Goal: Task Accomplishment & Management: Use online tool/utility

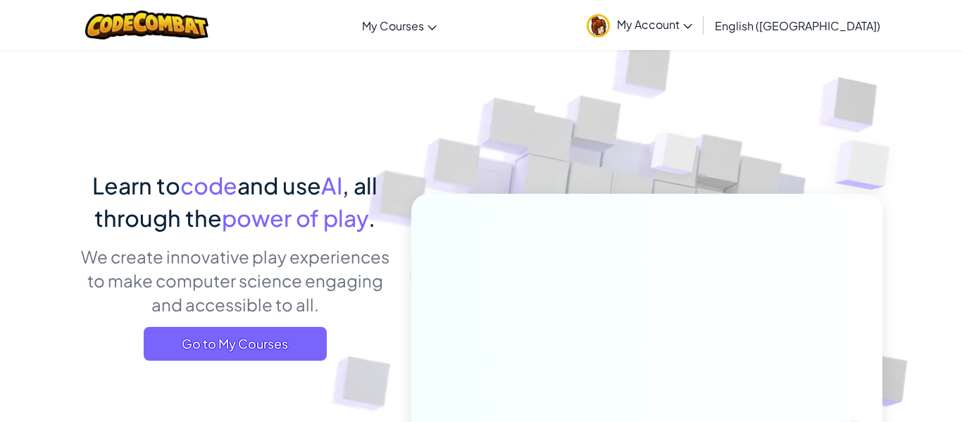
click at [691, 27] on icon at bounding box center [687, 26] width 8 height 5
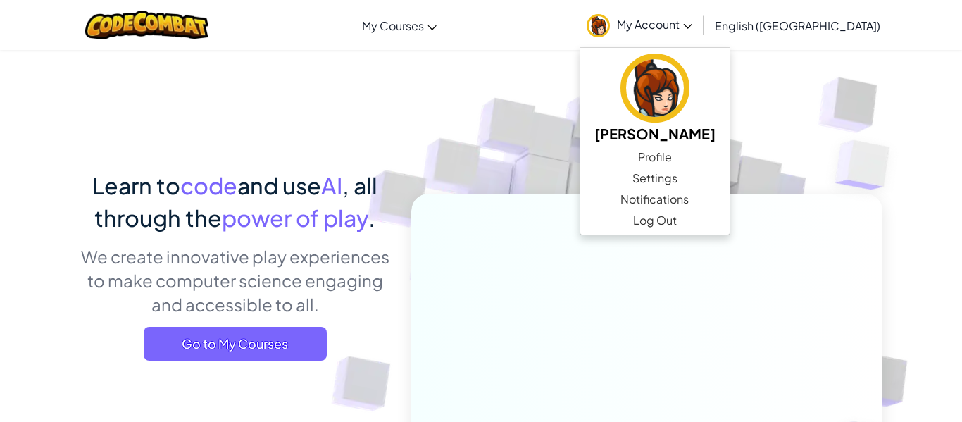
click at [691, 27] on icon at bounding box center [687, 26] width 8 height 5
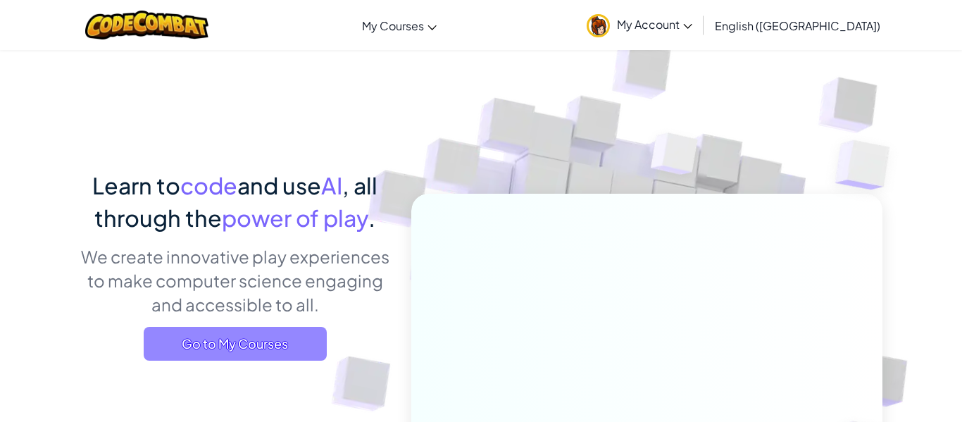
click at [225, 339] on span "Go to My Courses" at bounding box center [235, 344] width 183 height 34
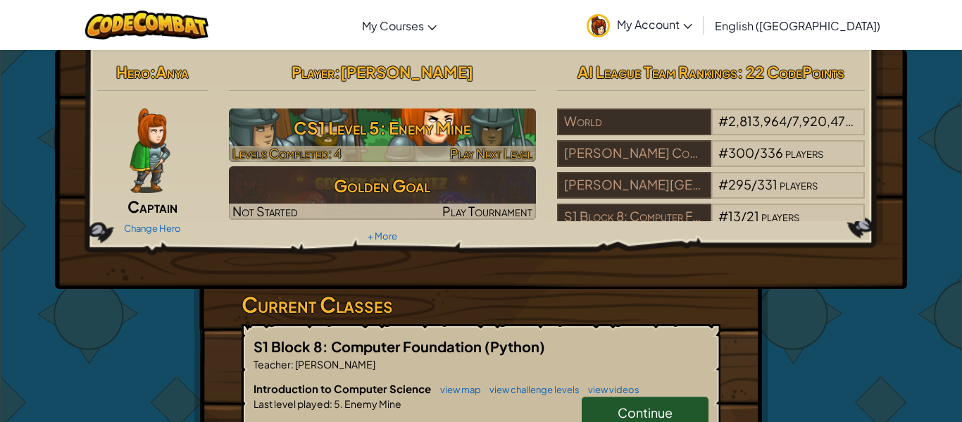
click at [370, 156] on div at bounding box center [383, 154] width 308 height 16
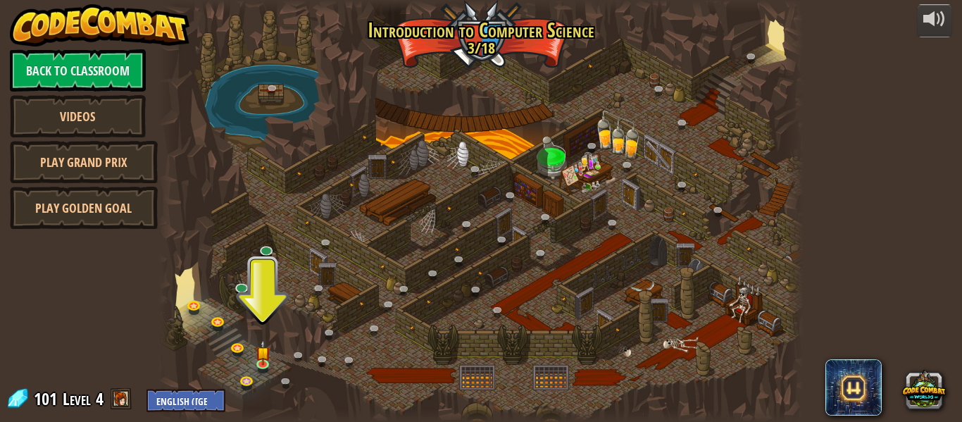
click at [224, 309] on div at bounding box center [480, 211] width 645 height 422
click at [269, 359] on img at bounding box center [263, 346] width 15 height 34
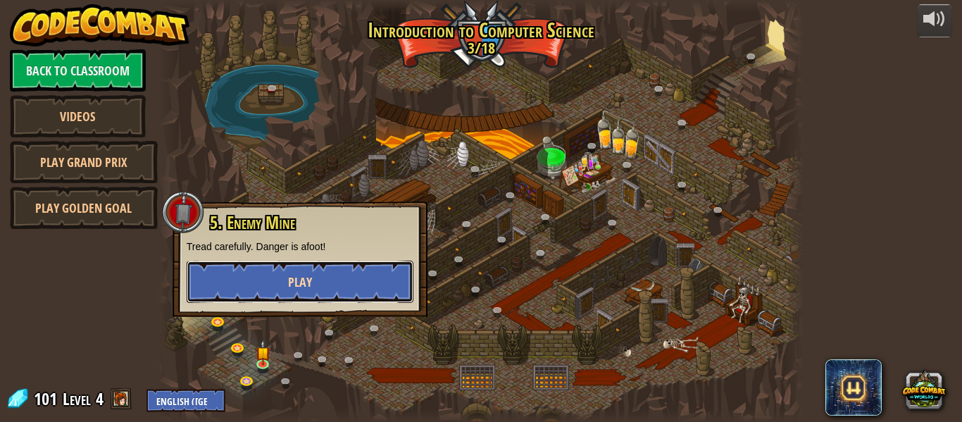
click at [287, 295] on button "Play" at bounding box center [300, 282] width 227 height 42
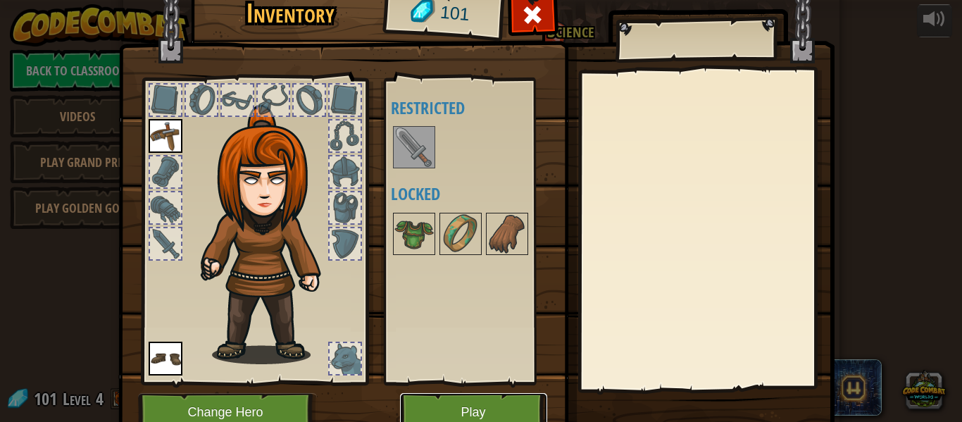
click at [472, 414] on button "Play" at bounding box center [473, 412] width 147 height 39
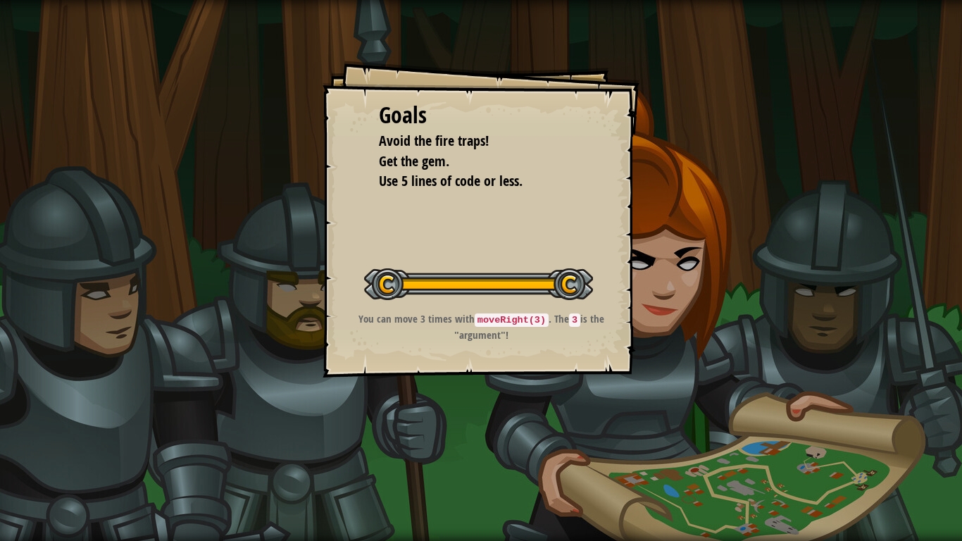
click at [589, 51] on div "Goals Avoid the fire traps! Get the gem. Use 5 lines of code or less. Start Lev…" at bounding box center [481, 270] width 962 height 541
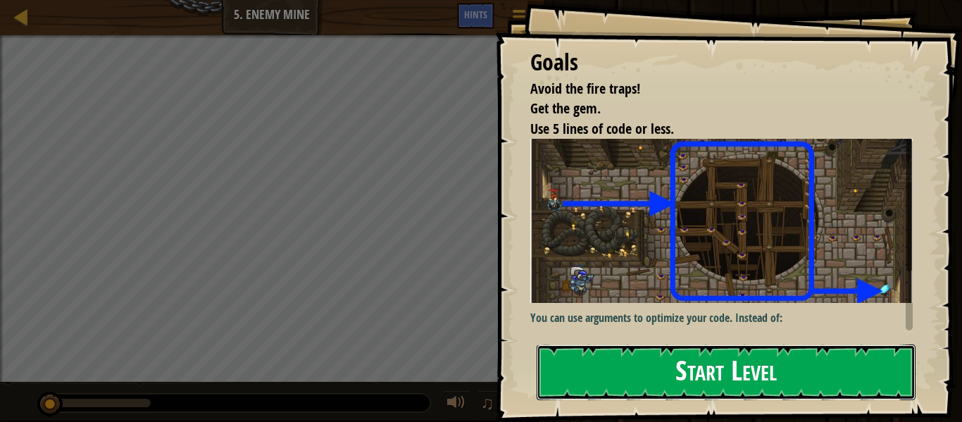
click at [695, 359] on button "Start Level" at bounding box center [726, 372] width 379 height 56
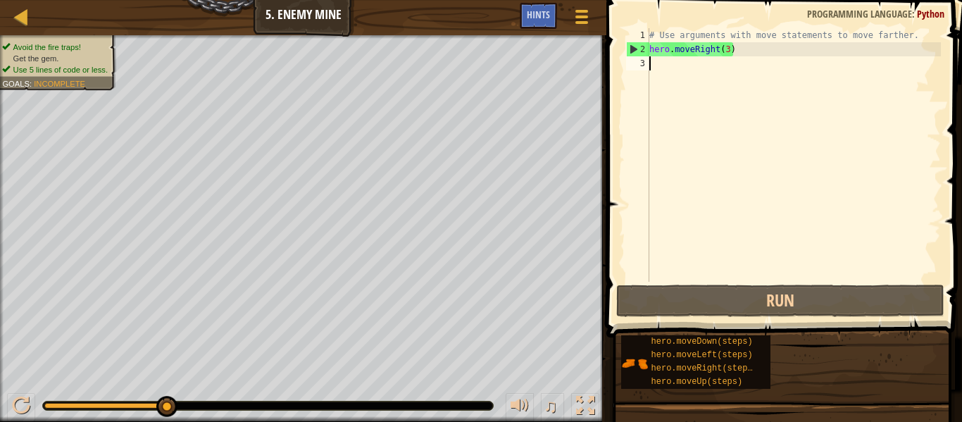
type textarea "u"
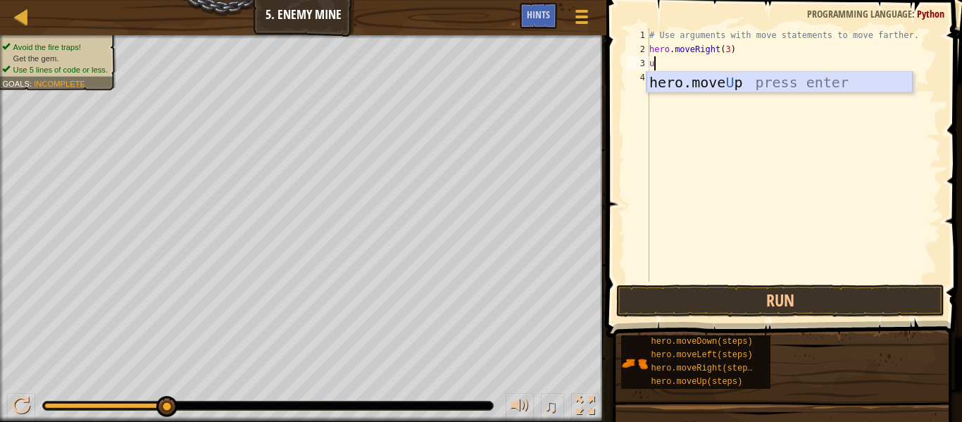
click at [708, 75] on div "hero.move U p press enter" at bounding box center [779, 103] width 266 height 63
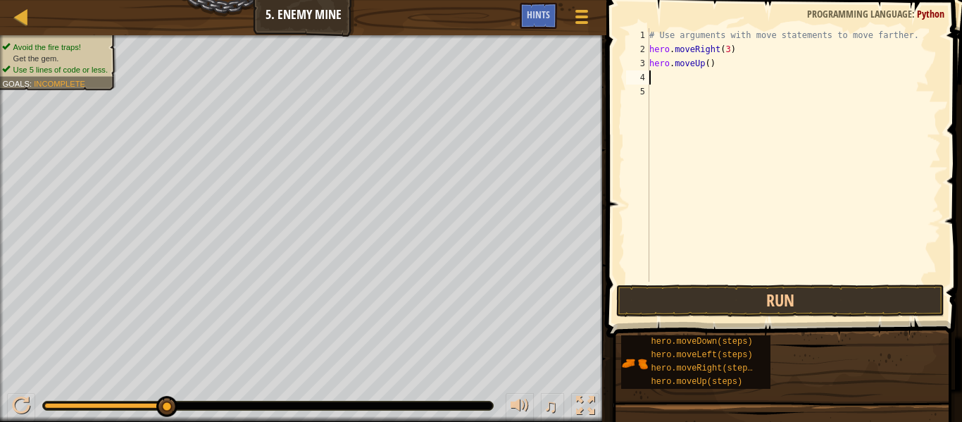
type textarea "ri"
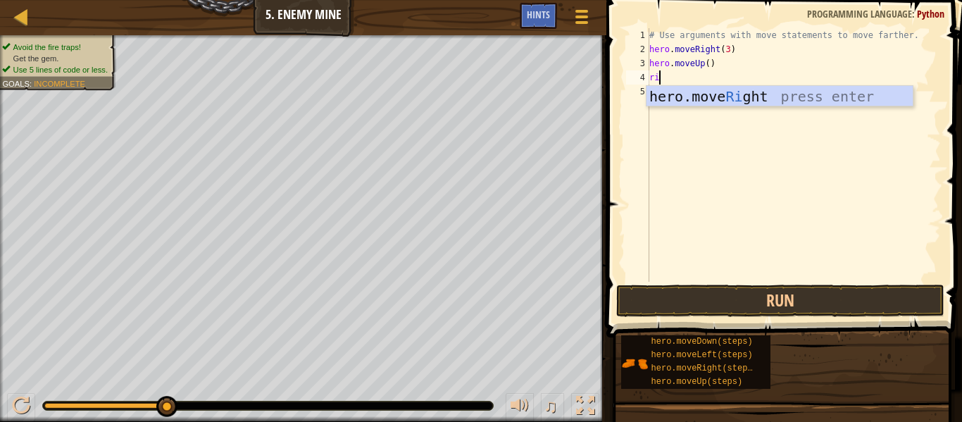
scroll to position [6, 1]
click at [722, 90] on div "hero.move Ri ght press enter" at bounding box center [779, 117] width 266 height 63
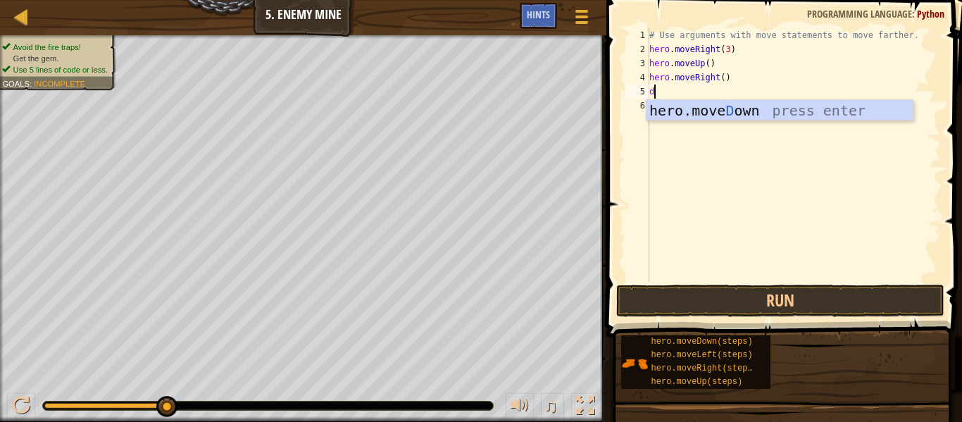
type textarea "do"
click at [746, 110] on div "hero.move Do wn press enter" at bounding box center [779, 131] width 266 height 63
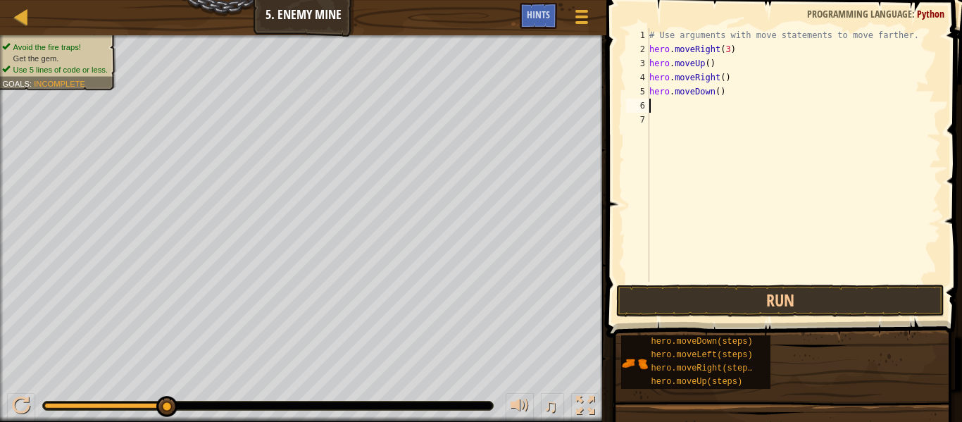
scroll to position [6, 0]
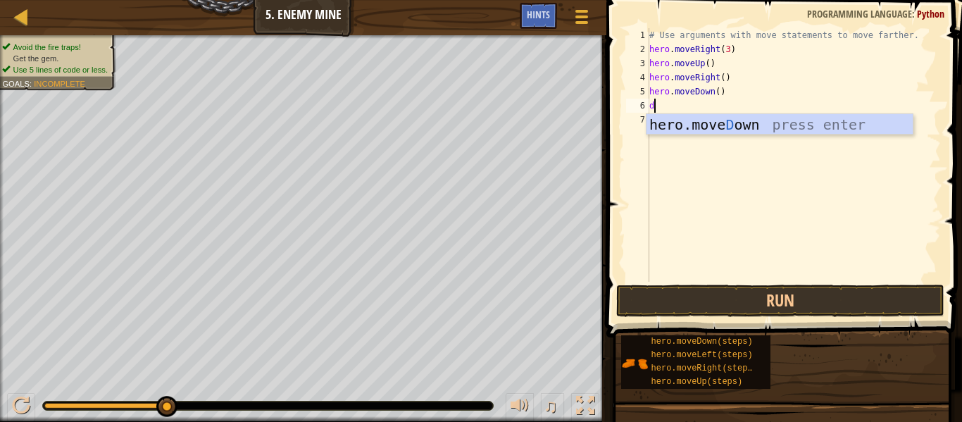
type textarea "do"
click at [765, 123] on div "hero.move Do wn press enter" at bounding box center [779, 145] width 266 height 63
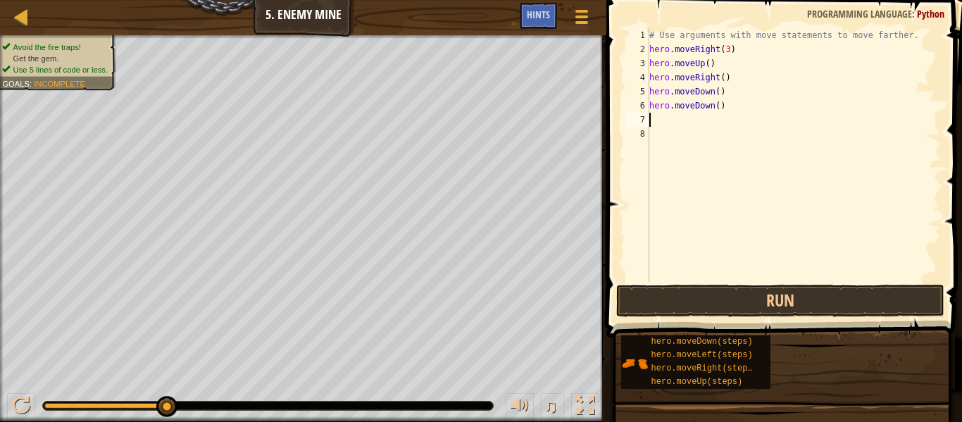
scroll to position [6, 0]
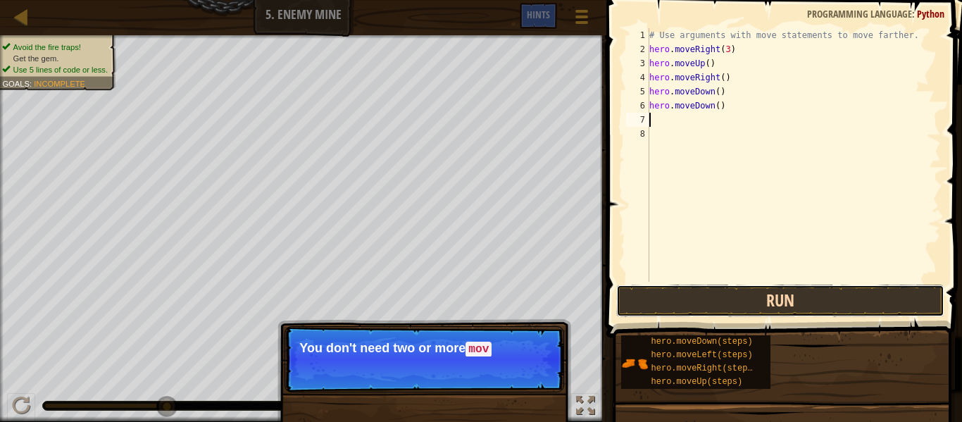
click at [825, 308] on button "Run" at bounding box center [780, 300] width 328 height 32
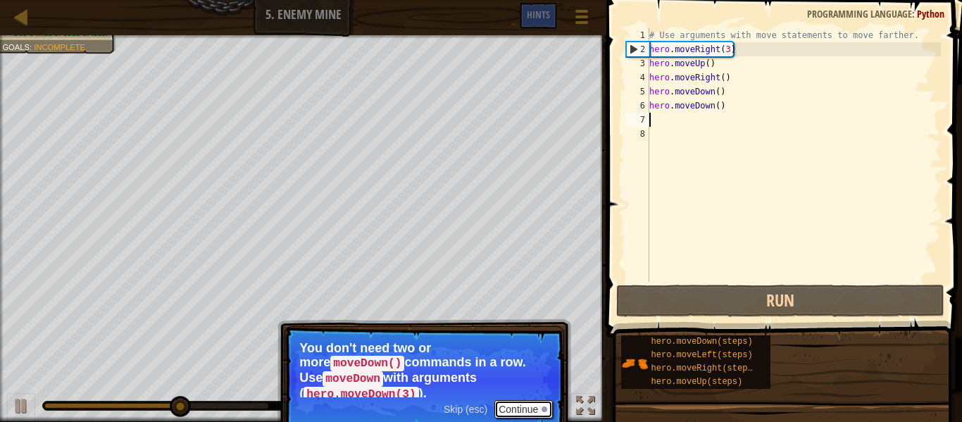
click at [535, 402] on button "Continue" at bounding box center [523, 409] width 58 height 18
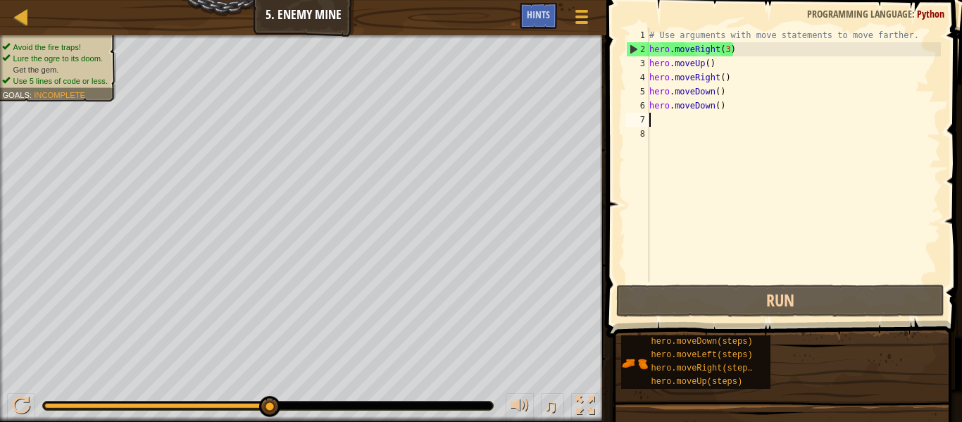
click at [725, 106] on div "# Use arguments with move statements to move farther. hero . moveRight ( 3 ) he…" at bounding box center [793, 169] width 294 height 282
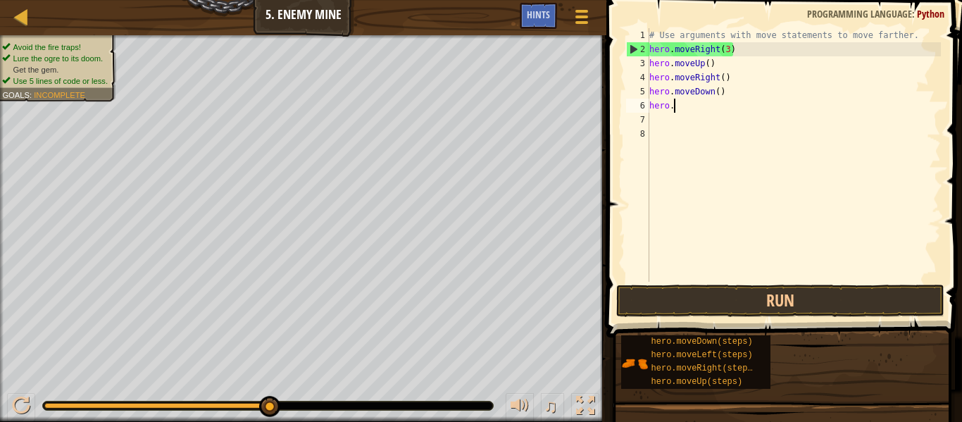
type textarea "h"
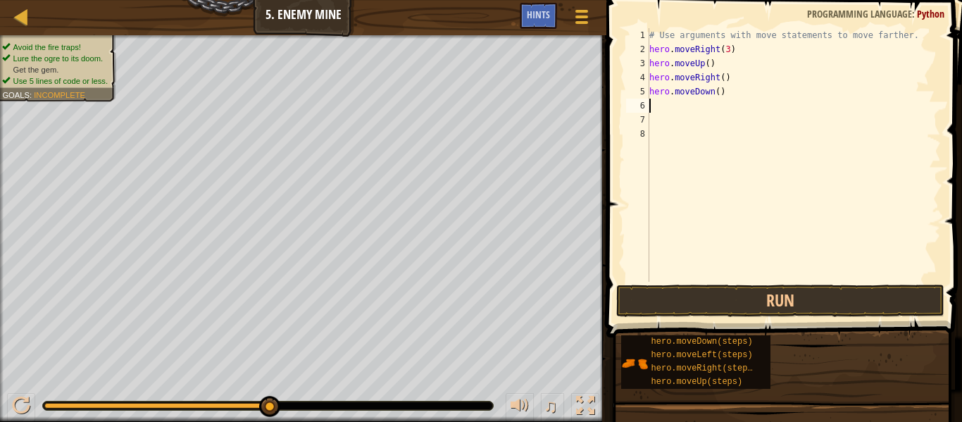
click at [718, 92] on div "# Use arguments with move statements to move farther. hero . moveRight ( 3 ) he…" at bounding box center [793, 169] width 294 height 282
type textarea "hero.moveDown(3)"
click at [731, 112] on div "# Use arguments with move statements to move farther. hero . moveRight ( 3 ) he…" at bounding box center [793, 169] width 294 height 282
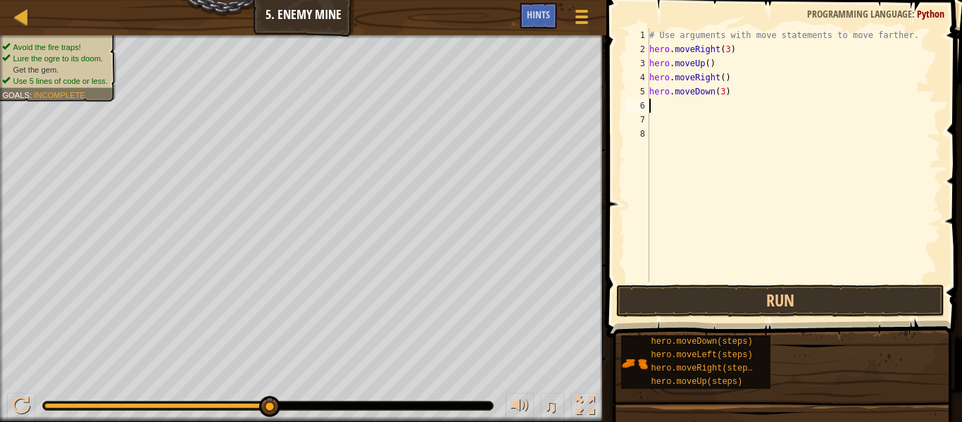
type textarea "m"
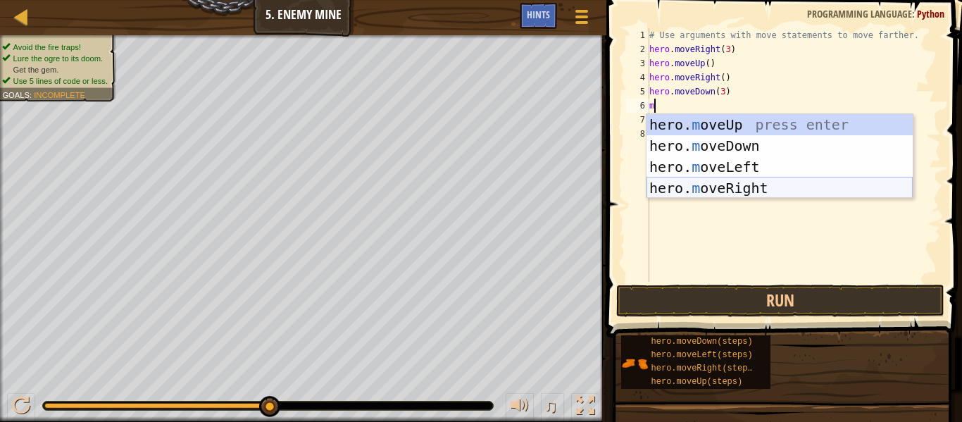
click at [719, 194] on div "hero. m oveUp press enter hero. m oveDown press enter hero. m oveLeft press ent…" at bounding box center [779, 177] width 266 height 127
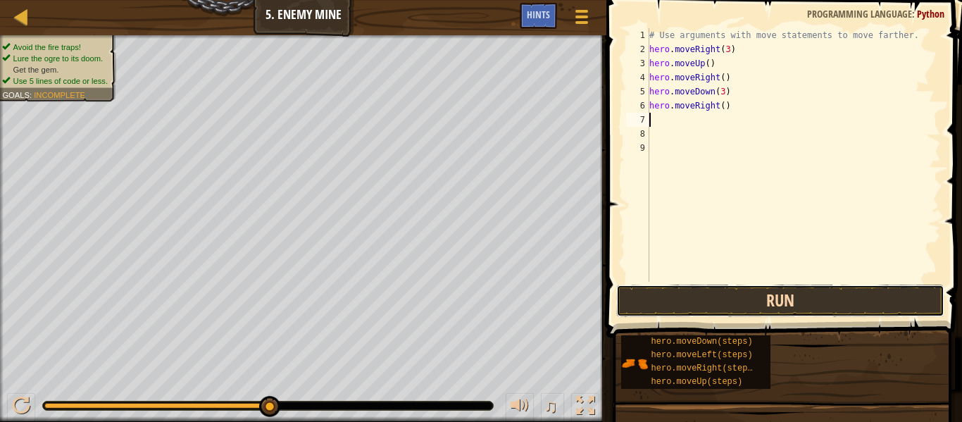
click at [747, 290] on button "Run" at bounding box center [780, 300] width 328 height 32
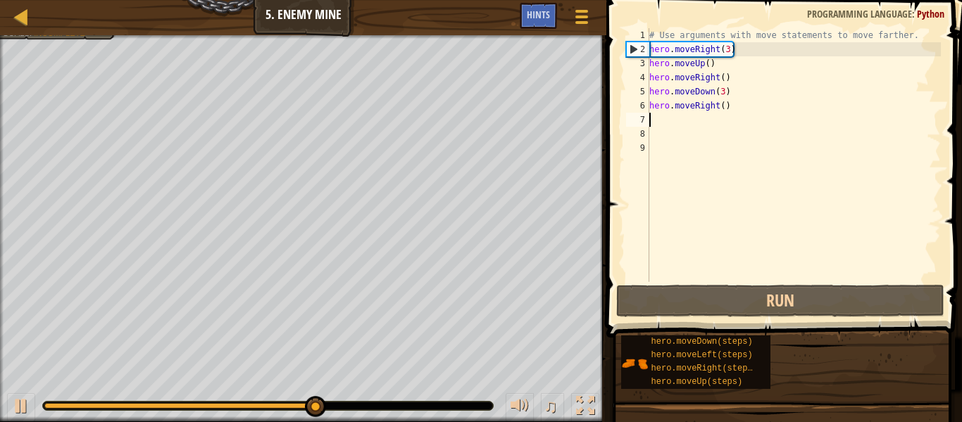
click at [723, 108] on div "# Use arguments with move statements to move farther. hero . moveRight ( 3 ) he…" at bounding box center [793, 169] width 294 height 282
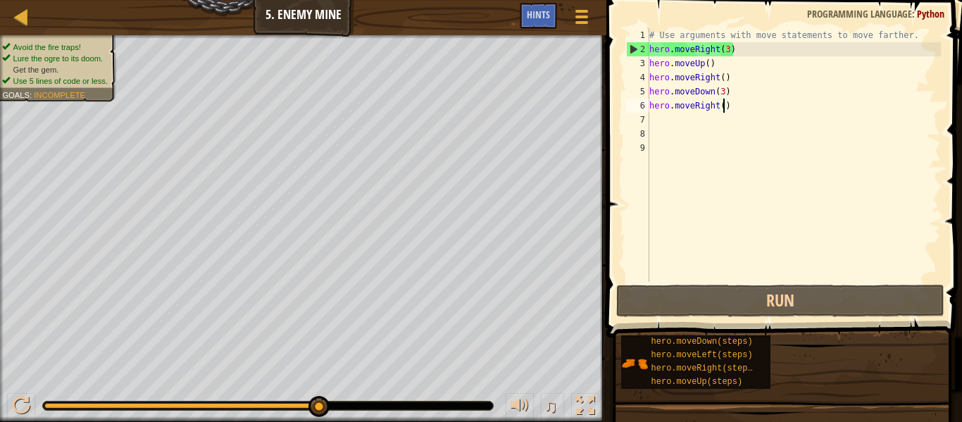
scroll to position [6, 11]
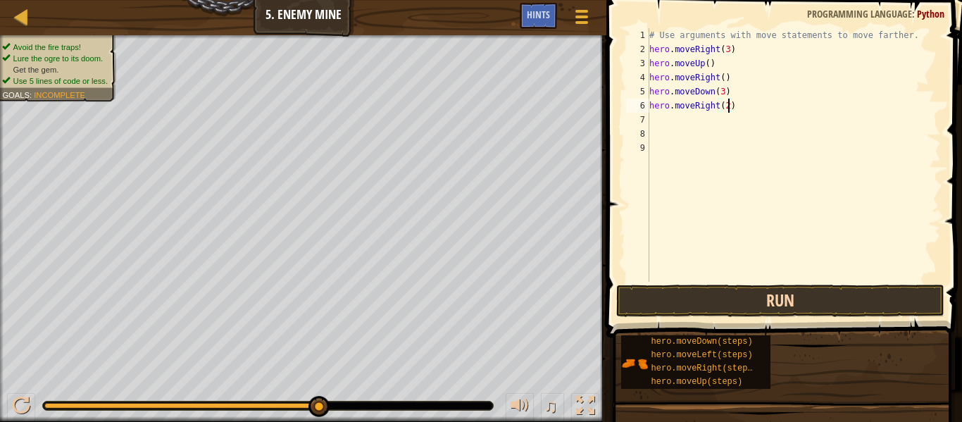
type textarea "hero.moveRight(2)"
click at [748, 304] on button "Run" at bounding box center [780, 300] width 328 height 32
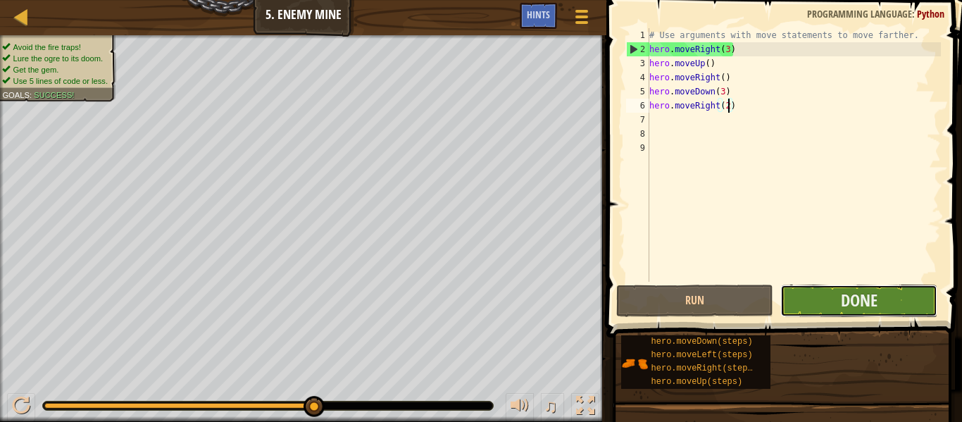
click at [804, 305] on button "Done" at bounding box center [858, 300] width 157 height 32
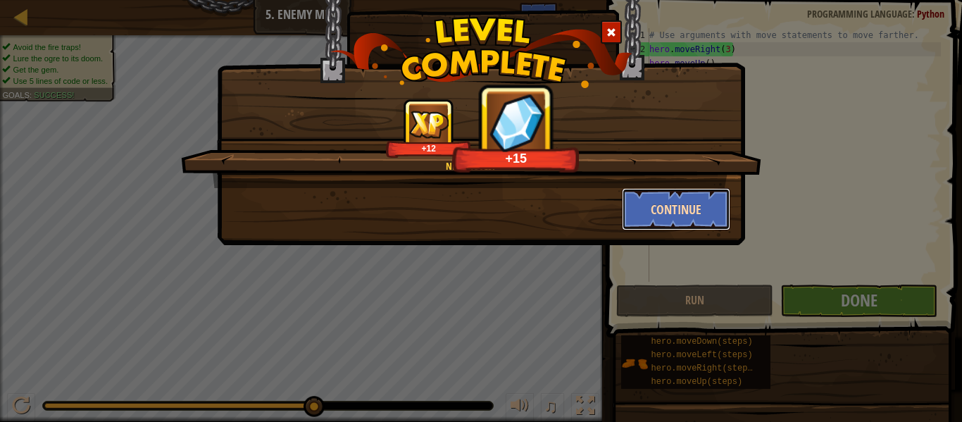
click at [670, 196] on button "Continue" at bounding box center [676, 209] width 109 height 42
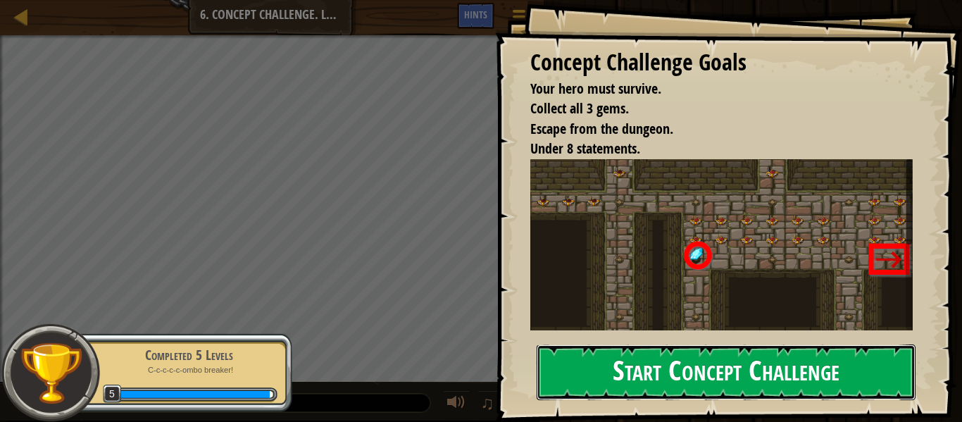
click at [684, 377] on button "Start Concept Challenge" at bounding box center [726, 372] width 379 height 56
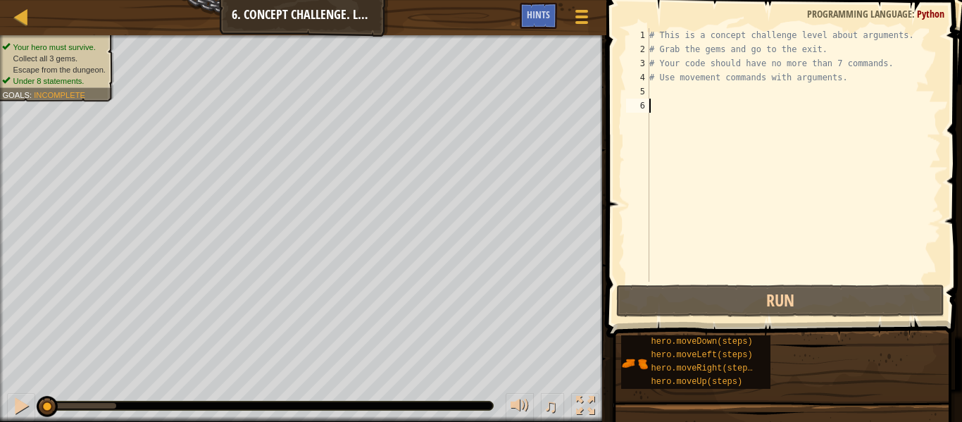
click at [660, 103] on div "# This is a concept challenge level about arguments. # Grab the gems and go to …" at bounding box center [793, 169] width 294 height 282
click at [660, 92] on div "# This is a concept challenge level about arguments. # Grab the gems and go to …" at bounding box center [793, 169] width 294 height 282
type textarea "ri"
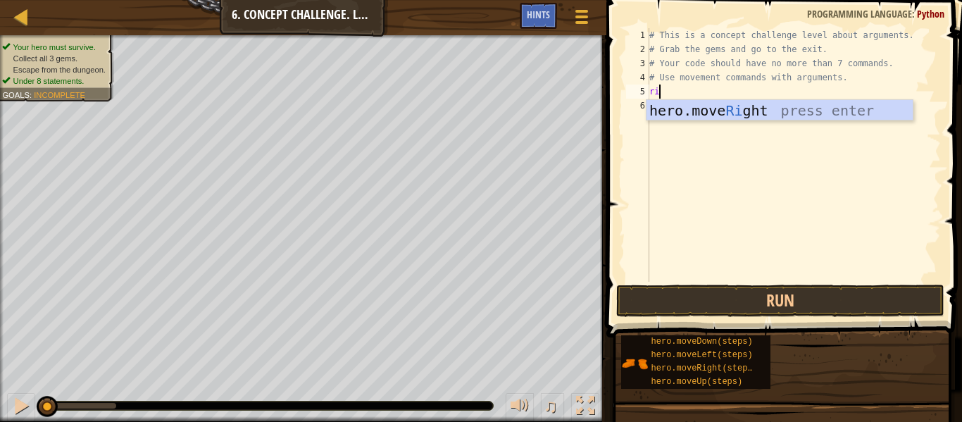
scroll to position [6, 1]
click at [732, 105] on div "hero.move Ri ght press enter" at bounding box center [779, 131] width 266 height 63
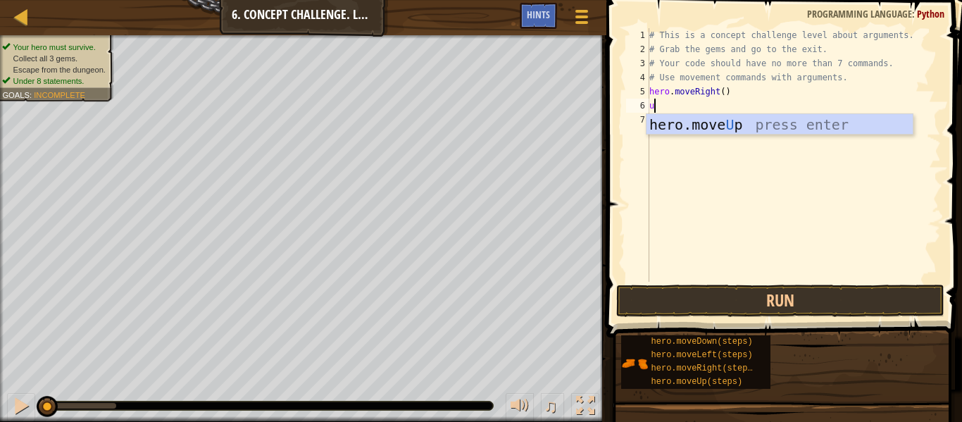
type textarea "up"
click at [752, 121] on div "hero.move Up press enter" at bounding box center [779, 145] width 266 height 63
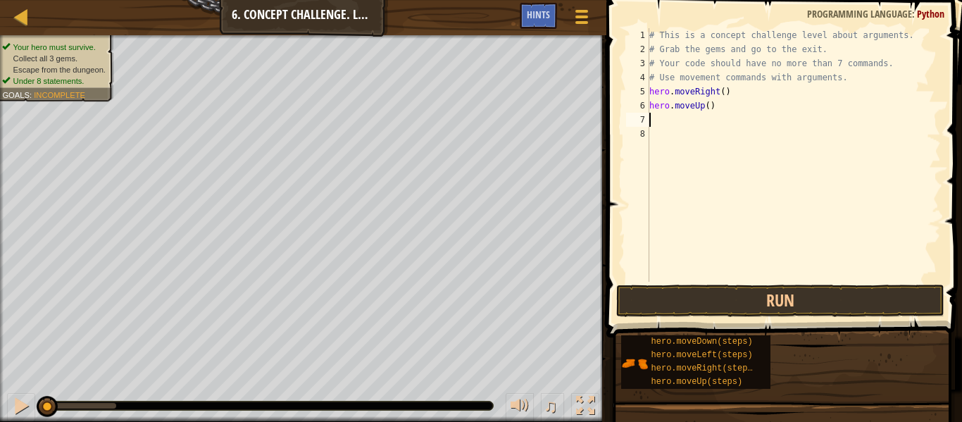
click at [707, 103] on div "# This is a concept challenge level about arguments. # Grab the gems and go to …" at bounding box center [793, 169] width 294 height 282
type textarea "hero.moveUp(4)"
click at [696, 126] on div "# This is a concept challenge level about arguments. # Grab the gems and go to …" at bounding box center [793, 169] width 294 height 282
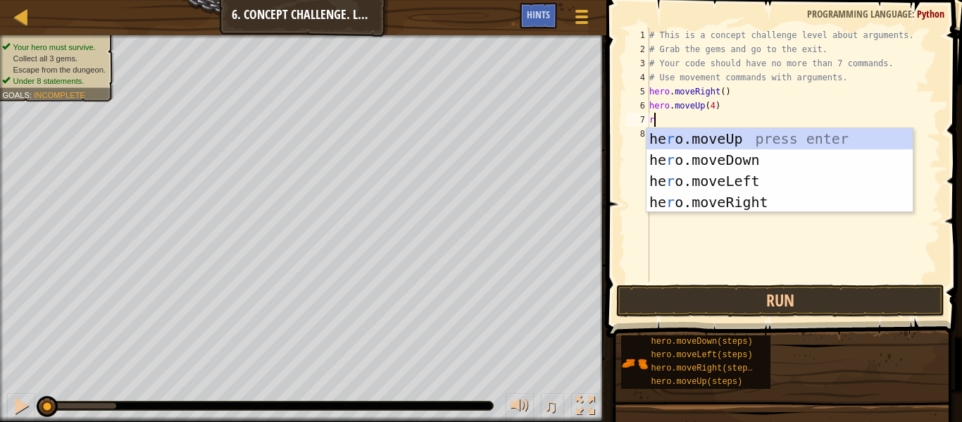
type textarea "ri"
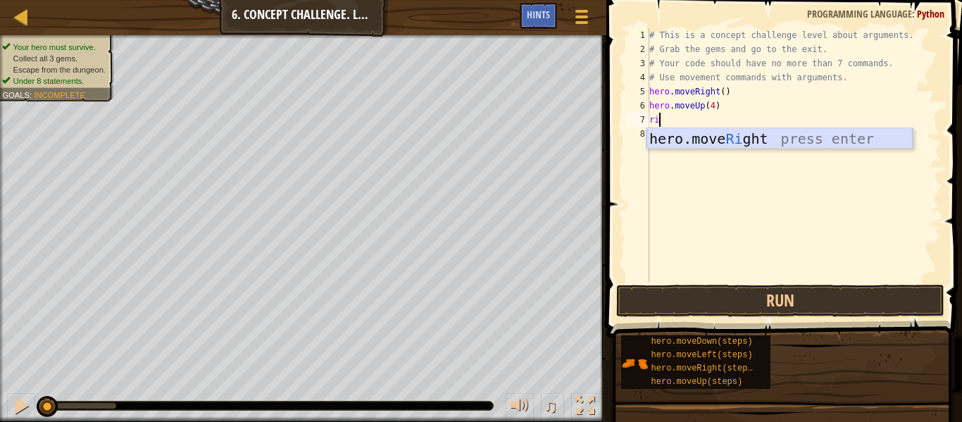
click at [846, 144] on div "hero.move Ri ght press enter" at bounding box center [779, 159] width 266 height 63
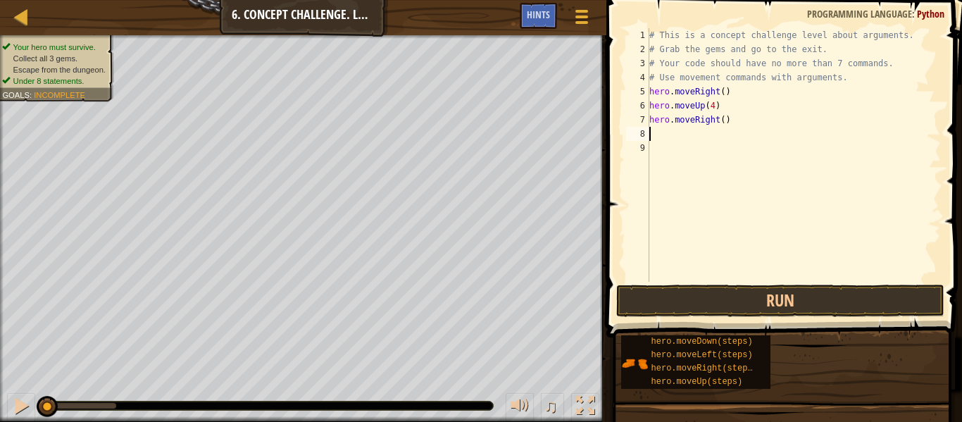
type textarea "do"
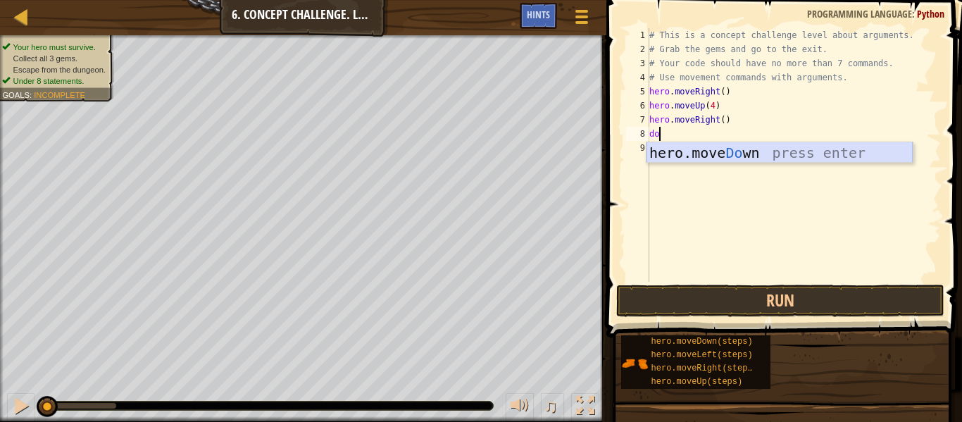
click at [805, 159] on div "hero.move Do wn press enter" at bounding box center [779, 173] width 266 height 63
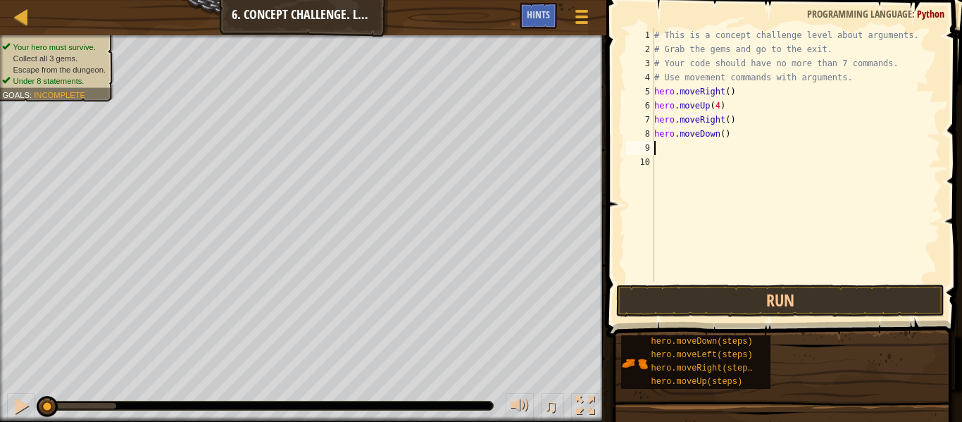
scroll to position [6, 0]
click at [722, 134] on div "# This is a concept challenge level about arguments. # Grab the gems and go to …" at bounding box center [795, 169] width 289 height 282
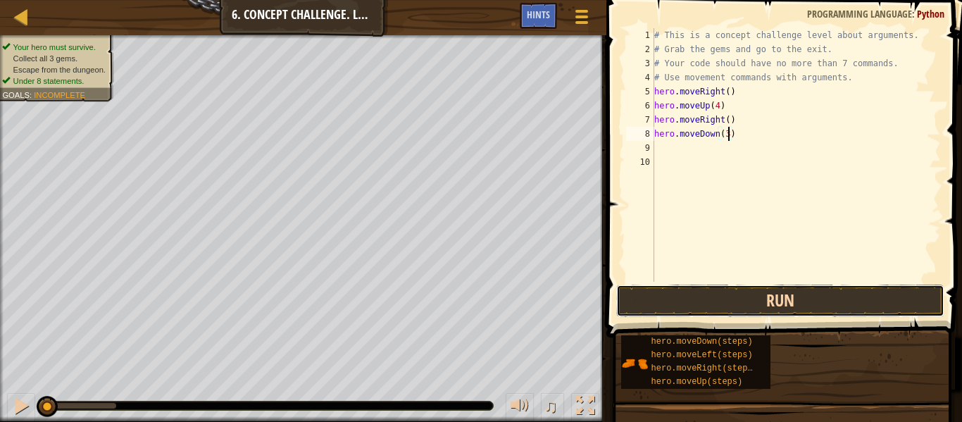
click at [786, 301] on button "Run" at bounding box center [780, 300] width 328 height 32
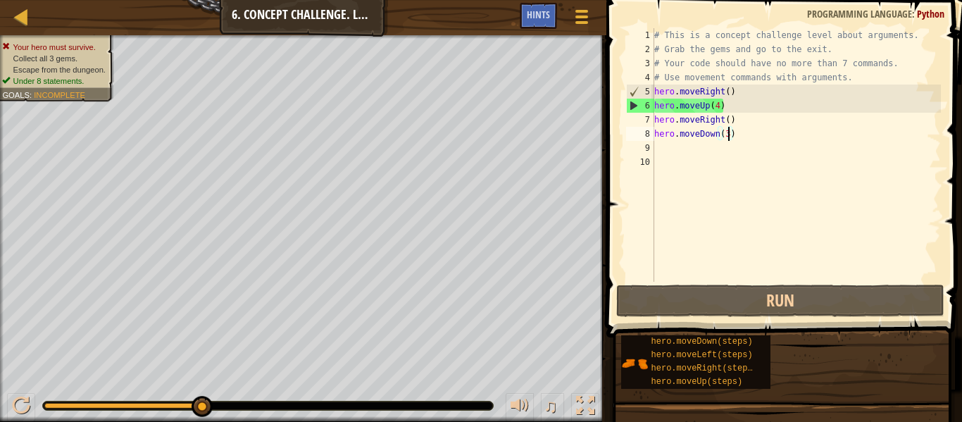
click at [734, 107] on div "# This is a concept challenge level about arguments. # Grab the gems and go to …" at bounding box center [795, 169] width 289 height 282
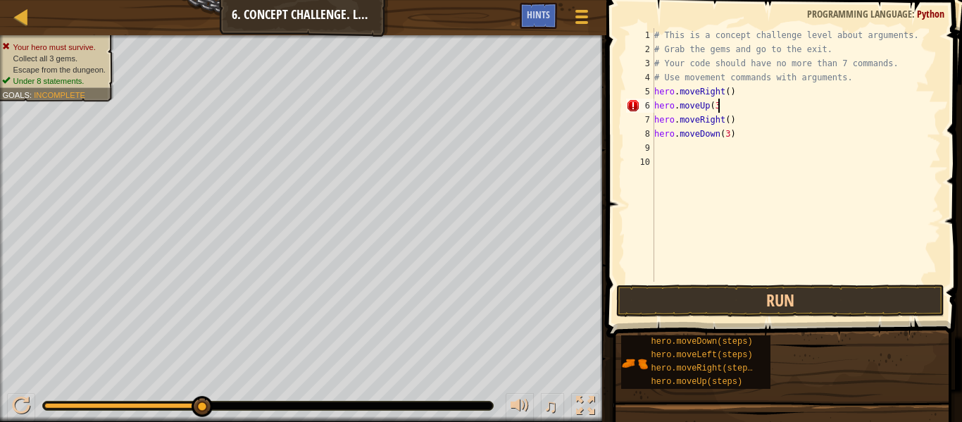
scroll to position [6, 9]
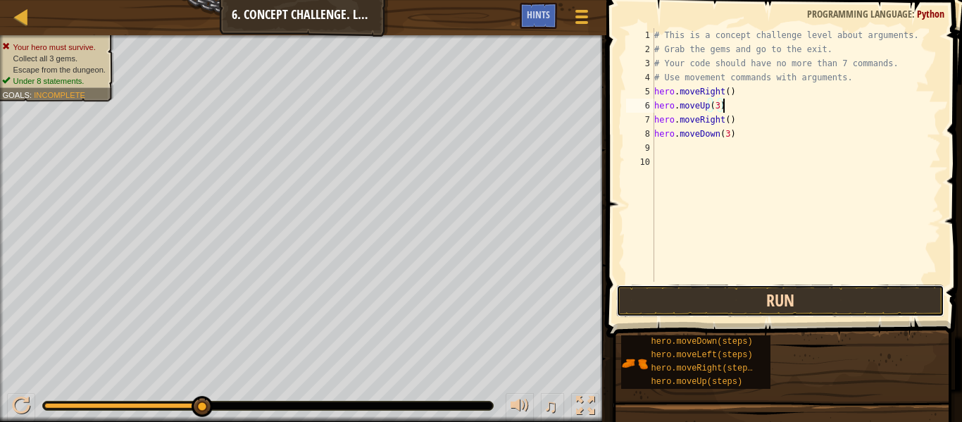
click at [709, 289] on button "Run" at bounding box center [780, 300] width 328 height 32
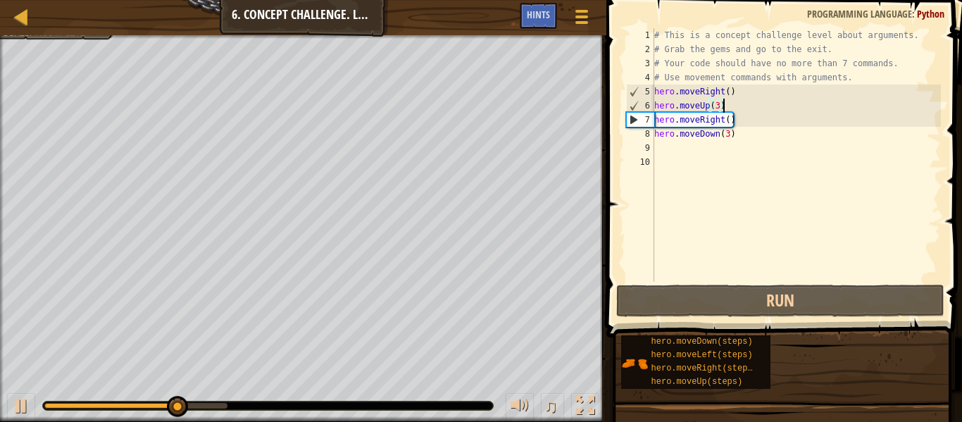
click at [727, 137] on div "# This is a concept challenge level about arguments. # Grab the gems and go to …" at bounding box center [795, 169] width 289 height 282
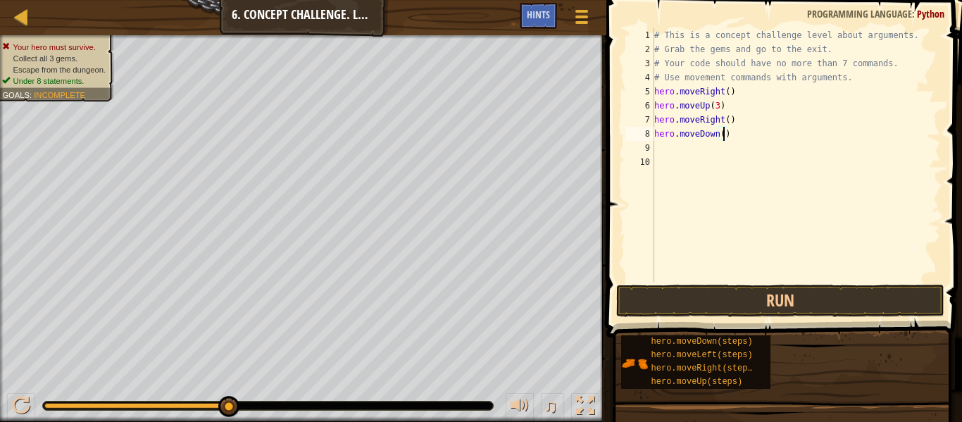
click at [738, 136] on div "# This is a concept challenge level about arguments. # Grab the gems and go to …" at bounding box center [795, 169] width 289 height 282
type textarea "h"
click at [729, 124] on div "# This is a concept challenge level about arguments. # Grab the gems and go to …" at bounding box center [795, 169] width 289 height 282
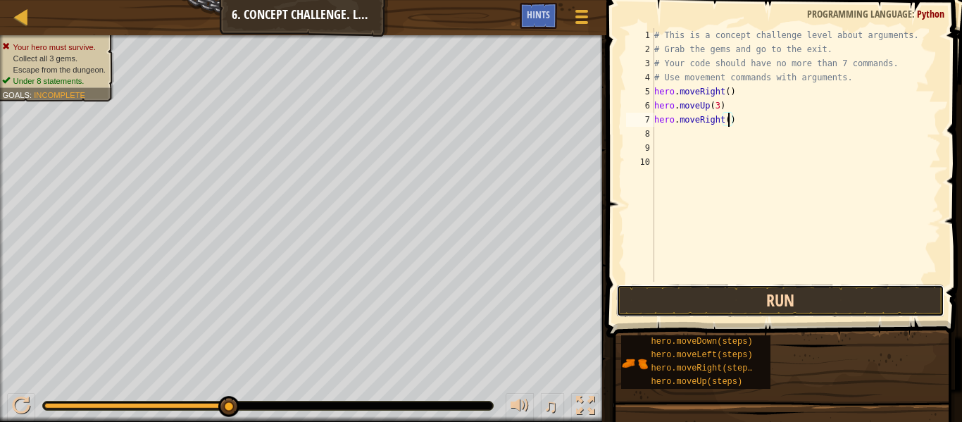
click at [775, 289] on button "Run" at bounding box center [780, 300] width 328 height 32
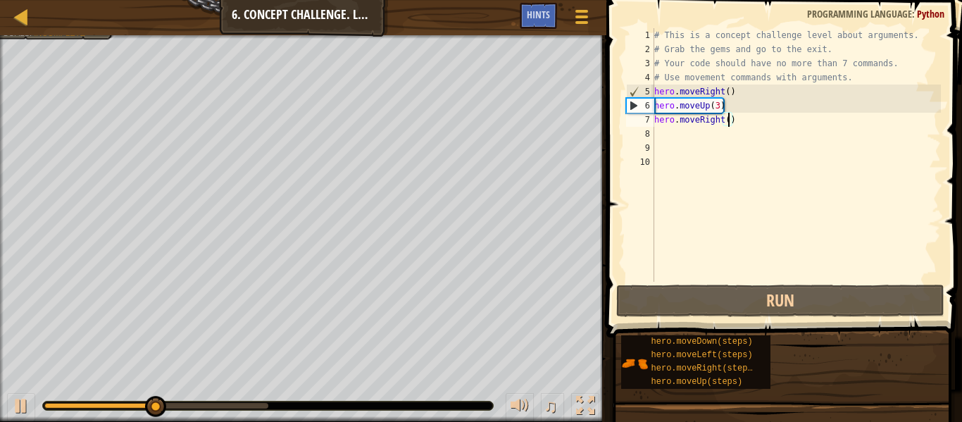
click at [700, 106] on div "# This is a concept challenge level about arguments. # Grab the gems and go to …" at bounding box center [795, 169] width 289 height 282
type textarea "hero.moveUp(3)"
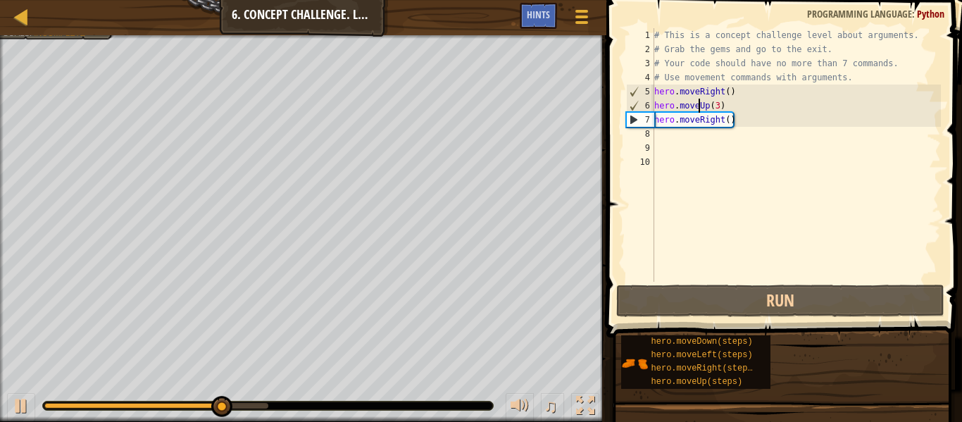
click at [694, 138] on div "# This is a concept challenge level about arguments. # Grab the gems and go to …" at bounding box center [795, 169] width 289 height 282
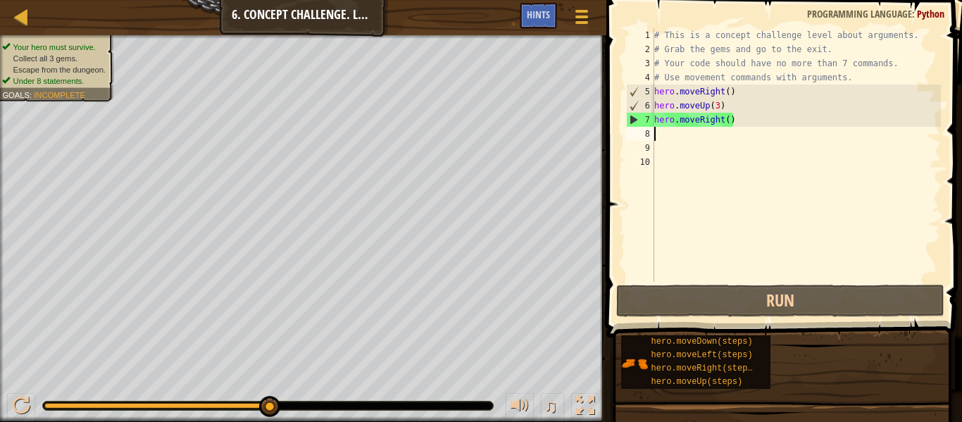
click at [729, 118] on div "# This is a concept challenge level about arguments. # Grab the gems and go to …" at bounding box center [795, 169] width 289 height 282
type textarea "hero.moveRight(2)"
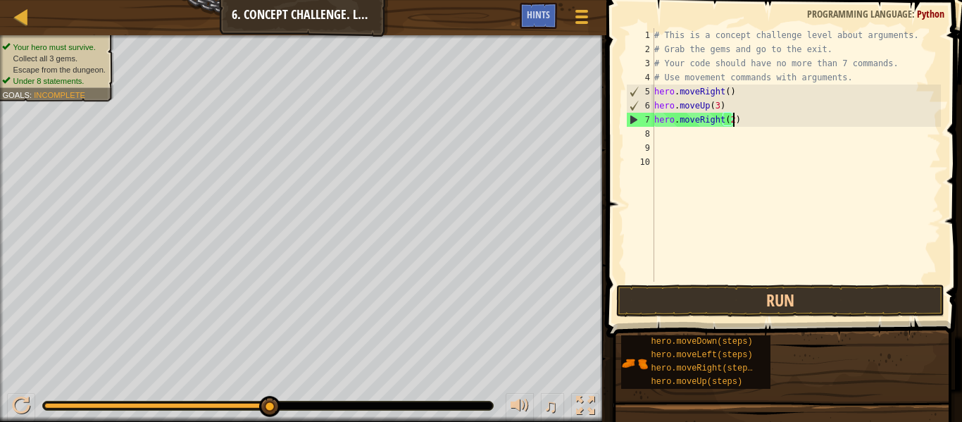
scroll to position [6, 11]
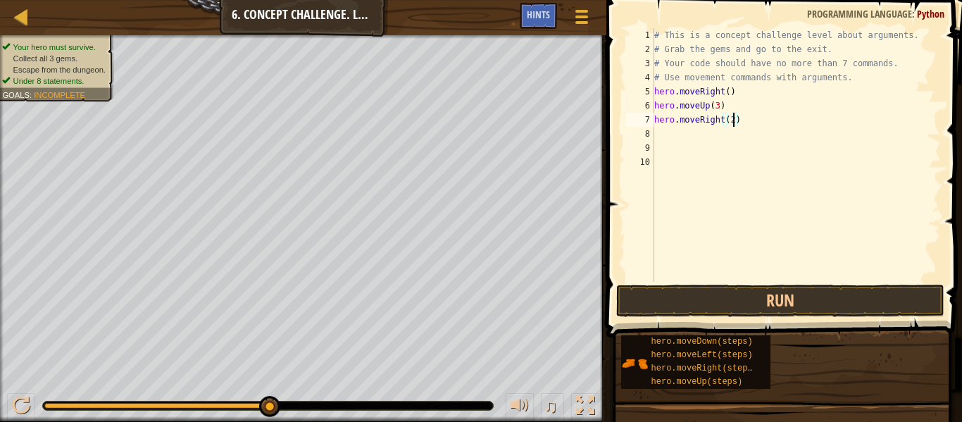
click at [719, 142] on div "# This is a concept challenge level about arguments. # Grab the gems and go to …" at bounding box center [795, 169] width 289 height 282
click at [713, 137] on div "# This is a concept challenge level about arguments. # Grab the gems and go to …" at bounding box center [795, 169] width 289 height 282
type textarea "d"
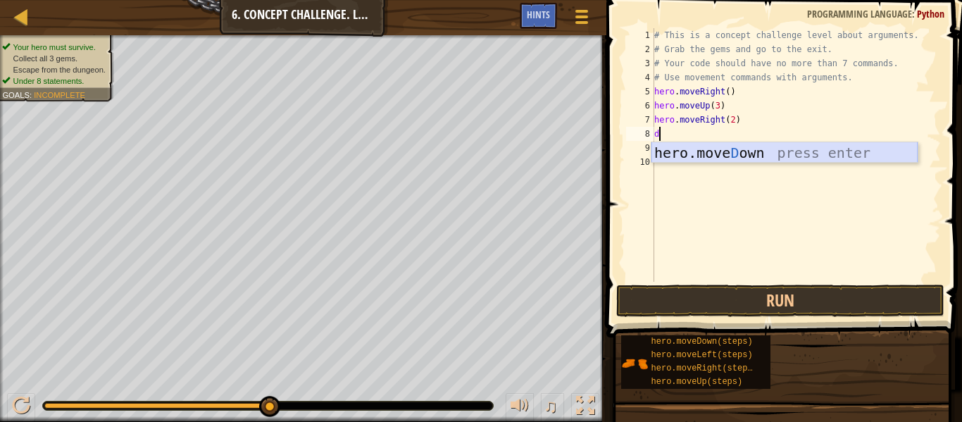
click at [733, 156] on div "hero.[PERSON_NAME] own press enter" at bounding box center [784, 173] width 266 height 63
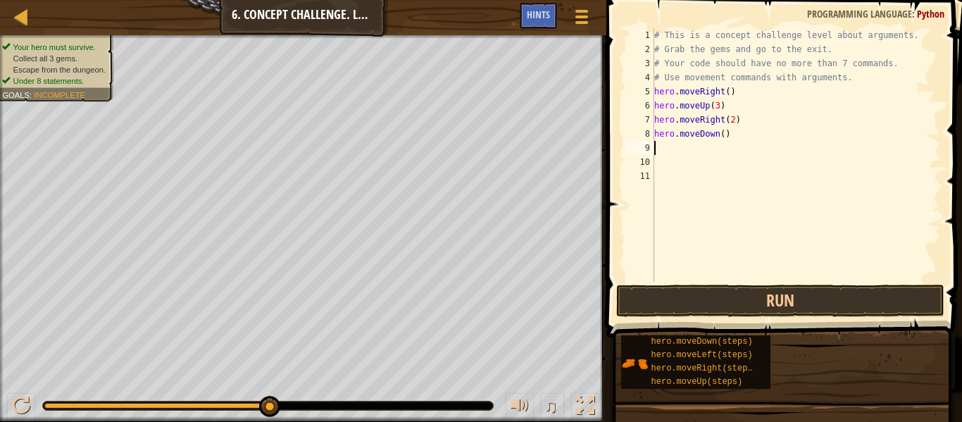
click at [724, 137] on div "# This is a concept challenge level about arguments. # Grab the gems and go to …" at bounding box center [795, 169] width 289 height 282
type textarea "hero.moveDown(4)"
click at [674, 145] on div "# This is a concept challenge level about arguments. # Grab the gems and go to …" at bounding box center [795, 169] width 289 height 282
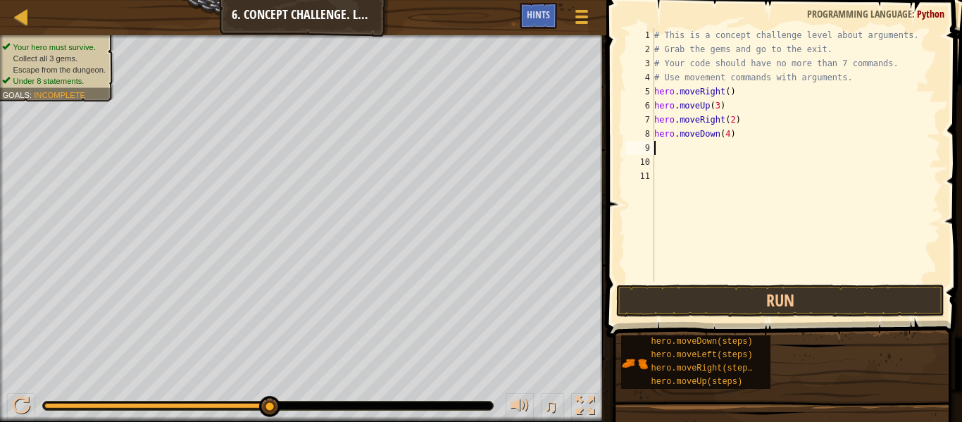
click at [733, 133] on div "# This is a concept challenge level about arguments. # Grab the gems and go to …" at bounding box center [795, 169] width 289 height 282
click at [727, 136] on div "# This is a concept challenge level about arguments. # Grab the gems and go to …" at bounding box center [795, 169] width 289 height 282
type textarea "hero.moveDown()"
click at [684, 154] on div "# This is a concept challenge level about arguments. # Grab the gems and go to …" at bounding box center [795, 169] width 289 height 282
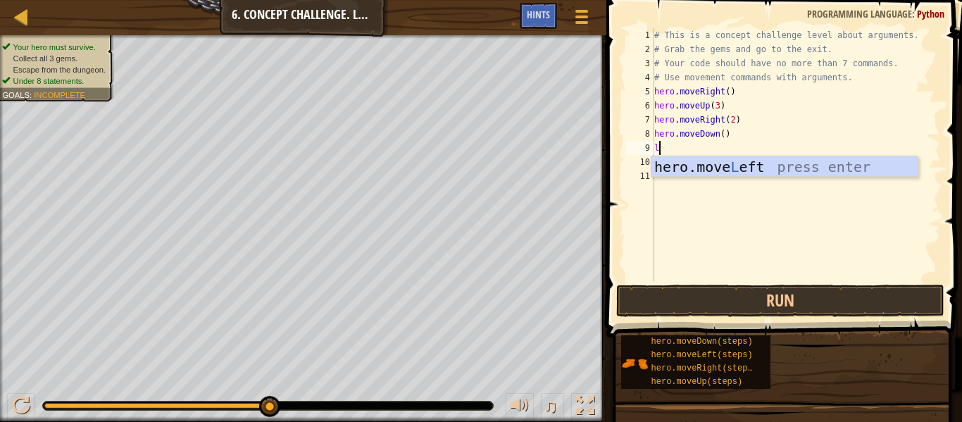
type textarea "le"
click at [706, 163] on div "hero.move Le ft press enter" at bounding box center [784, 187] width 266 height 63
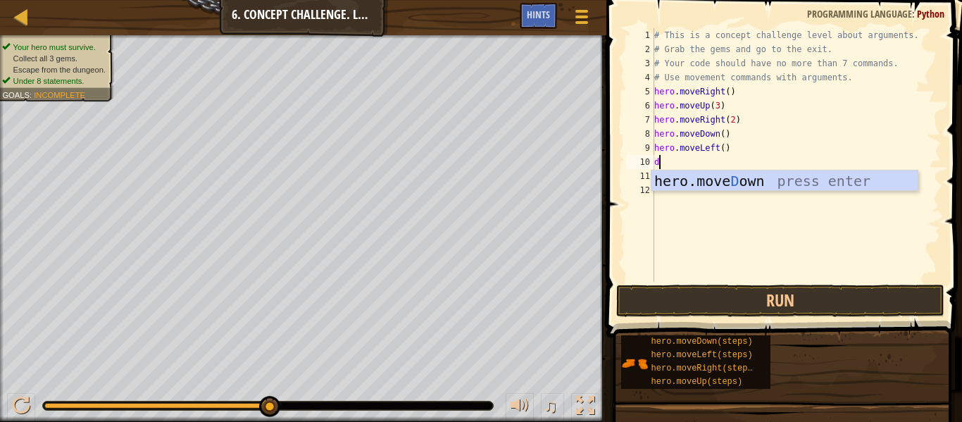
type textarea "do"
click at [723, 188] on div "hero.move Do wn press enter" at bounding box center [784, 201] width 266 height 63
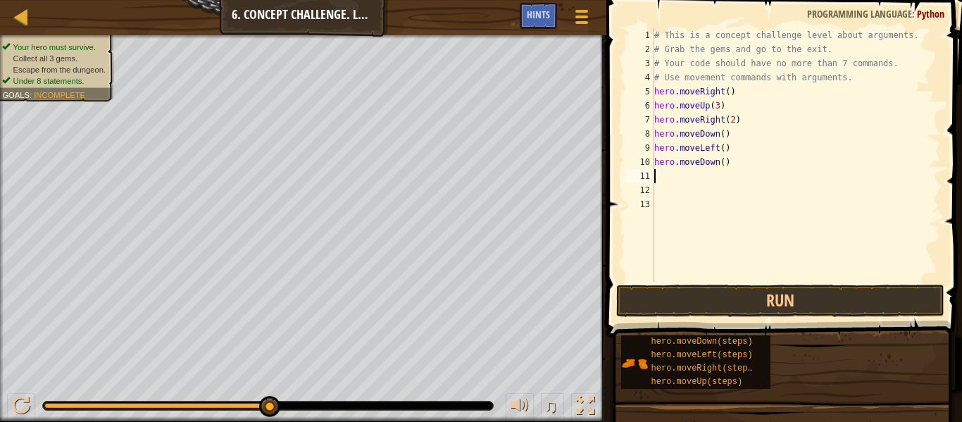
click at [722, 163] on div "# This is a concept challenge level about arguments. # Grab the gems and go to …" at bounding box center [795, 169] width 289 height 282
type textarea "hero.moveDown(2)"
click at [699, 177] on div "# This is a concept challenge level about arguments. # Grab the gems and go to …" at bounding box center [795, 169] width 289 height 282
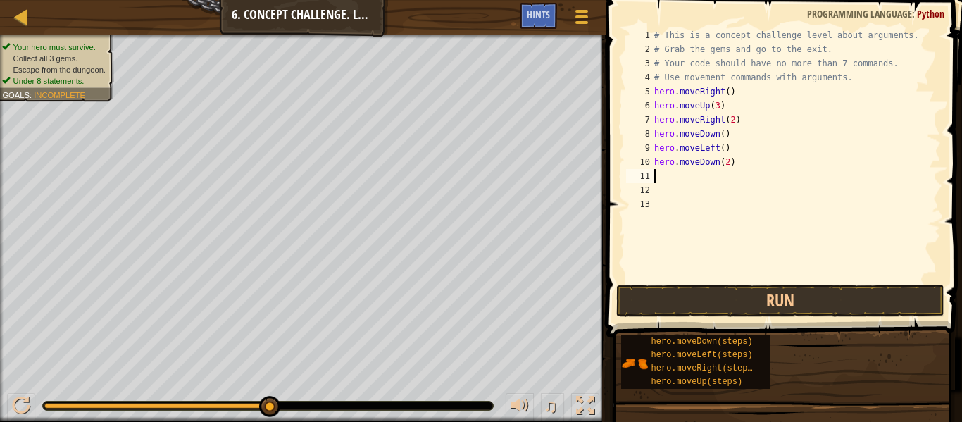
type textarea "ri"
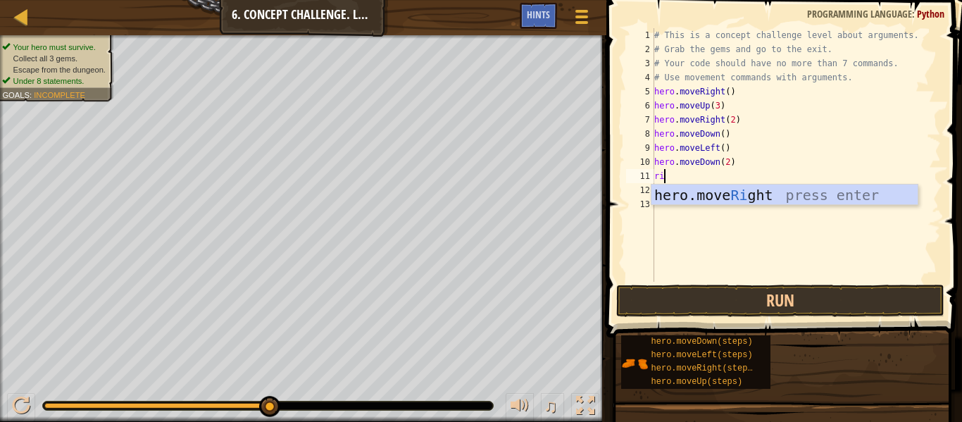
scroll to position [6, 1]
click at [747, 201] on div "hero.move Ri ght press enter" at bounding box center [784, 215] width 266 height 63
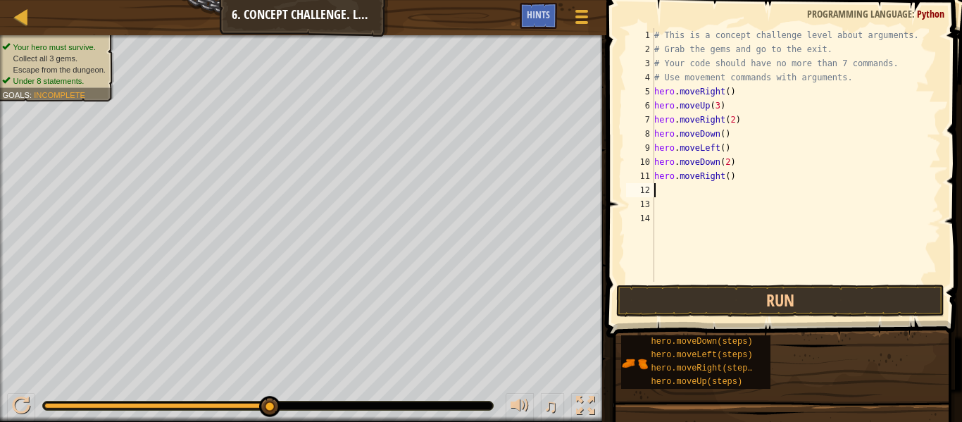
type textarea "u"
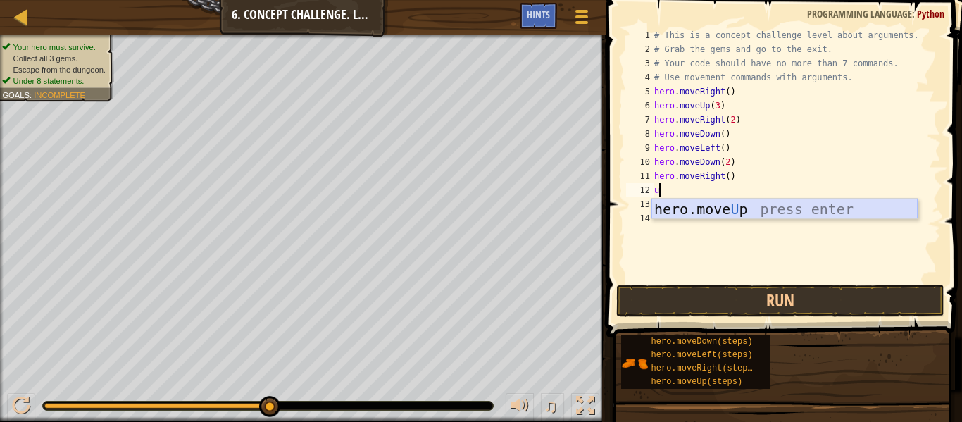
click at [801, 213] on div "hero.move U p press enter" at bounding box center [784, 230] width 266 height 63
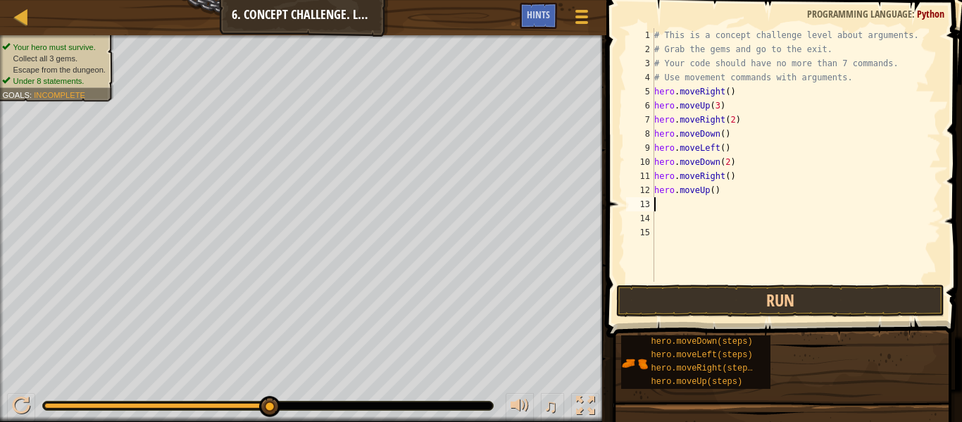
click at [712, 190] on div "# This is a concept challenge level about arguments. # Grab the gems and go to …" at bounding box center [795, 169] width 289 height 282
type textarea "hero.moveUp(2)"
click at [706, 206] on div "# This is a concept challenge level about arguments. # Grab the gems and go to …" at bounding box center [795, 169] width 289 height 282
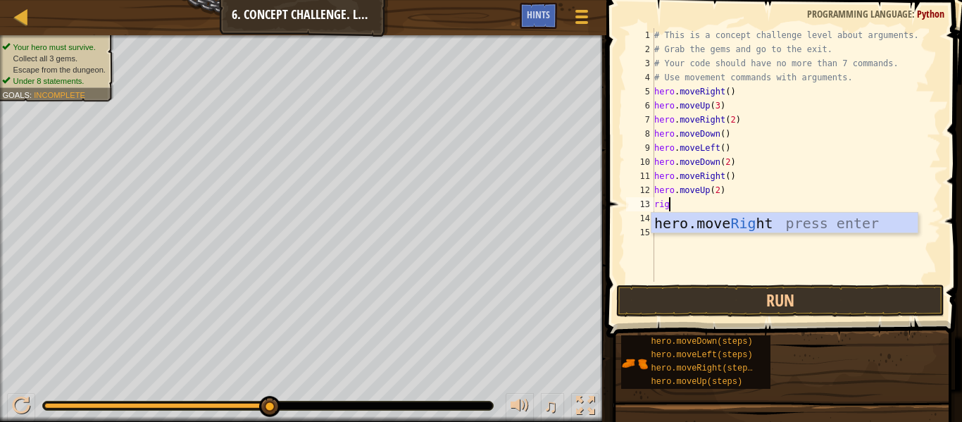
type textarea "righ"
click at [715, 223] on div "hero.move Righ t press enter" at bounding box center [784, 244] width 266 height 63
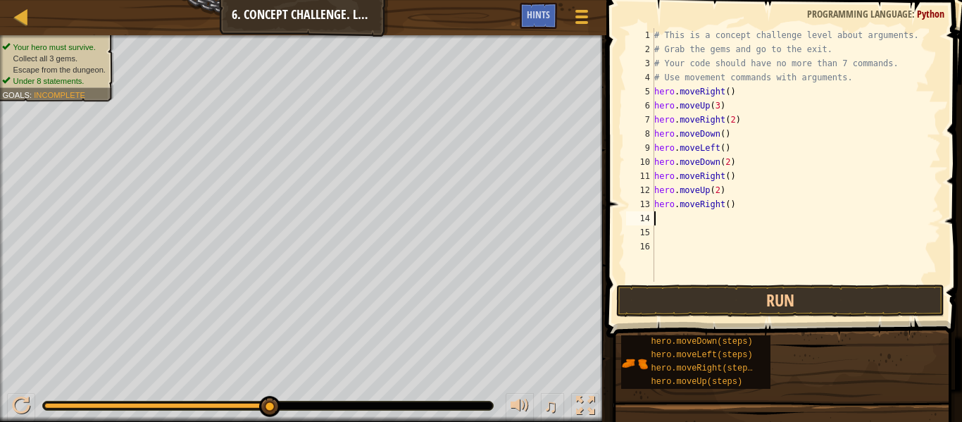
scroll to position [6, 0]
click at [727, 204] on div "# This is a concept challenge level about arguments. # Grab the gems and go to …" at bounding box center [795, 169] width 289 height 282
type textarea "hero.moveRight()"
click at [696, 217] on div "# This is a concept challenge level about arguments. # Grab the gems and go to …" at bounding box center [795, 169] width 289 height 282
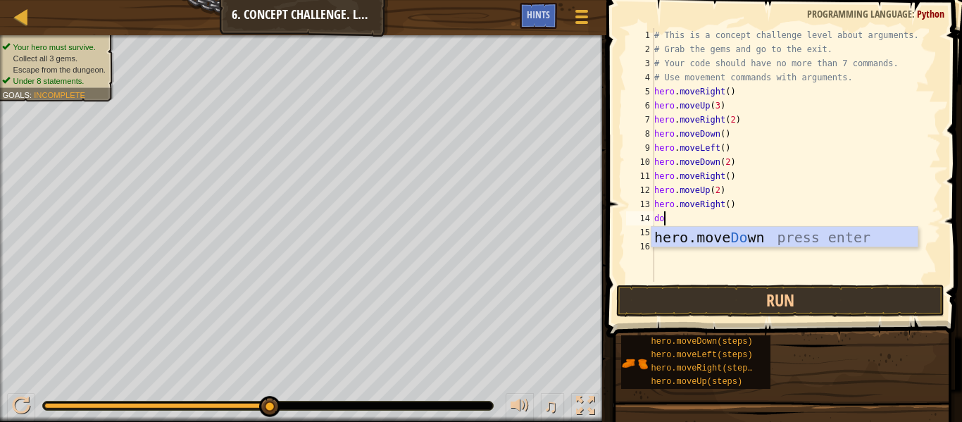
scroll to position [6, 1]
type textarea "dow"
click at [725, 235] on div "hero.move Dow n press enter" at bounding box center [784, 258] width 266 height 63
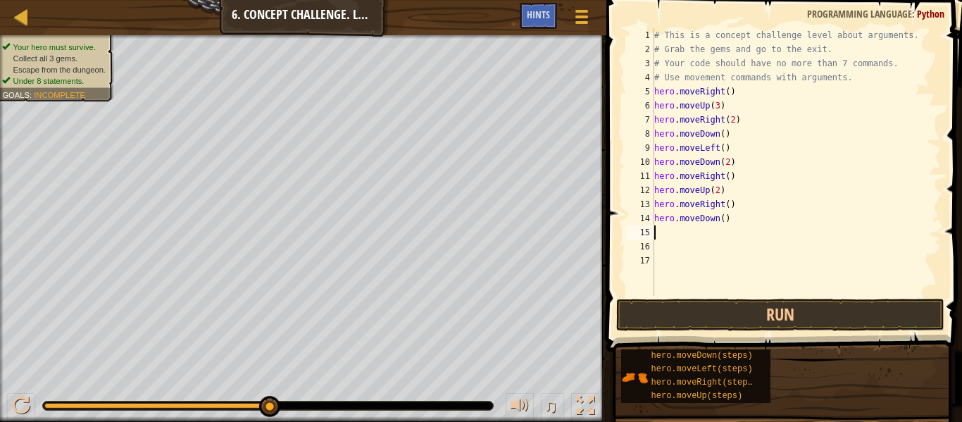
scroll to position [6, 0]
click at [722, 218] on div "# This is a concept challenge level about arguments. # Grab the gems and go to …" at bounding box center [795, 176] width 289 height 296
type textarea "hero.moveDown(2)"
click at [715, 239] on div "# This is a concept challenge level about arguments. # Grab the gems and go to …" at bounding box center [795, 176] width 289 height 296
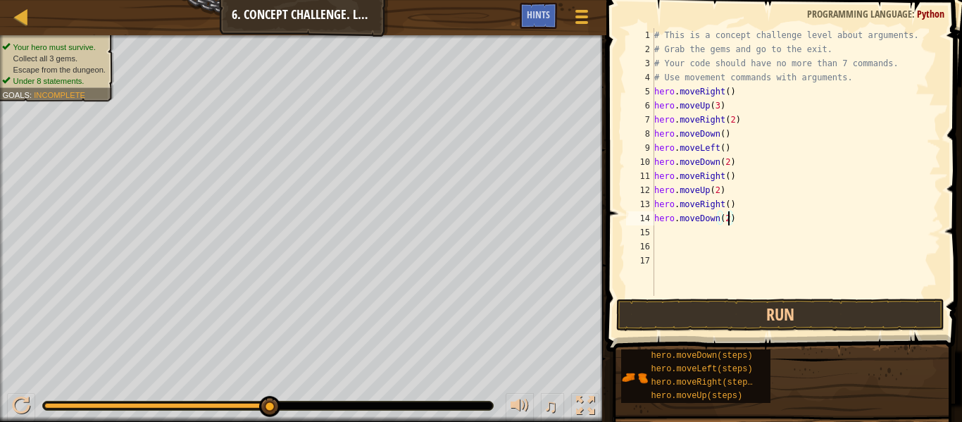
scroll to position [6, 0]
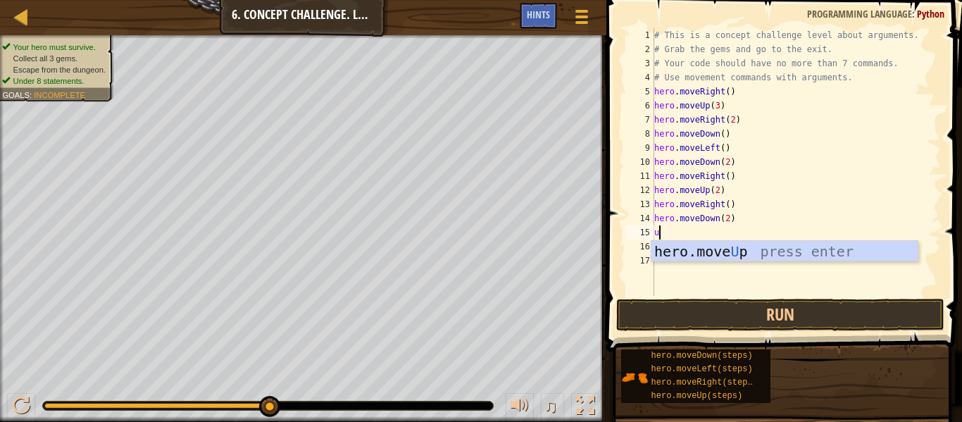
type textarea "up"
click at [739, 255] on div "hero.move Up press enter" at bounding box center [784, 272] width 266 height 63
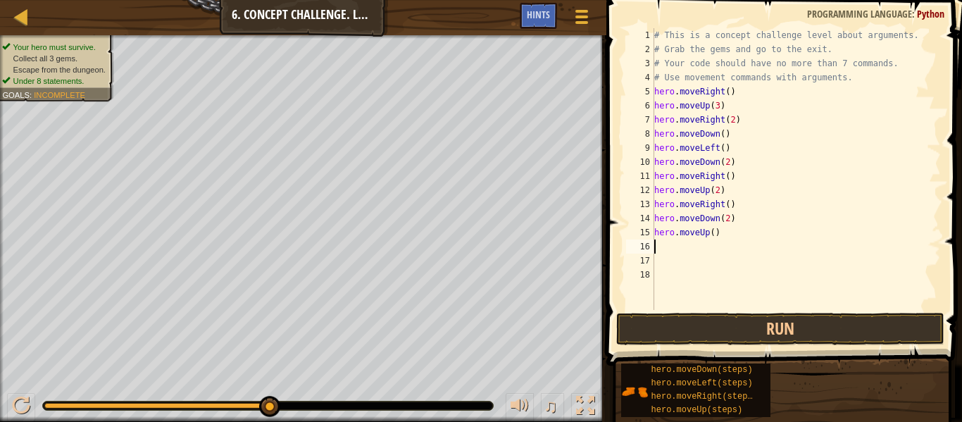
scroll to position [6, 0]
click at [713, 234] on div "# This is a concept challenge level about arguments. # Grab the gems and go to …" at bounding box center [795, 183] width 289 height 310
click at [751, 313] on button "Run" at bounding box center [780, 329] width 328 height 32
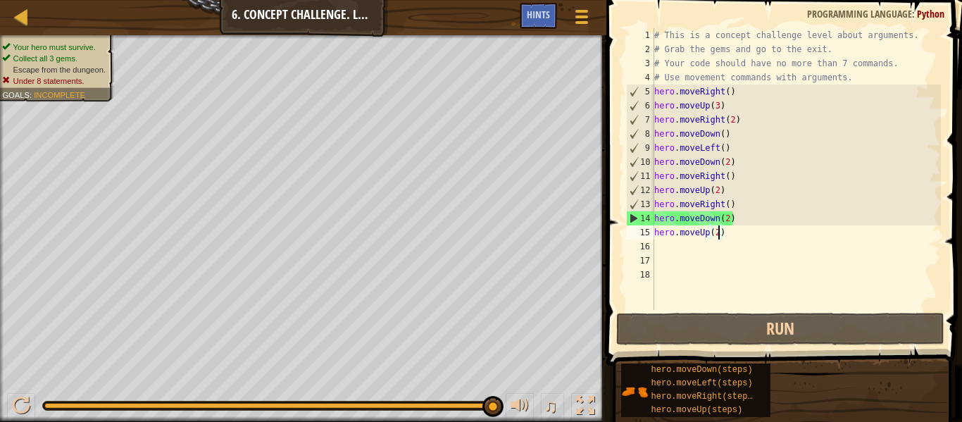
click at [736, 235] on div "# This is a concept challenge level about arguments. # Grab the gems and go to …" at bounding box center [795, 183] width 289 height 310
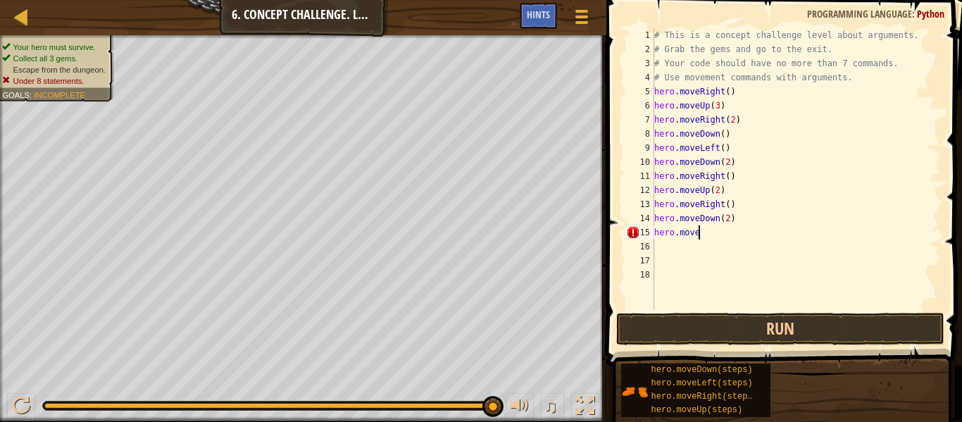
scroll to position [6, 2]
type textarea "h"
click at [731, 217] on div "# This is a concept challenge level about arguments. # Grab the gems and go to …" at bounding box center [795, 183] width 289 height 310
click at [264, 382] on div "♫" at bounding box center [303, 402] width 606 height 42
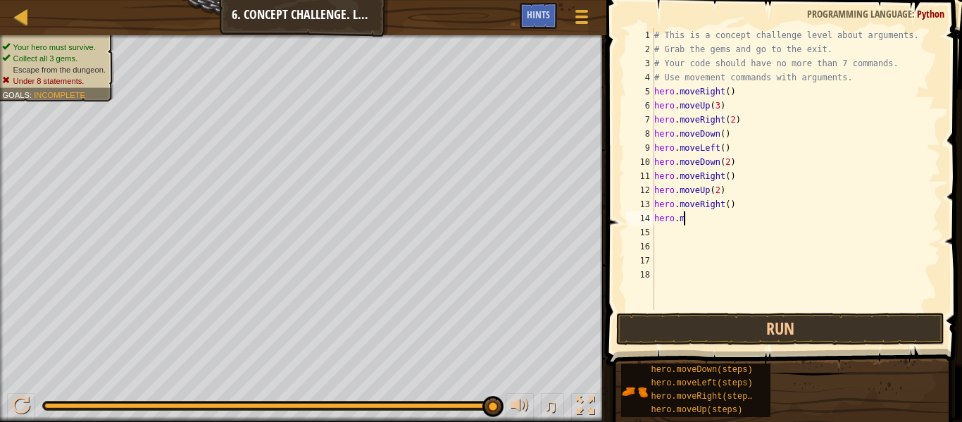
type textarea "h"
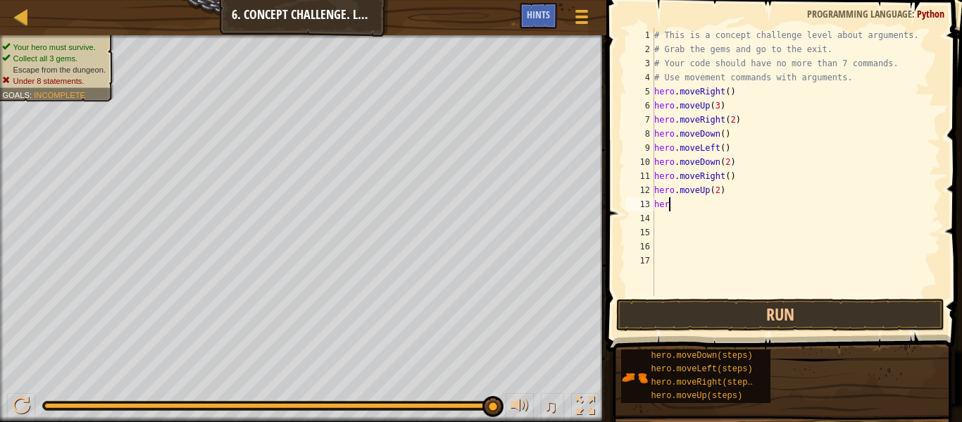
type textarea "h"
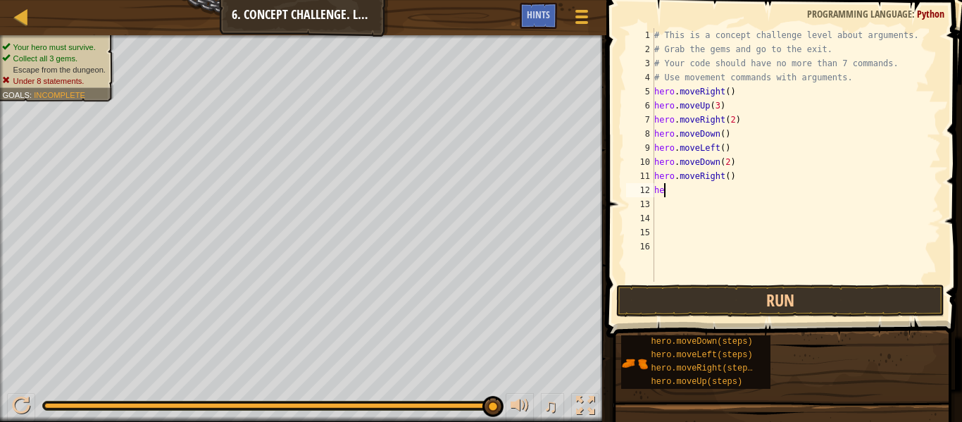
type textarea "h"
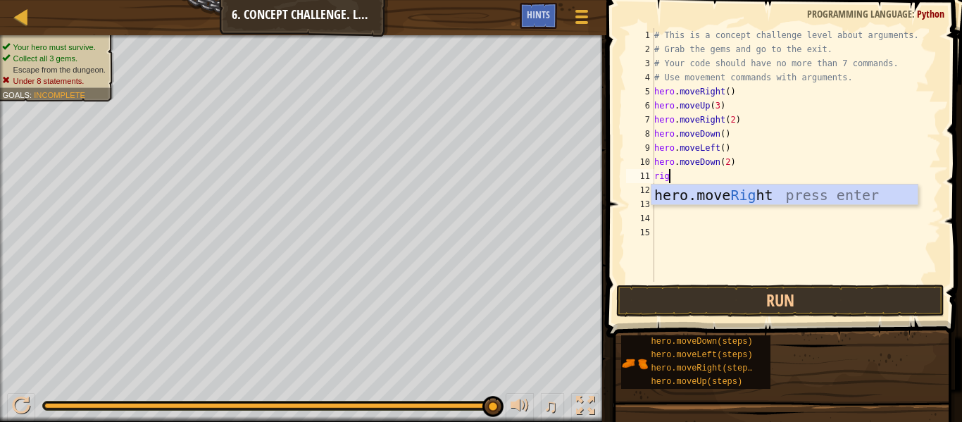
type textarea "righ"
click at [770, 207] on div "# This is a concept challenge level about arguments. # Grab the gems and go to …" at bounding box center [795, 169] width 289 height 282
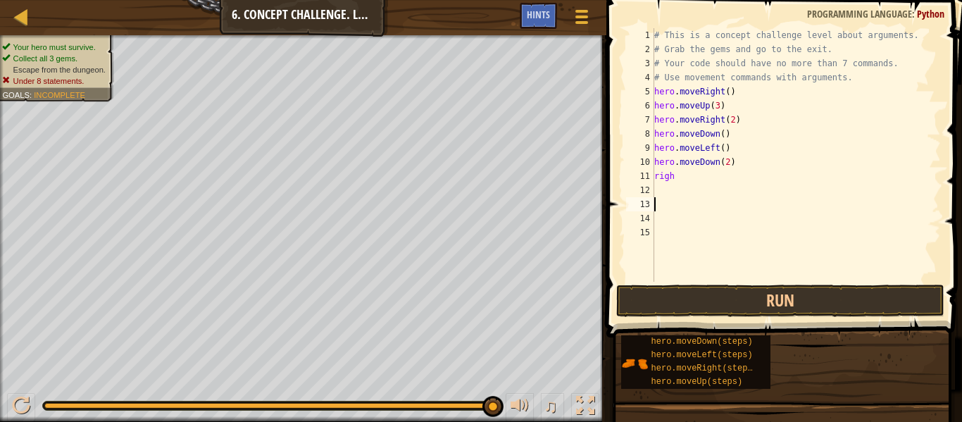
click at [714, 181] on div "# This is a concept challenge level about arguments. # Grab the gems and go to …" at bounding box center [795, 169] width 289 height 282
type textarea "right"
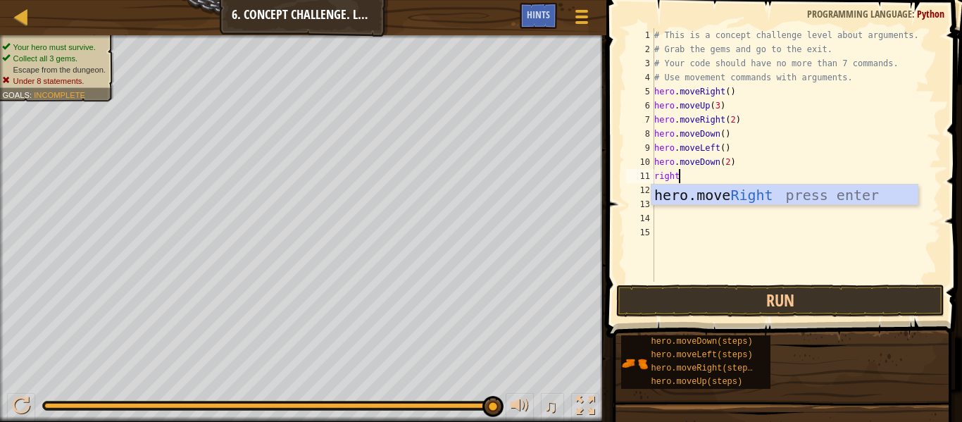
scroll to position [6, 3]
click at [736, 196] on div "hero.move Right press enter" at bounding box center [784, 215] width 266 height 63
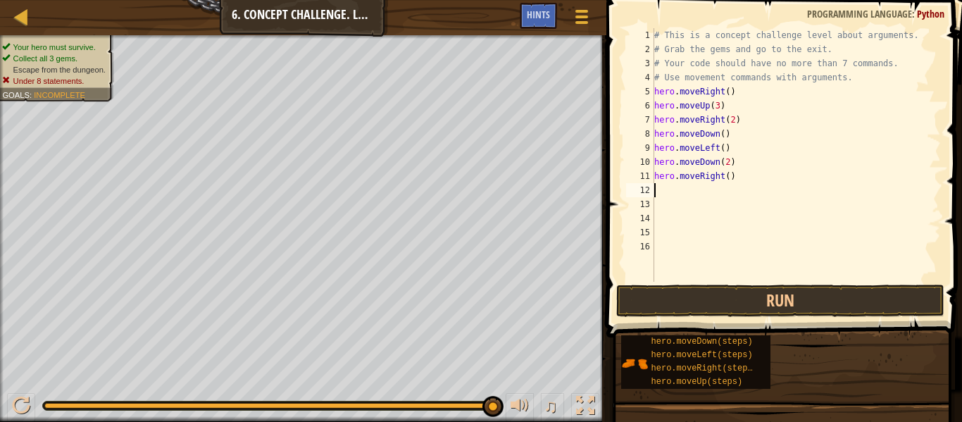
scroll to position [6, 0]
click at [729, 177] on div "# This is a concept challenge level about arguments. # Grab the gems and go to …" at bounding box center [795, 169] width 289 height 282
type textarea "hero.moveRight(2)"
click at [701, 191] on div "# This is a concept challenge level about arguments. # Grab the gems and go to …" at bounding box center [795, 169] width 289 height 282
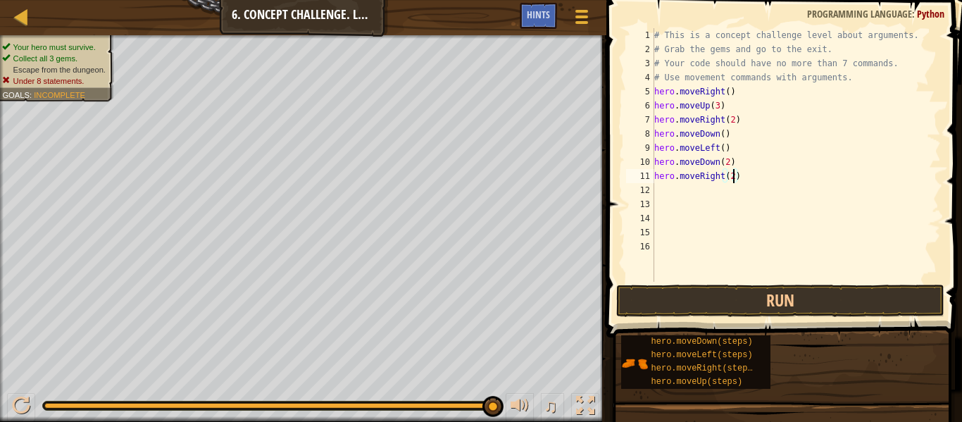
scroll to position [6, 0]
type textarea "up"
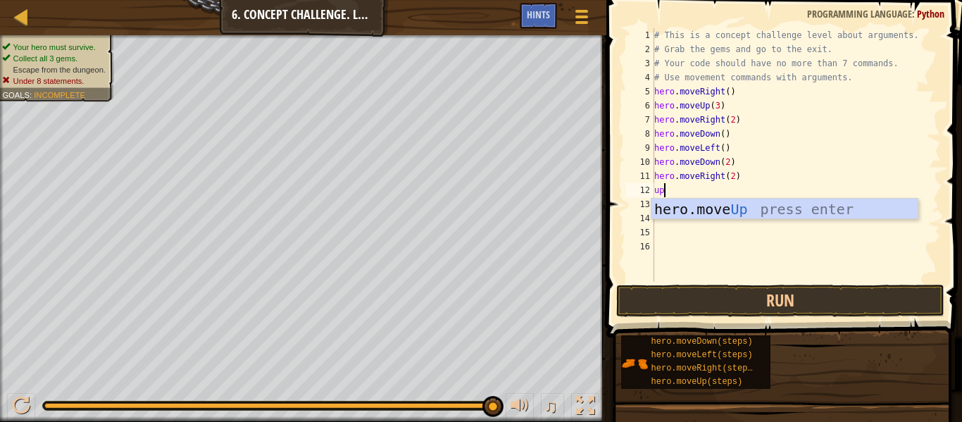
scroll to position [6, 1]
click at [729, 205] on div "hero.move Up press enter" at bounding box center [784, 230] width 266 height 63
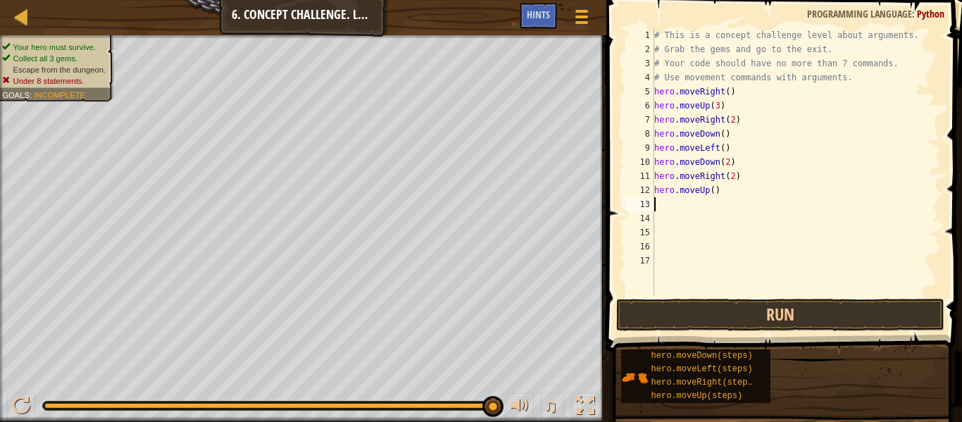
click at [714, 194] on div "# This is a concept challenge level about arguments. # Grab the gems and go to …" at bounding box center [795, 176] width 289 height 296
type textarea "hero.moveUp(2)"
click at [704, 209] on div "# This is a concept challenge level about arguments. # Grab the gems and go to …" at bounding box center [795, 176] width 289 height 296
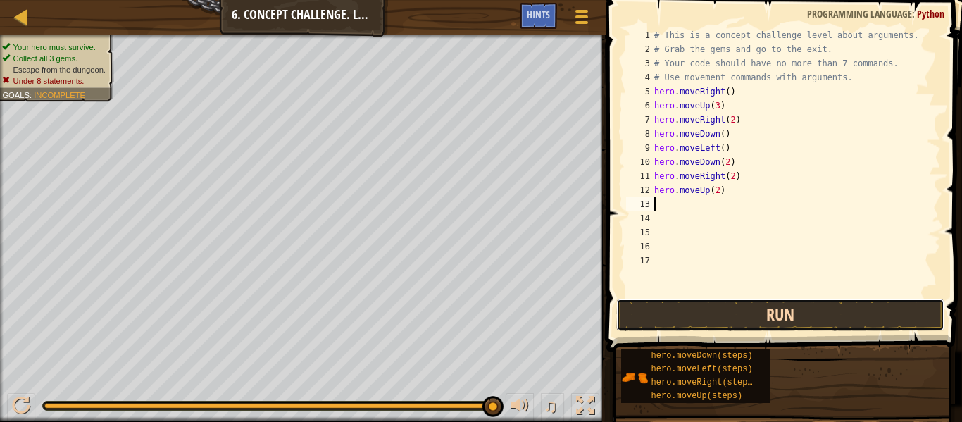
click at [663, 319] on button "Run" at bounding box center [780, 315] width 328 height 32
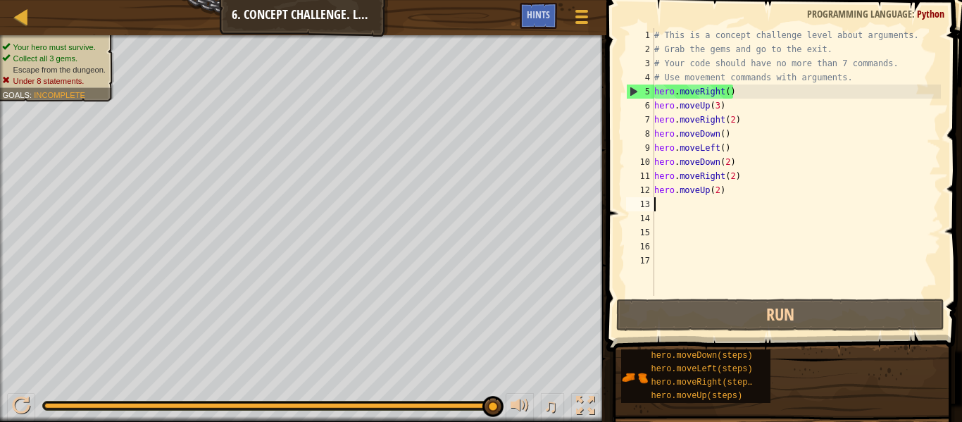
click at [723, 193] on div "# This is a concept challenge level about arguments. # Grab the gems and go to …" at bounding box center [795, 176] width 289 height 296
type textarea "hero.moveUp(2)"
click at [544, 18] on span "Hints" at bounding box center [538, 14] width 23 height 13
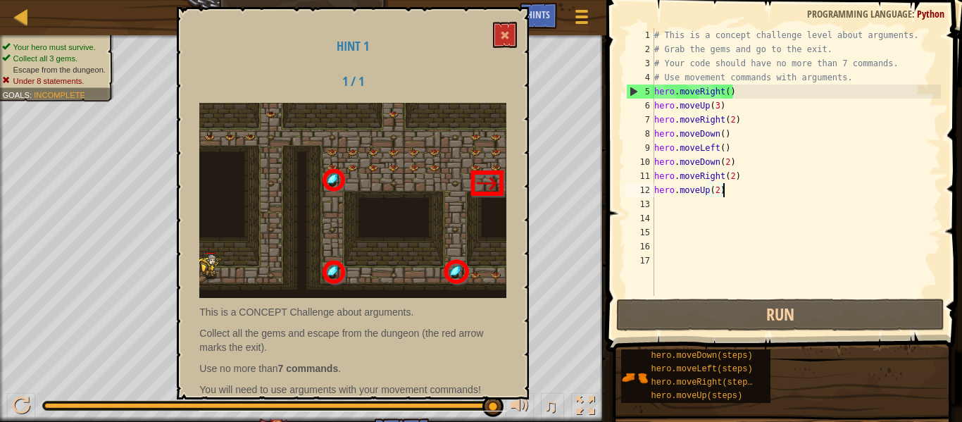
click at [488, 33] on div "Hint 1 1 / 1 This is a CONCEPT Challenge about arguments. Collect all the gems …" at bounding box center [353, 203] width 352 height 392
click at [501, 32] on span at bounding box center [505, 35] width 10 height 10
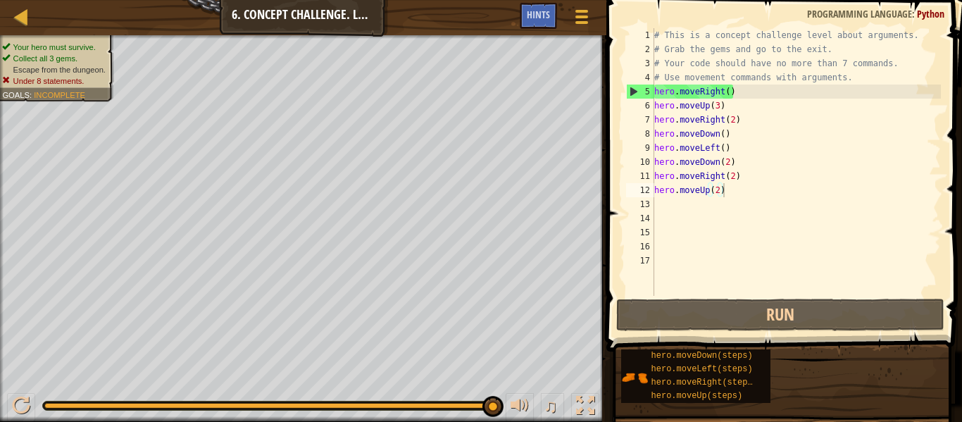
click at [679, 211] on div "# This is a concept challenge level about arguments. # Grab the gems and go to …" at bounding box center [795, 176] width 289 height 296
type textarea "mo"
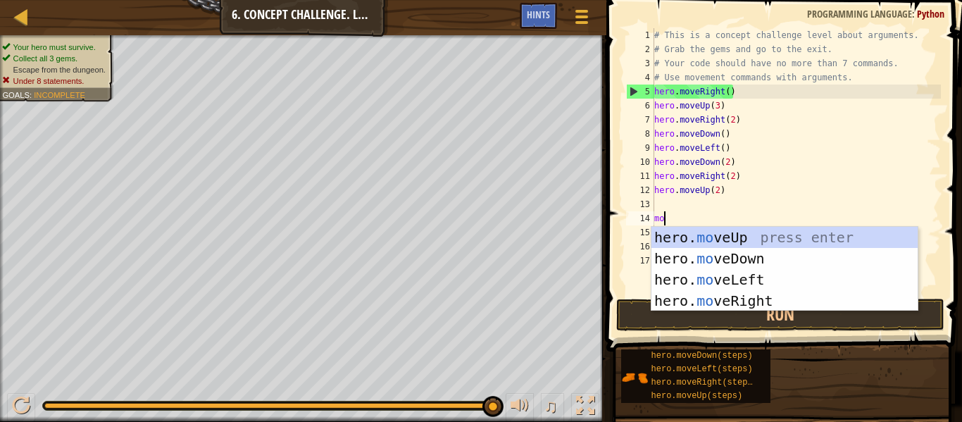
scroll to position [6, 1]
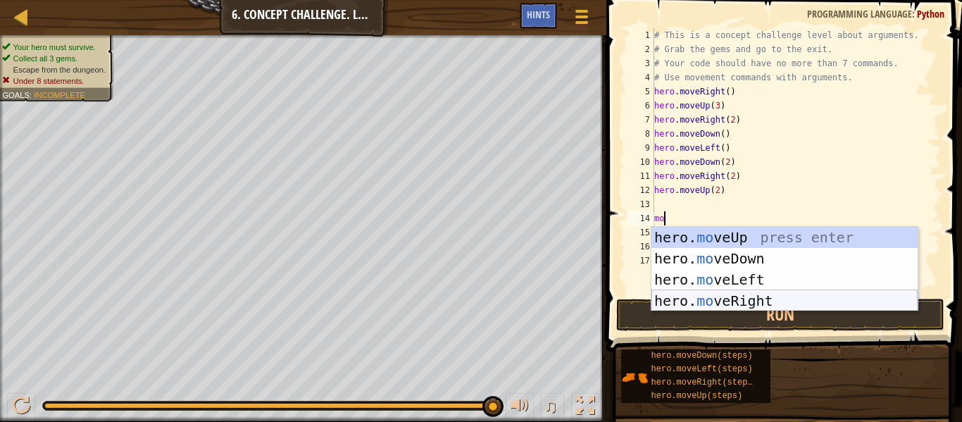
click at [744, 294] on div "hero. mo veUp press enter hero. mo veDown press enter hero. mo veLeft press ent…" at bounding box center [784, 290] width 266 height 127
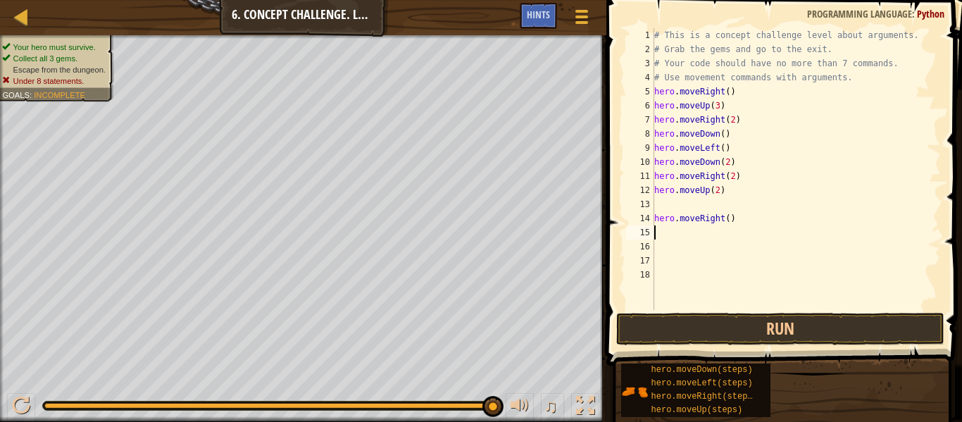
scroll to position [6, 0]
click at [654, 220] on div "# This is a concept challenge level about arguments. # Grab the gems and go to …" at bounding box center [795, 183] width 289 height 310
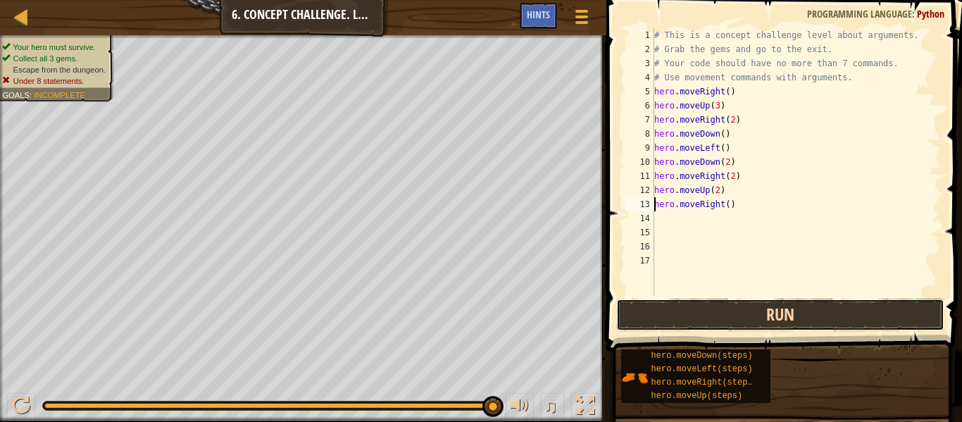
click at [672, 313] on button "Run" at bounding box center [780, 315] width 328 height 32
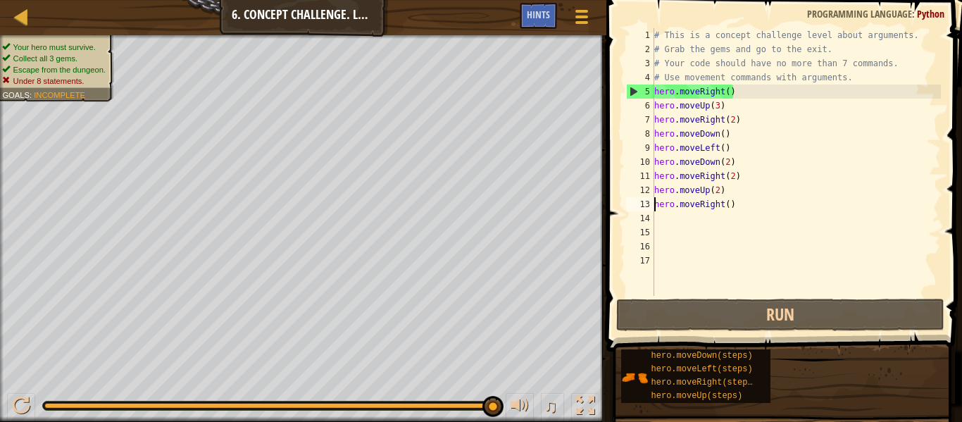
click at [725, 204] on div "# This is a concept challenge level about arguments. # Grab the gems and go to …" at bounding box center [795, 176] width 289 height 296
click at [732, 206] on div "# This is a concept challenge level about arguments. # Grab the gems and go to …" at bounding box center [795, 176] width 289 height 296
click at [739, 126] on div "# This is a concept challenge level about arguments. # Grab the gems and go to …" at bounding box center [795, 176] width 289 height 296
click at [667, 115] on div "# This is a concept challenge level about arguments. # Grab the gems and go to …" at bounding box center [795, 176] width 289 height 296
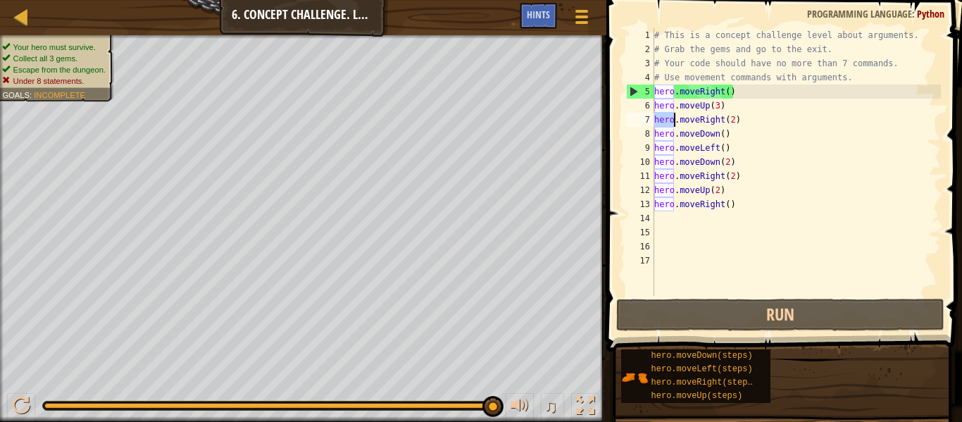
click at [665, 107] on div "# This is a concept challenge level about arguments. # Grab the gems and go to …" at bounding box center [795, 176] width 289 height 296
click at [660, 92] on div "# This is a concept challenge level about arguments. # Grab the gems and go to …" at bounding box center [795, 176] width 289 height 296
click at [656, 101] on div "# This is a concept challenge level about arguments. # Grab the gems and go to …" at bounding box center [795, 176] width 289 height 296
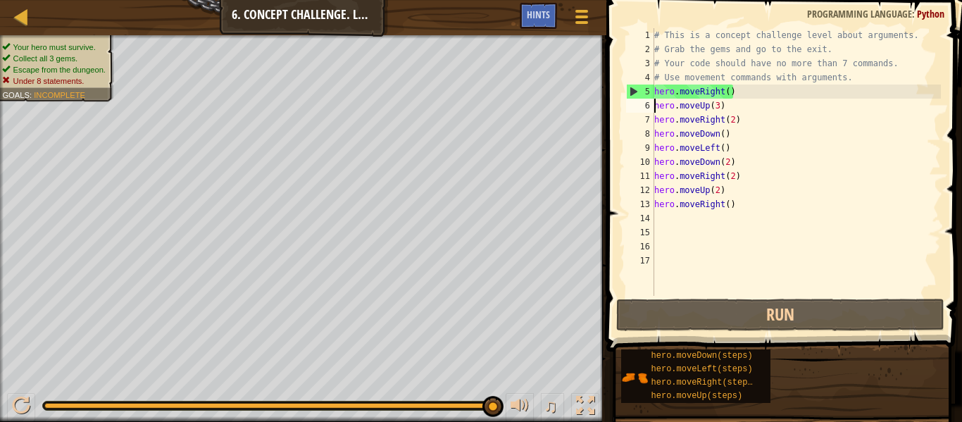
click at [651, 73] on div "4" at bounding box center [640, 77] width 28 height 14
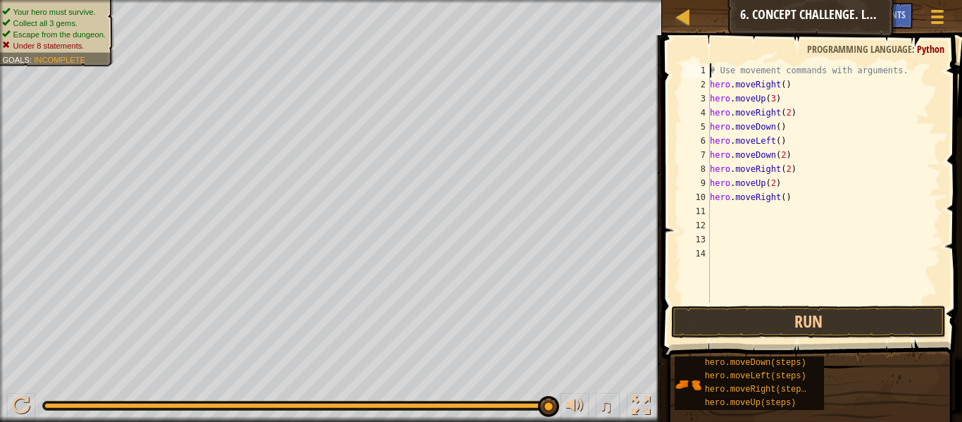
click at [877, 67] on div "# Use movement commands with arguments. hero . moveRight ( ) hero . moveUp ( 3 …" at bounding box center [824, 197] width 234 height 268
type textarea "."
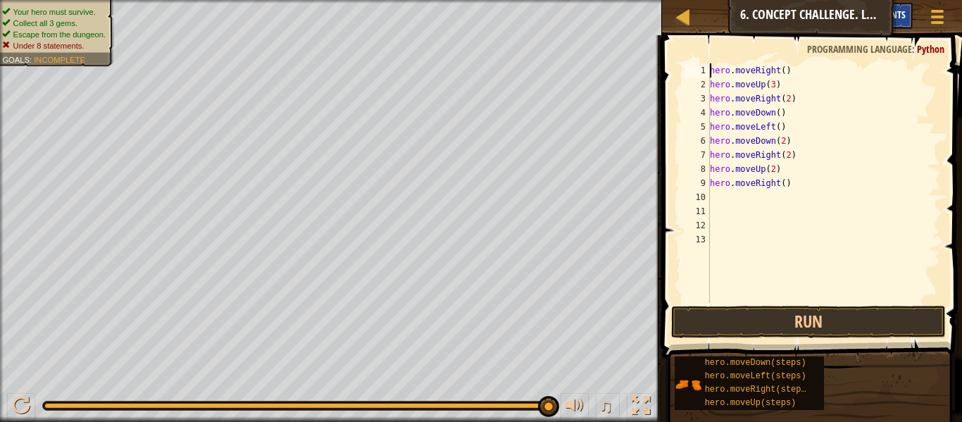
click at [894, 16] on span "Hints" at bounding box center [893, 14] width 23 height 13
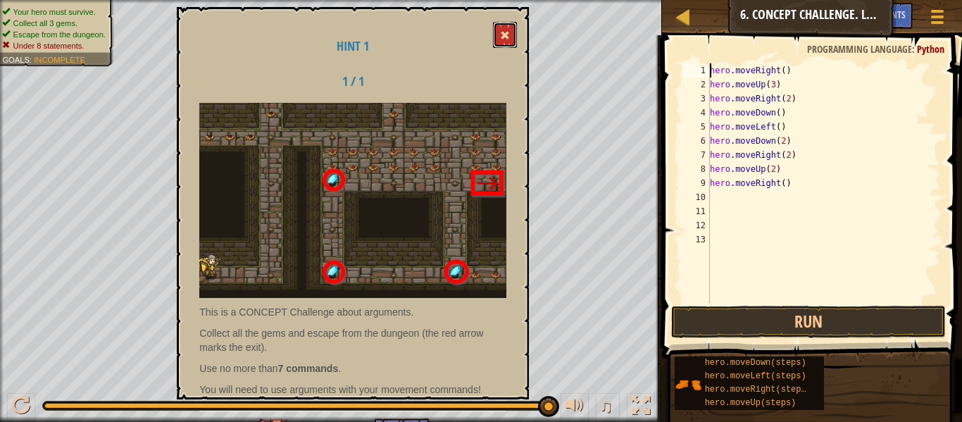
click at [512, 37] on button at bounding box center [505, 35] width 24 height 26
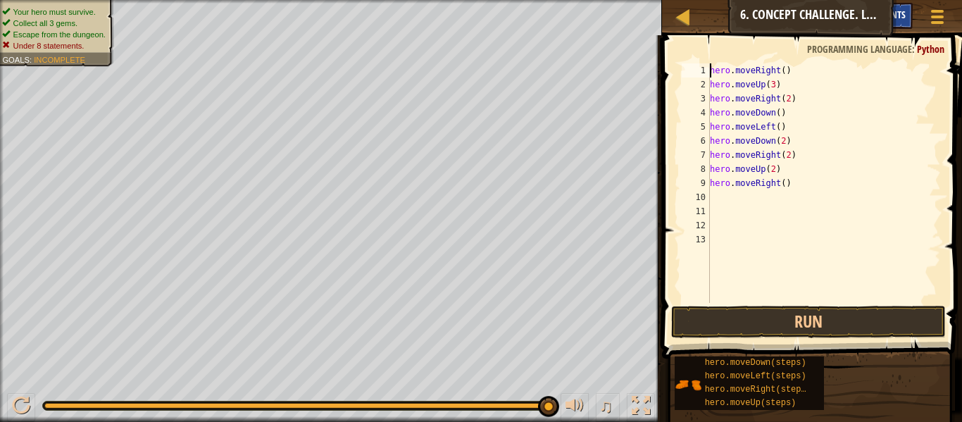
click at [900, 24] on div "Hints" at bounding box center [893, 16] width 37 height 26
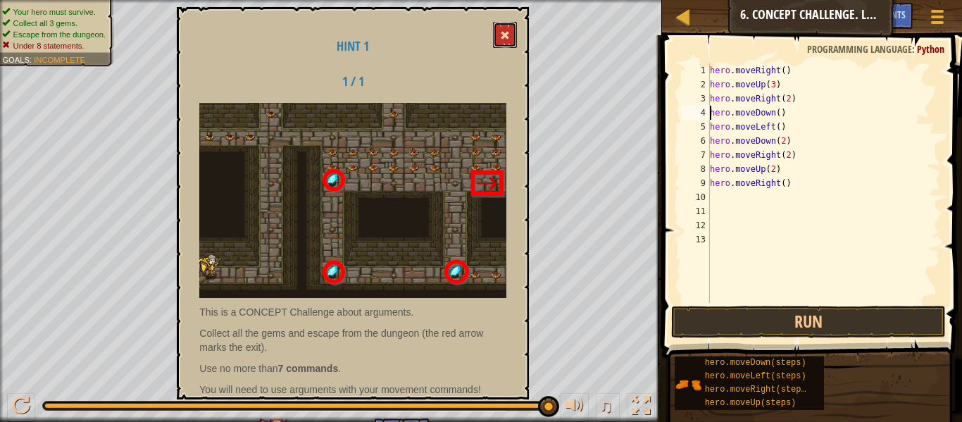
click at [508, 28] on button at bounding box center [505, 35] width 24 height 26
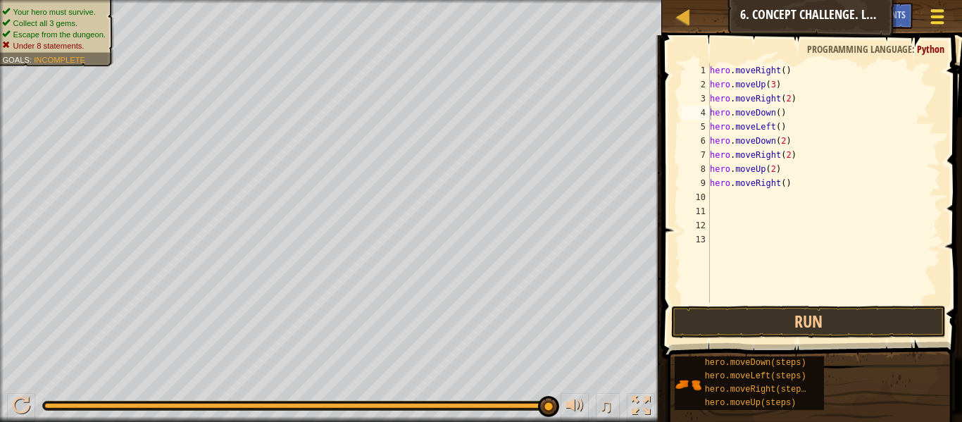
click at [928, 11] on div at bounding box center [936, 16] width 19 height 20
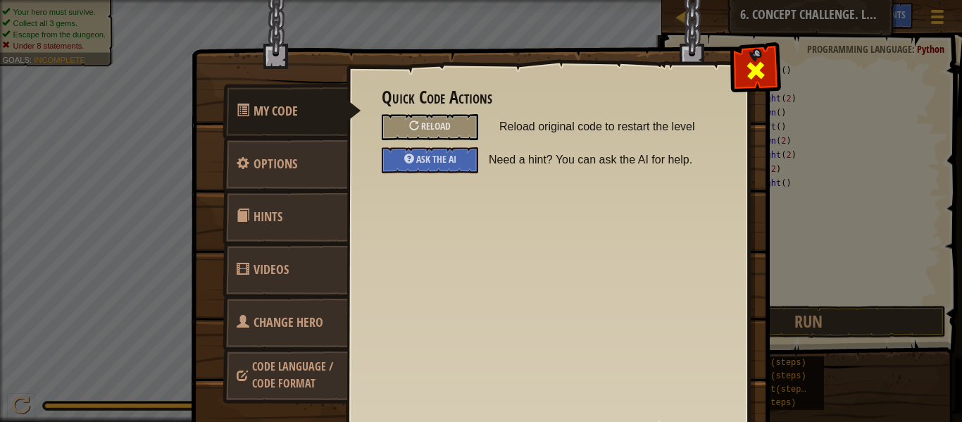
click at [751, 75] on span at bounding box center [755, 70] width 23 height 23
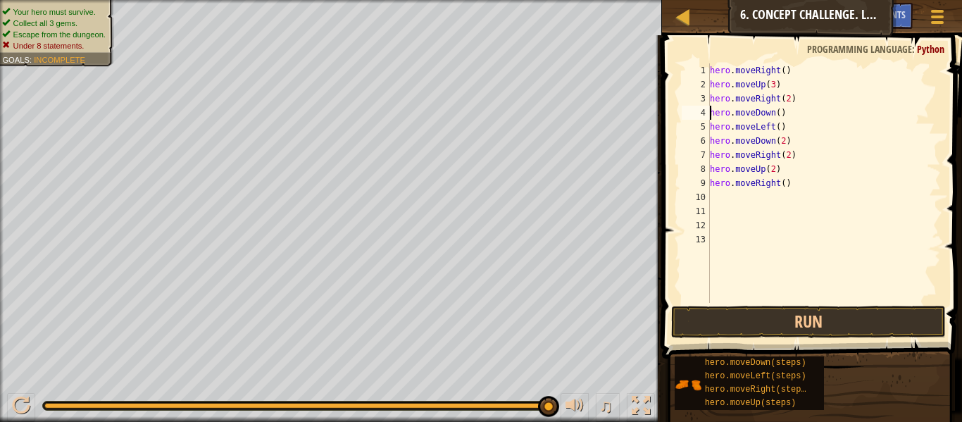
click at [785, 184] on div "hero . moveRight ( ) hero . moveUp ( 3 ) hero . moveRight ( 2 ) hero . moveDown…" at bounding box center [824, 197] width 234 height 268
type textarea "hero.moveRight()"
click at [715, 190] on div "hero . moveRight ( ) hero . moveUp ( 3 ) hero . moveRight ( 2 ) hero . moveDown…" at bounding box center [824, 197] width 234 height 268
click at [713, 179] on div "hero . moveRight ( ) hero . moveUp ( 3 ) hero . moveRight ( 2 ) hero . moveDown…" at bounding box center [824, 197] width 234 height 268
click at [710, 179] on div "hero . moveRight ( ) hero . moveUp ( 3 ) hero . moveRight ( 2 ) hero . moveDown…" at bounding box center [824, 197] width 234 height 268
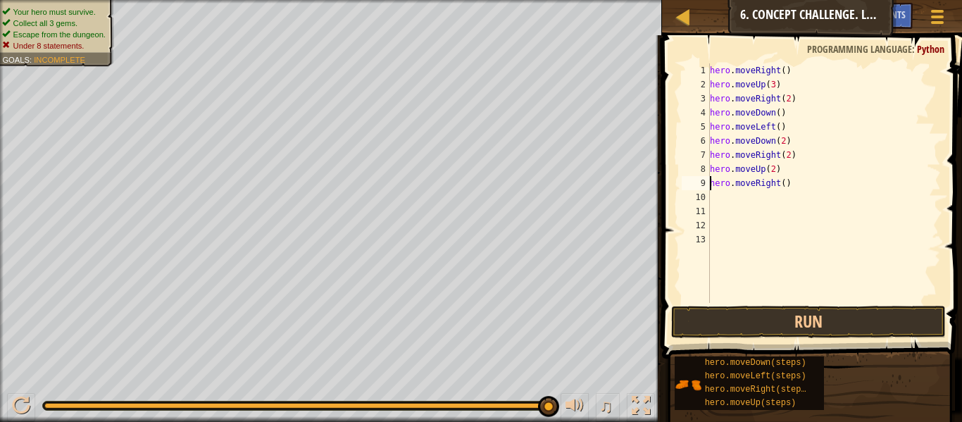
scroll to position [6, 1]
click at [799, 170] on div "hero . moveRight ( ) hero . moveUp ( 3 ) hero . moveRight ( 2 ) hero . moveDown…" at bounding box center [824, 197] width 234 height 268
type textarea "h"
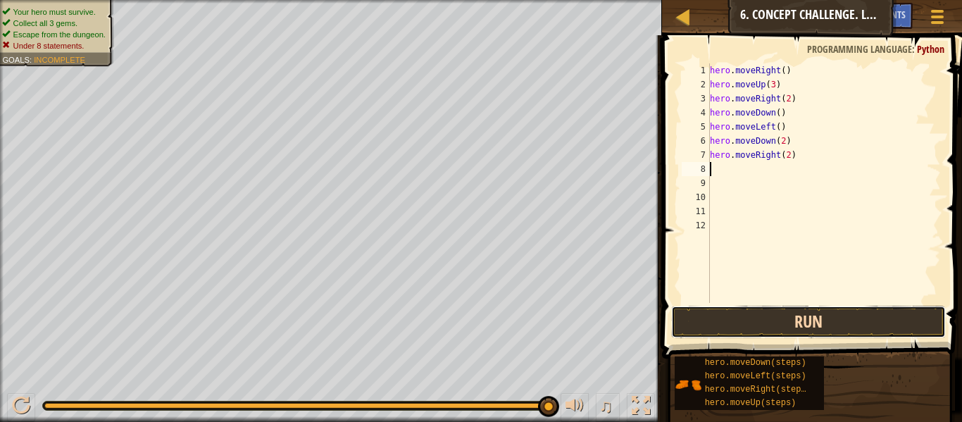
click at [755, 316] on button "Run" at bounding box center [808, 322] width 275 height 32
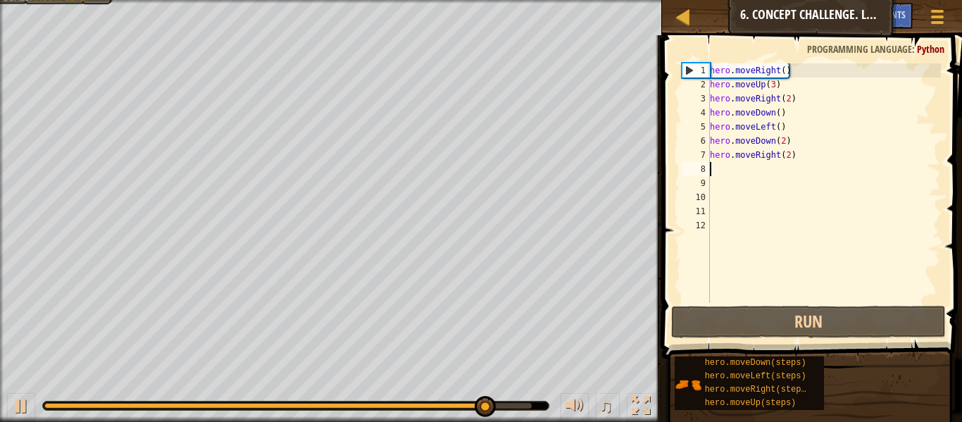
click at [796, 162] on div "hero . moveRight ( ) hero . moveUp ( 3 ) hero . moveRight ( 2 ) hero . moveDown…" at bounding box center [824, 197] width 234 height 268
click at [715, 61] on span at bounding box center [813, 176] width 311 height 365
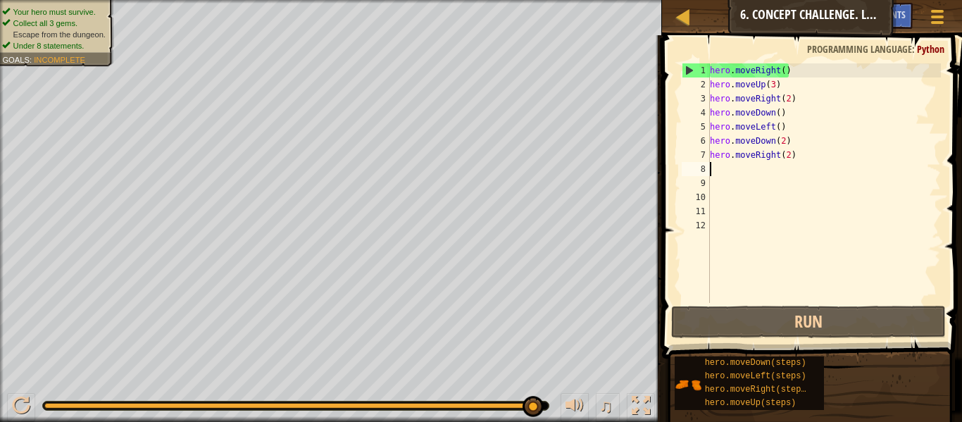
click at [717, 63] on div "hero . moveRight ( ) hero . moveUp ( 3 ) hero . moveRight ( 2 ) hero . moveDown…" at bounding box center [824, 197] width 234 height 268
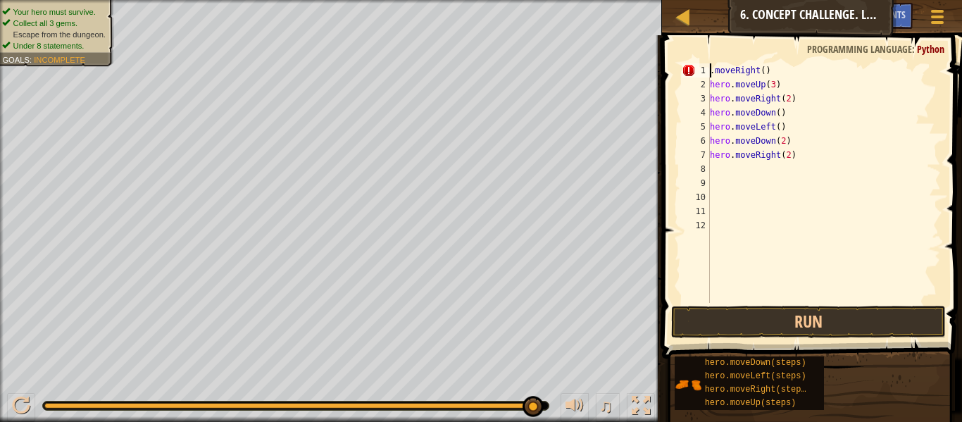
click at [798, 151] on div ". moveRight ( ) hero . moveUp ( 3 ) hero . moveRight ( 2 ) hero . moveDown ( ) …" at bounding box center [824, 197] width 234 height 268
type textarea "hero.moveRight(2)"
click at [735, 182] on div ". moveRight ( ) hero . moveUp ( 3 ) hero . moveRight ( 2 ) hero . moveDown ( ) …" at bounding box center [824, 197] width 234 height 268
click at [784, 139] on div ". moveRight ( ) hero . moveUp ( 3 ) hero . moveRight ( 2 ) hero . moveDown ( ) …" at bounding box center [824, 197] width 234 height 268
type textarea "hero.moveDown(2)"
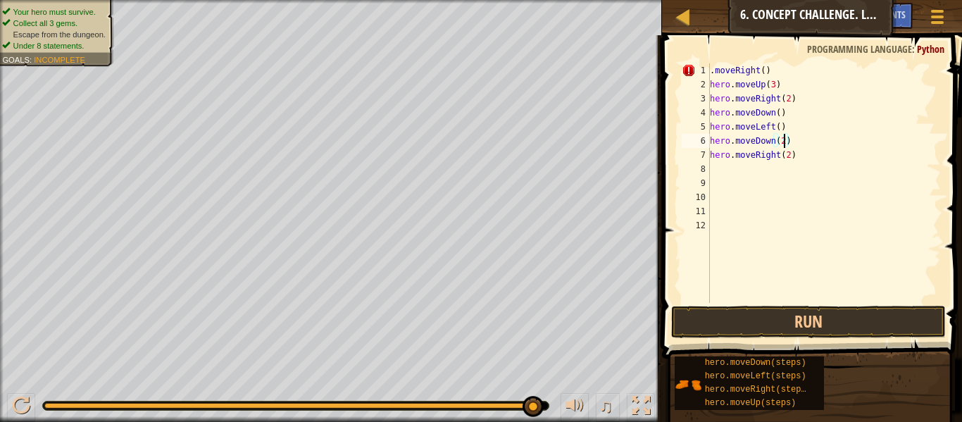
click at [796, 162] on div ". moveRight ( ) hero . moveUp ( 3 ) hero . moveRight ( 2 ) hero . moveDown ( ) …" at bounding box center [824, 197] width 234 height 268
type textarea "\"
type textarea "h"
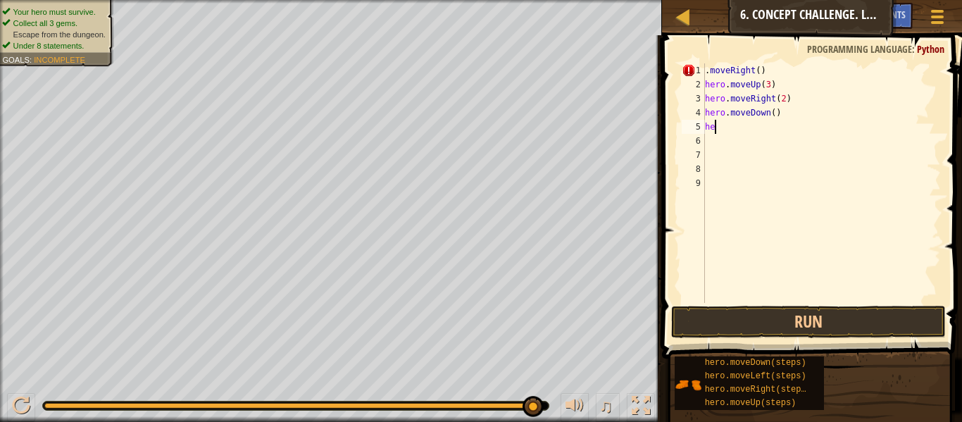
type textarea "h"
type textarea "."
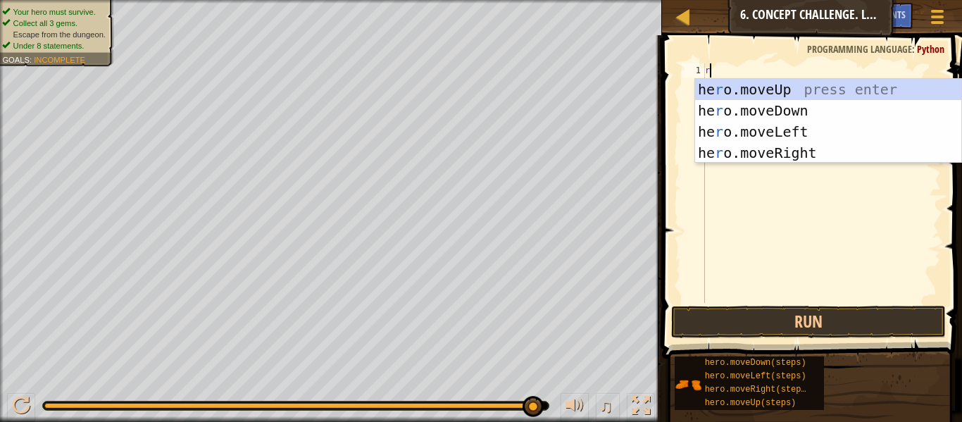
type textarea "ri"
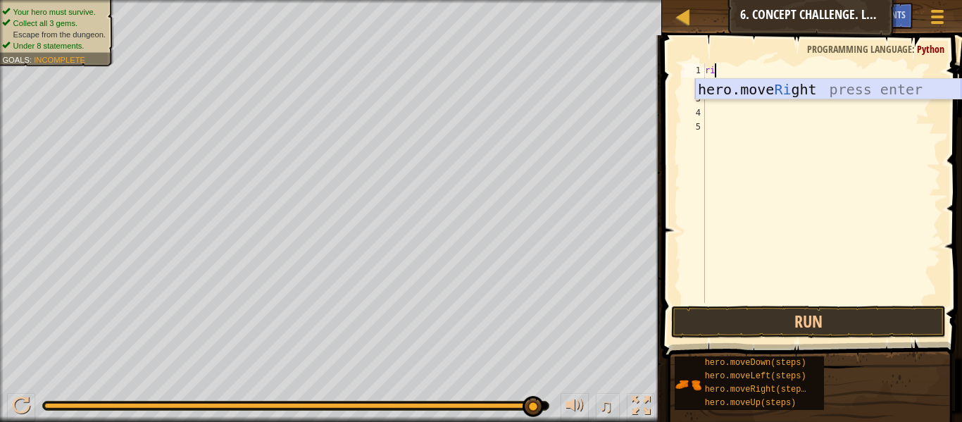
click at [782, 92] on div "hero.move Ri ght press enter" at bounding box center [828, 110] width 266 height 63
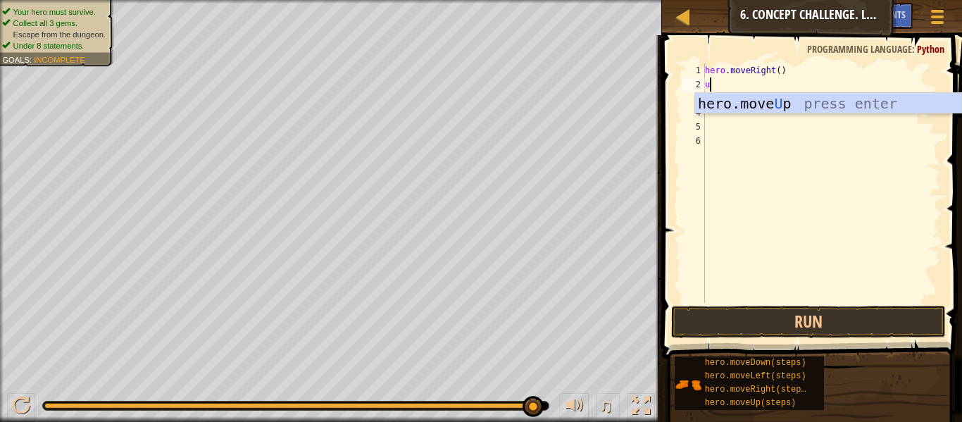
type textarea "up"
click at [828, 112] on div "hero.move Up press enter" at bounding box center [828, 124] width 266 height 63
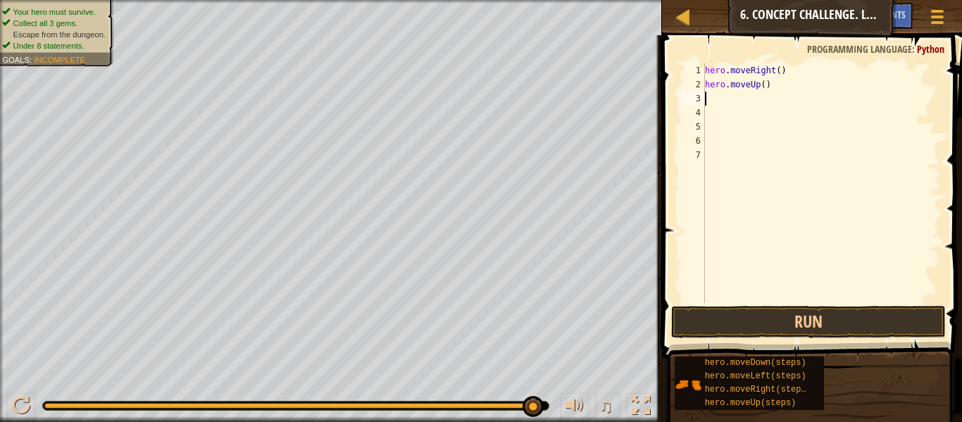
click at [765, 84] on div "hero . moveRight ( ) hero . moveUp ( )" at bounding box center [821, 197] width 239 height 268
type textarea "hero.moveUp(4)"
click at [724, 107] on div "hero . moveRight ( ) hero . moveUp ( 4 )" at bounding box center [821, 197] width 239 height 268
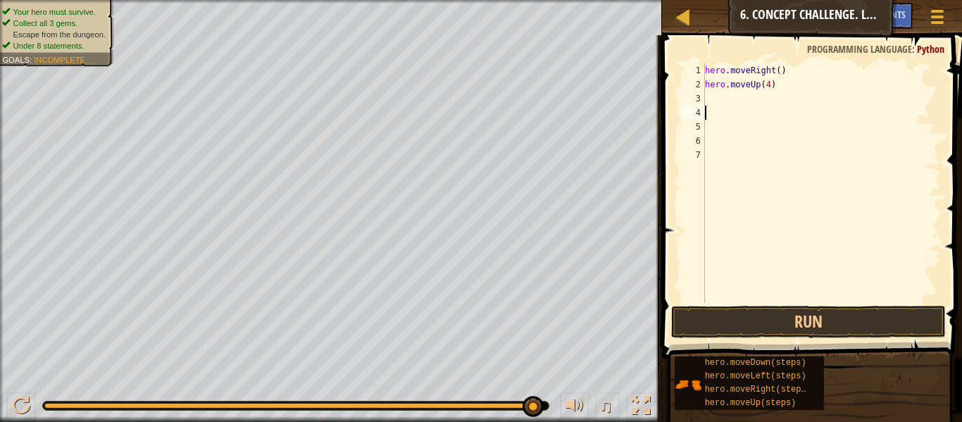
click at [720, 101] on div "hero . moveRight ( ) hero . moveUp ( 4 )" at bounding box center [821, 197] width 239 height 268
click at [639, 415] on div at bounding box center [641, 405] width 18 height 18
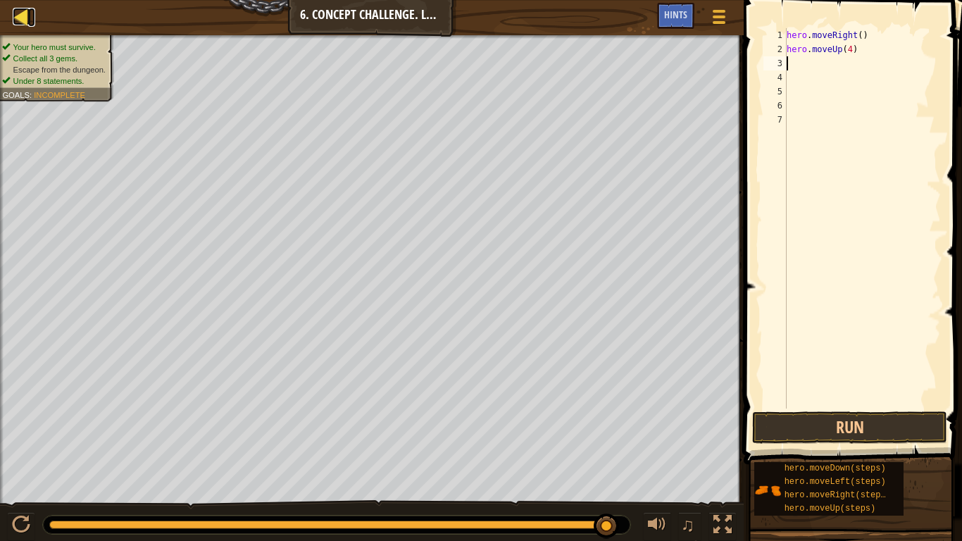
click at [19, 17] on div at bounding box center [22, 17] width 18 height 18
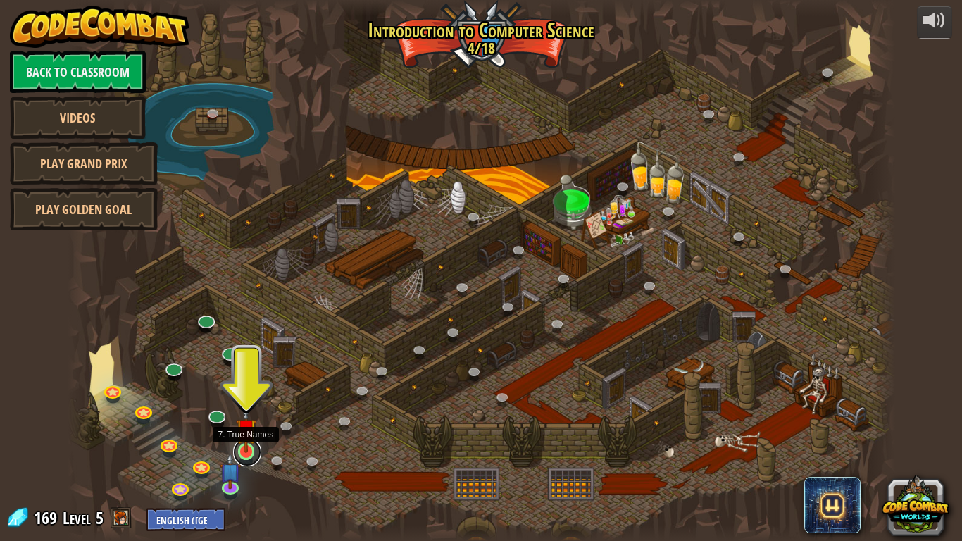
click at [250, 421] on link at bounding box center [247, 452] width 28 height 28
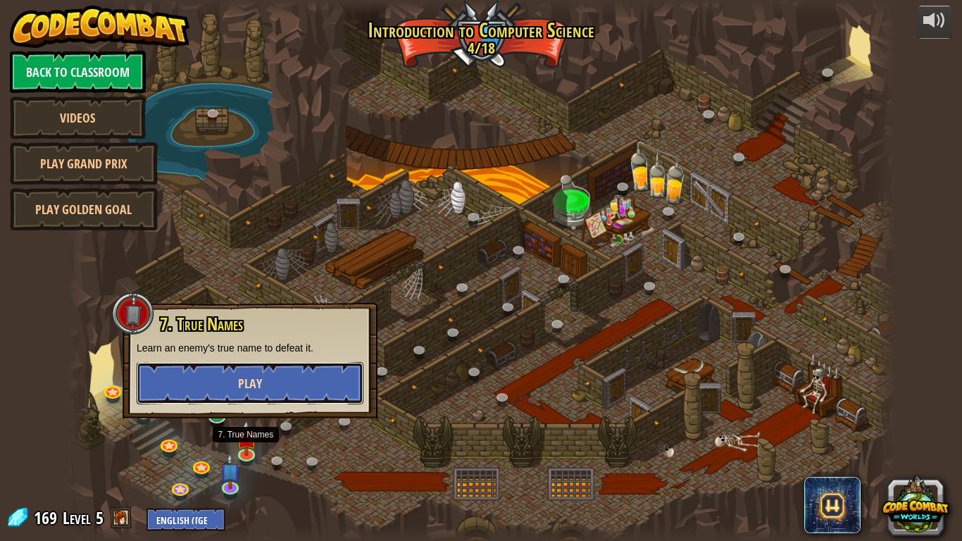
click at [270, 382] on button "Play" at bounding box center [250, 383] width 227 height 42
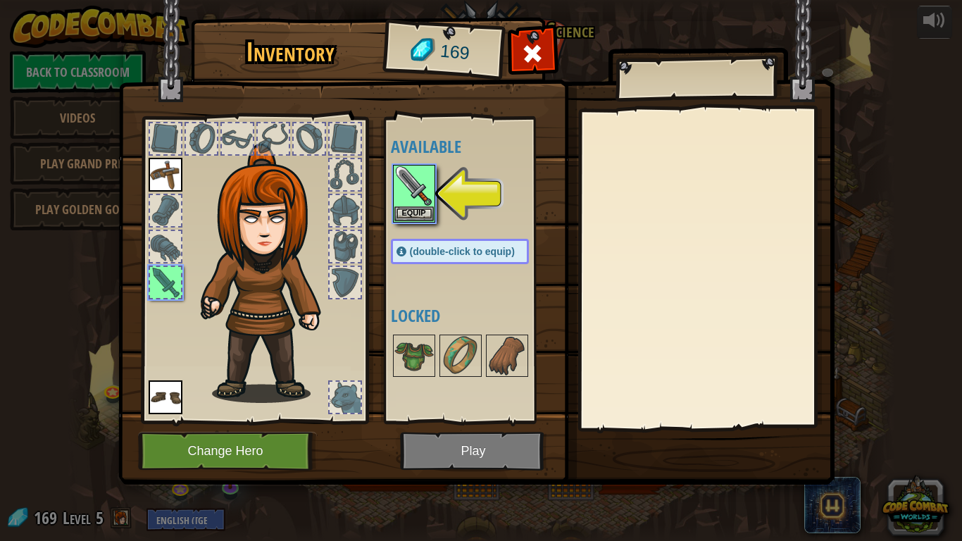
click at [447, 421] on img at bounding box center [476, 228] width 716 height 511
click at [451, 421] on img at bounding box center [476, 228] width 716 height 511
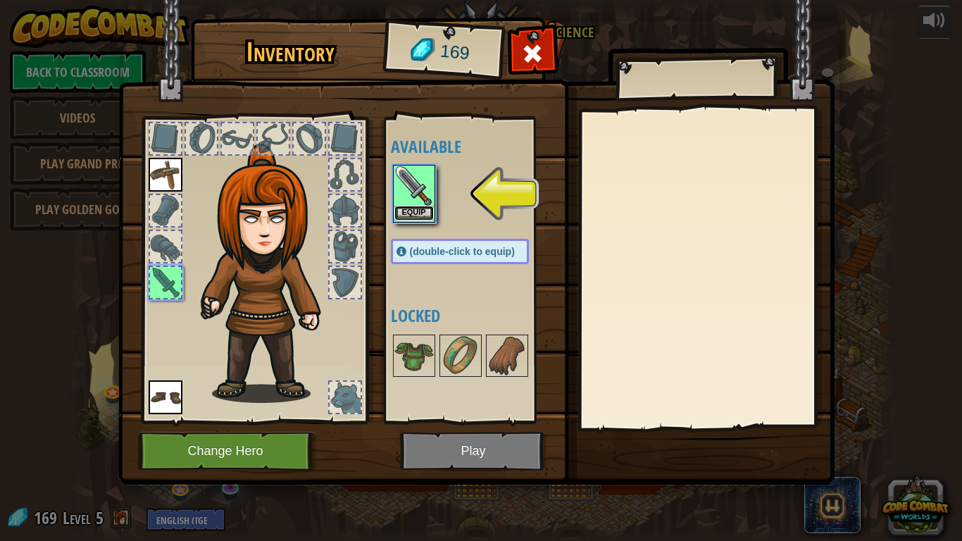
click at [425, 211] on button "Equip" at bounding box center [413, 213] width 39 height 15
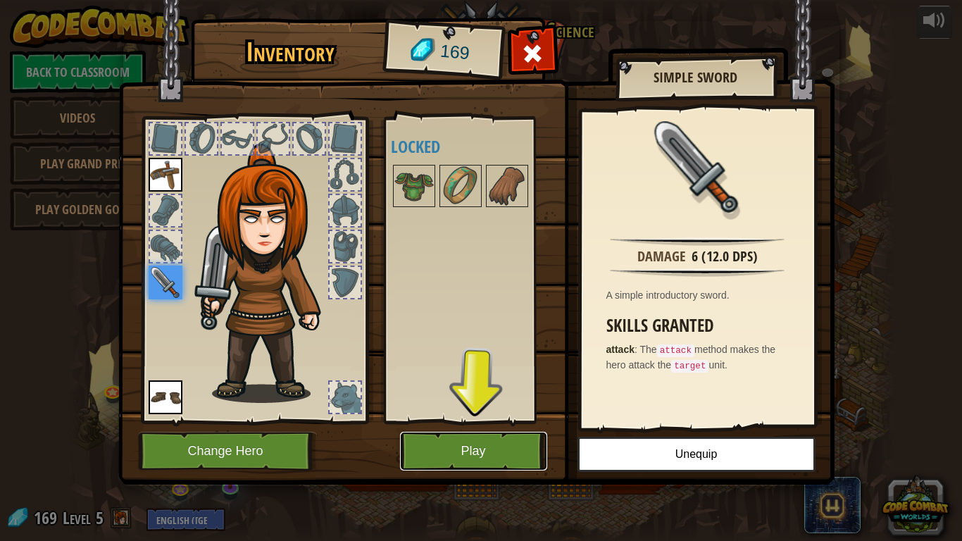
click at [503, 421] on button "Play" at bounding box center [473, 451] width 147 height 39
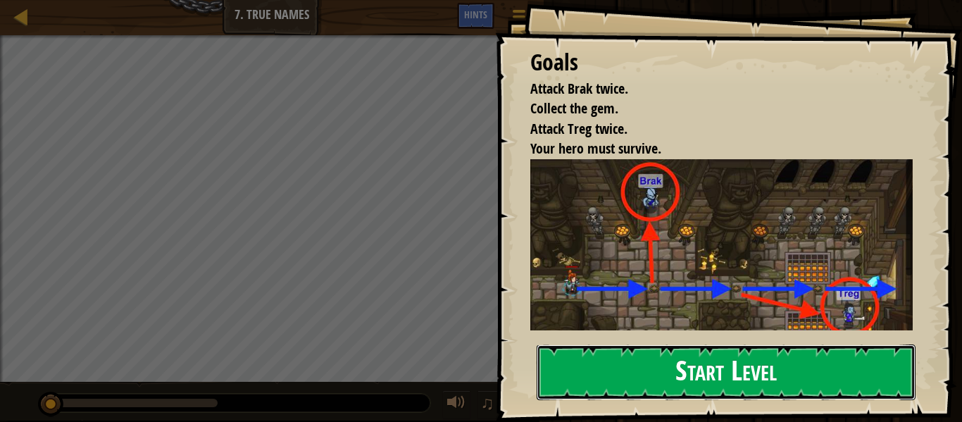
click at [686, 362] on button "Start Level" at bounding box center [726, 372] width 379 height 56
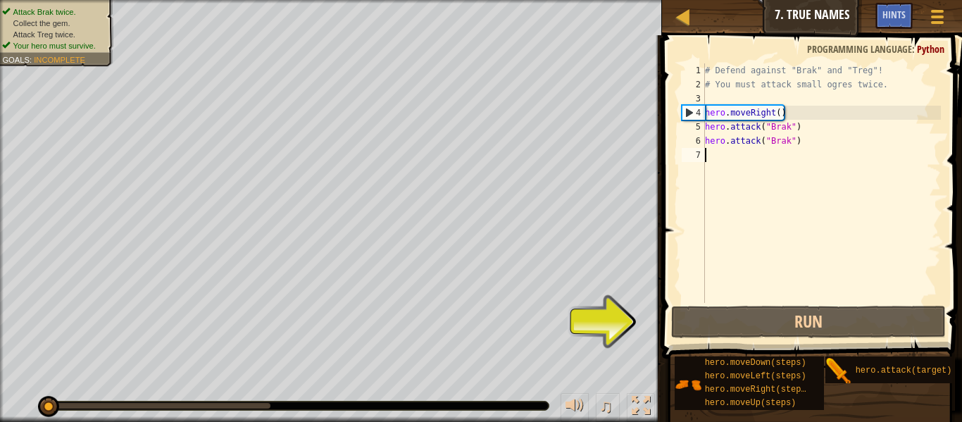
click at [808, 133] on div "# Defend against "Brak" and "Treg"! # You must attack small ogres twice. hero .…" at bounding box center [821, 197] width 239 height 268
click at [803, 108] on div "# Defend against "Brak" and "Treg"! # You must attack small ogres twice. hero .…" at bounding box center [821, 197] width 239 height 268
type textarea "hero.moveRight()"
click at [709, 102] on div "# Defend against "Brak" and "Treg"! # You must attack small ogres twice. hero .…" at bounding box center [821, 197] width 239 height 268
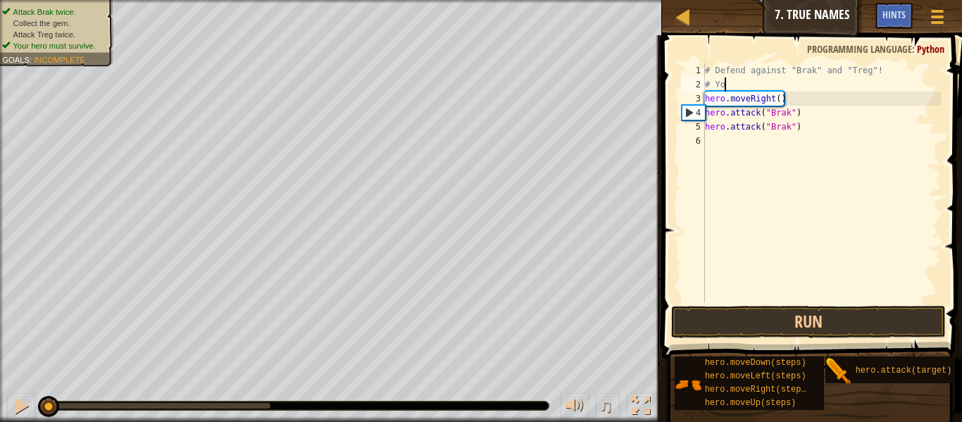
type textarea "#"
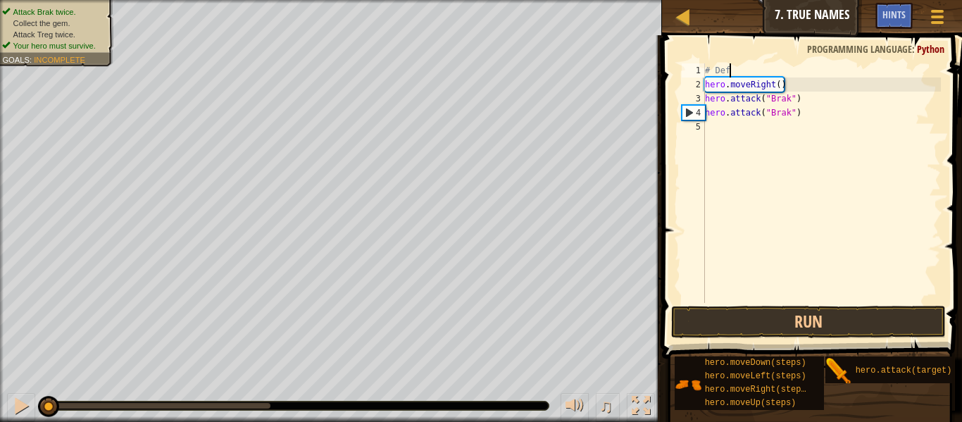
type textarea "#"
type textarea "hero.moveRight()"
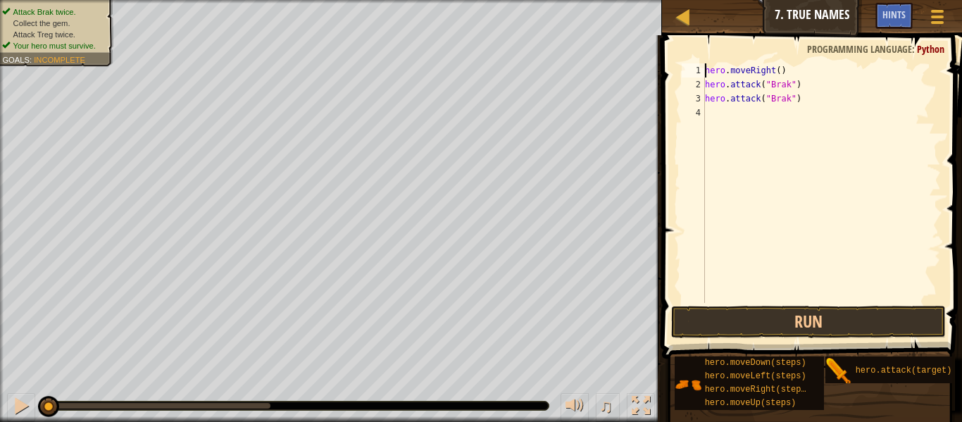
click at [753, 125] on div "hero . moveRight ( ) hero . attack ( "Brak" ) hero . attack ( "Brak" )" at bounding box center [821, 197] width 239 height 268
click at [787, 73] on div "hero . moveRight ( ) hero . attack ( "Brak" ) hero . attack ( "Brak" )" at bounding box center [821, 197] width 239 height 268
type textarea "hero.moveRight()"
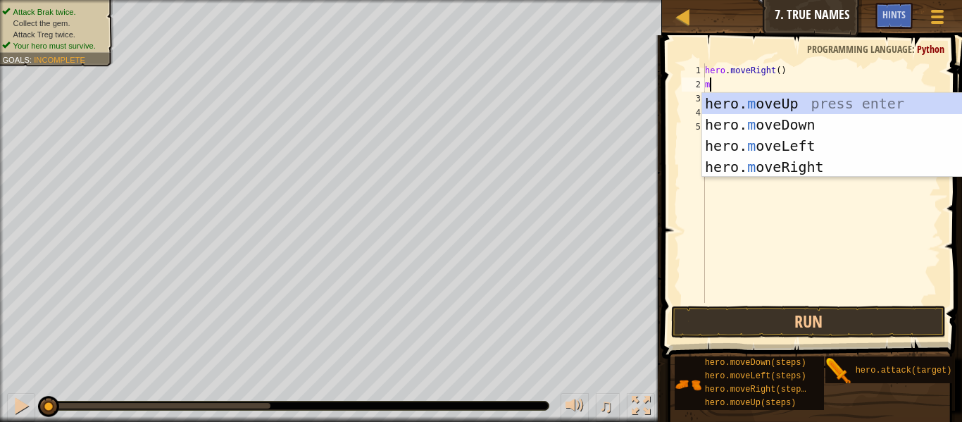
type textarea "mo"
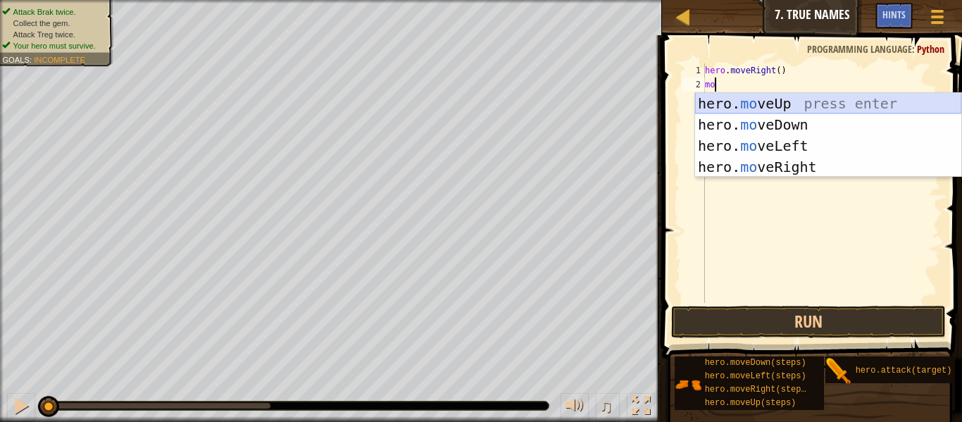
click at [780, 101] on div "hero. mo veUp press enter hero. mo veDown press enter hero. mo veLeft press ent…" at bounding box center [828, 156] width 266 height 127
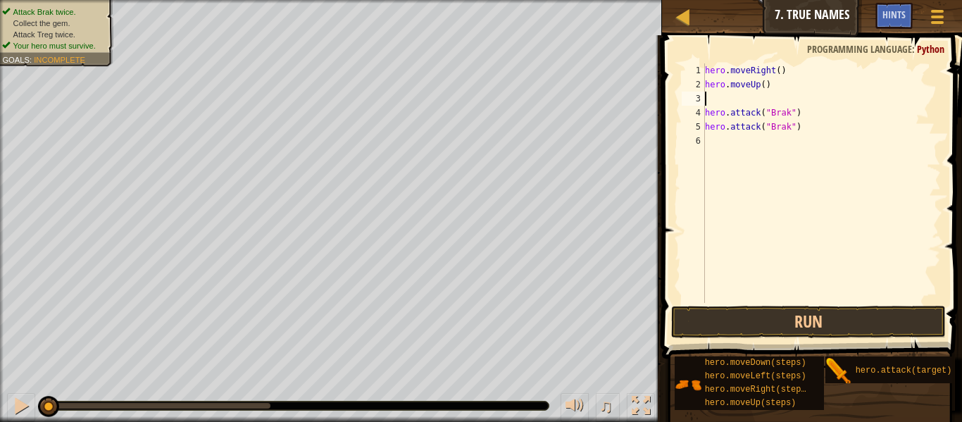
type textarea "hero.moveUp()"
click at [782, 146] on div "hero . moveRight ( ) hero . moveUp ( ) hero . attack ( "Brak" ) hero . attack (…" at bounding box center [821, 197] width 239 height 268
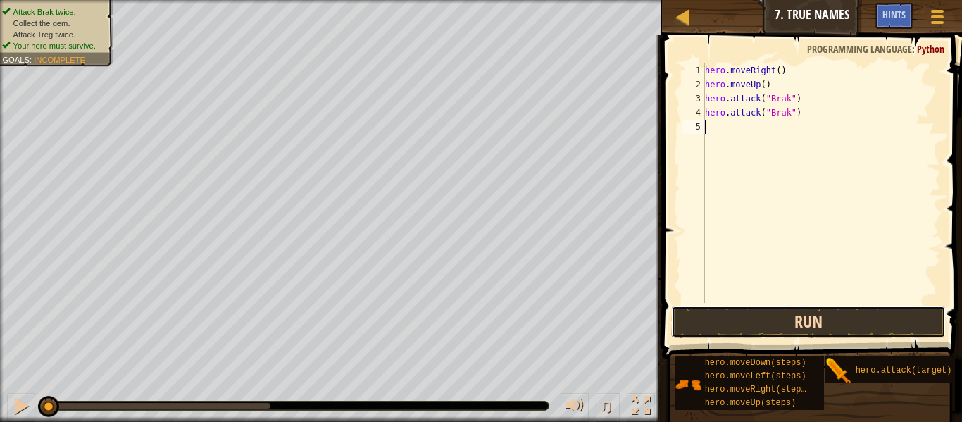
click at [882, 317] on button "Run" at bounding box center [808, 322] width 275 height 32
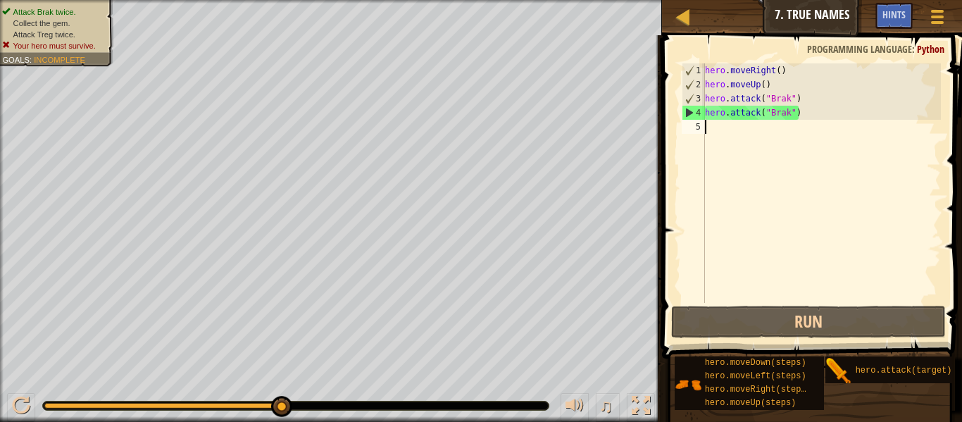
click at [731, 128] on div "hero . moveRight ( ) hero . moveUp ( ) hero . attack ( "Brak" ) hero . attack (…" at bounding box center [821, 197] width 239 height 268
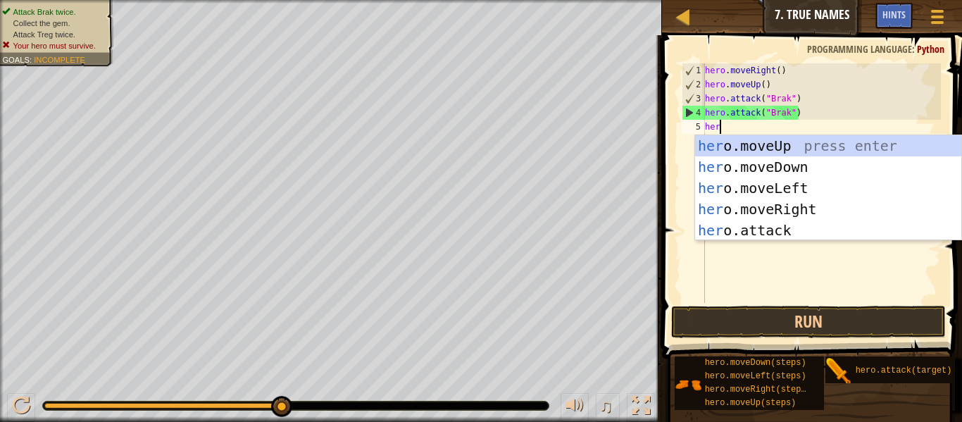
scroll to position [6, 1]
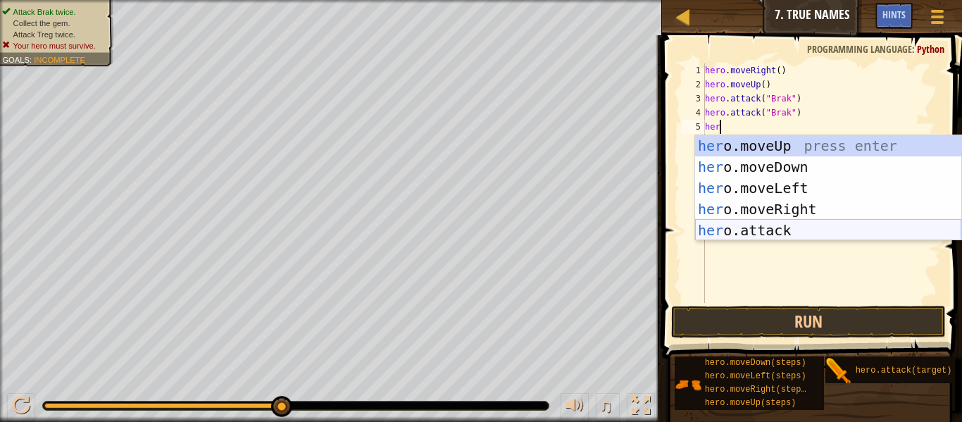
click at [779, 226] on div "her o.moveUp press enter her o.moveDown press enter her o.moveLeft press enter …" at bounding box center [828, 209] width 266 height 148
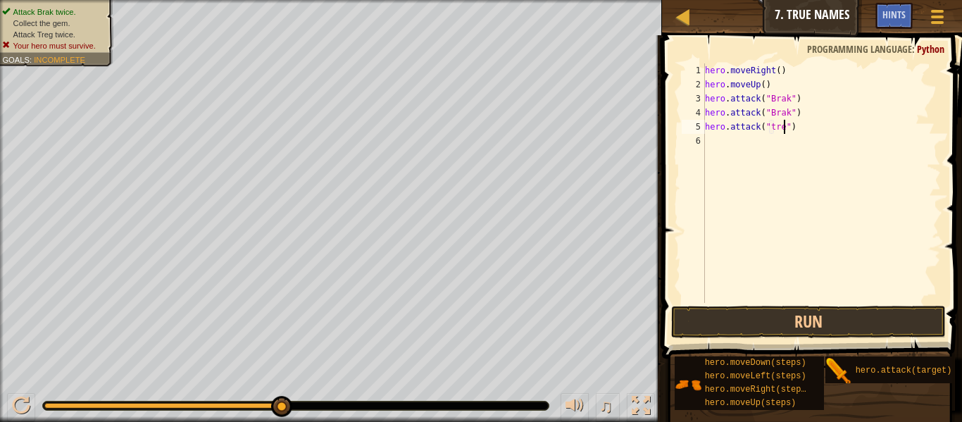
type textarea "hero.attack("treg")"
click at [748, 145] on div "hero . moveRight ( ) hero . moveUp ( ) hero . attack ( "Brak" ) hero . attack (…" at bounding box center [821, 197] width 239 height 268
click at [759, 82] on div "hero . moveRight ( ) hero . moveUp ( ) hero . attack ( "Brak" ) hero . attack (…" at bounding box center [821, 197] width 239 height 268
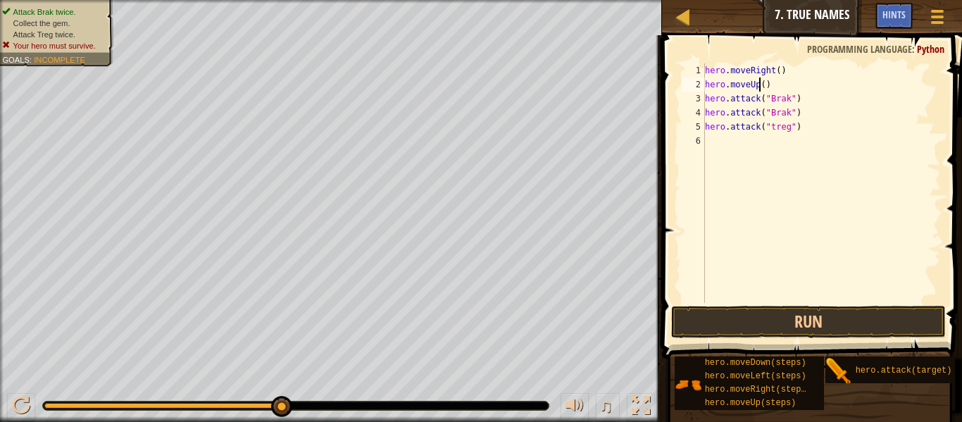
click at [759, 82] on div "hero . moveRight ( ) hero . moveUp ( ) hero . attack ( "Brak" ) hero . attack (…" at bounding box center [821, 197] width 239 height 268
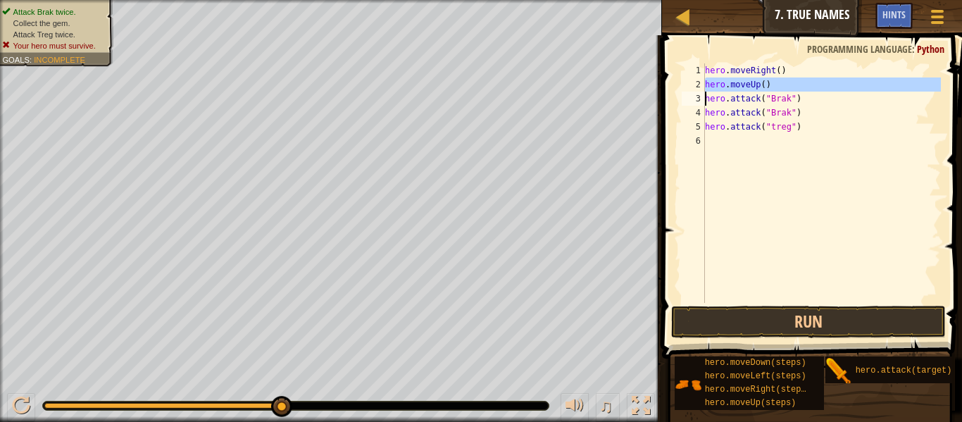
type textarea "hero.attack("Brak")"
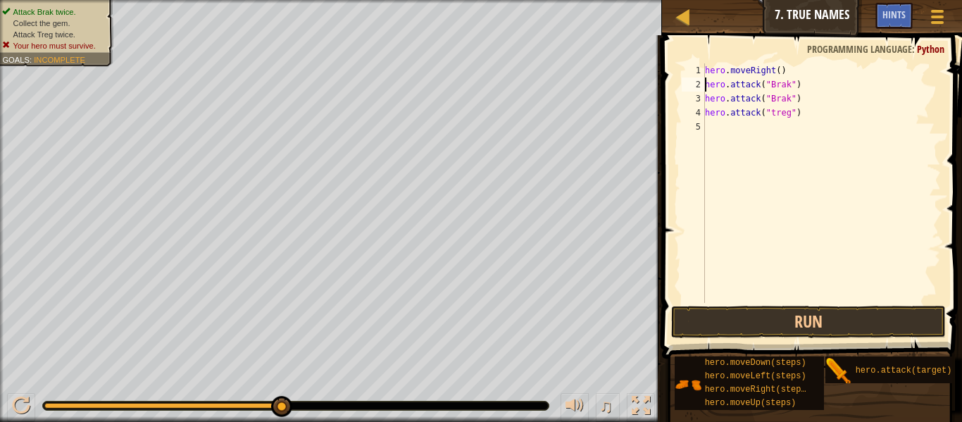
click at [724, 131] on div "hero . moveRight ( ) hero . attack ( "Brak" ) hero . attack ( "Brak" ) hero . a…" at bounding box center [821, 197] width 239 height 268
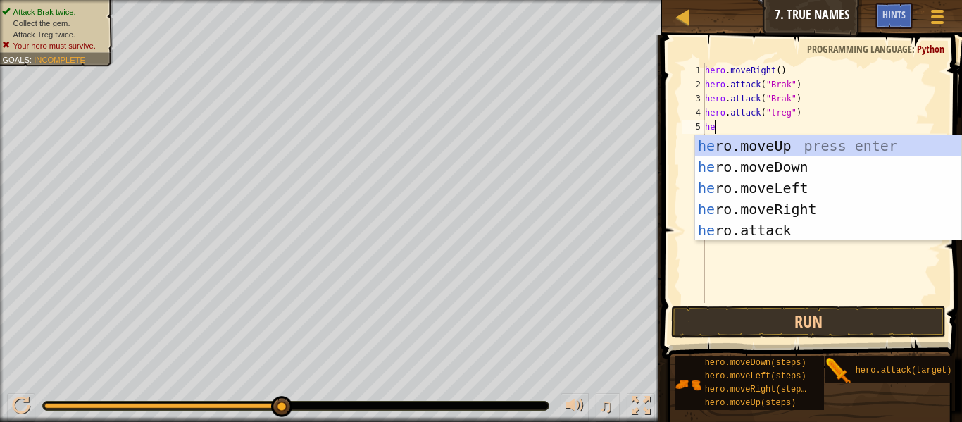
scroll to position [6, 1]
click at [762, 225] on div "her o.moveUp press enter her o.moveDown press enter her o.moveLeft press enter …" at bounding box center [828, 209] width 266 height 148
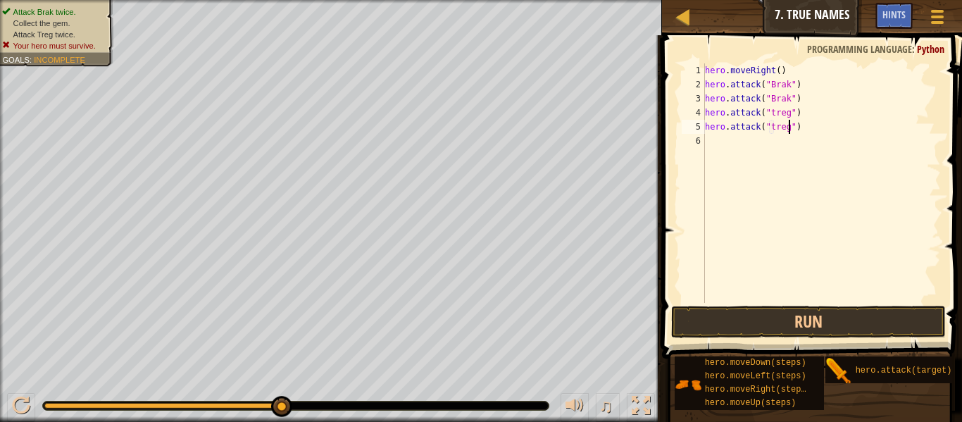
scroll to position [6, 12]
click at [729, 325] on button "Run" at bounding box center [808, 322] width 275 height 32
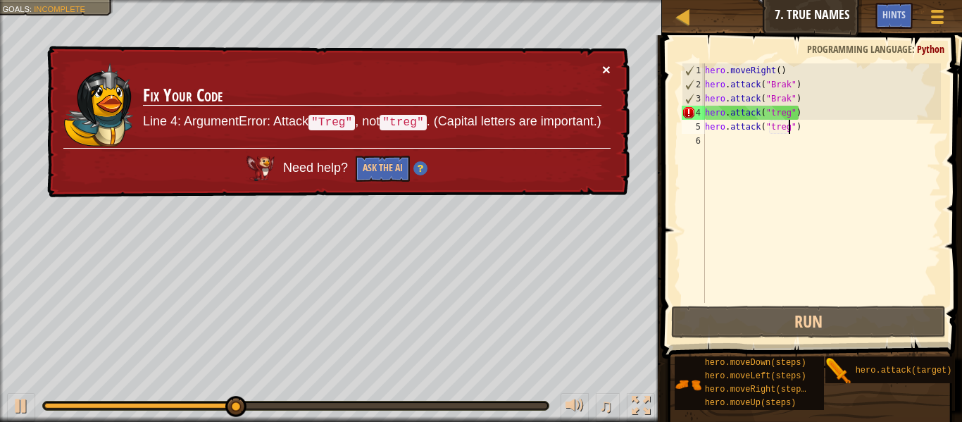
click at [609, 75] on button "×" at bounding box center [606, 69] width 8 height 15
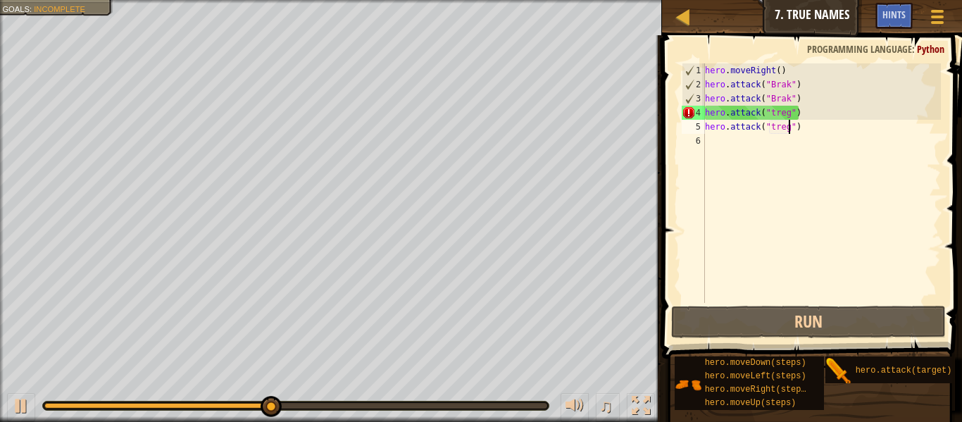
click at [775, 110] on div "hero . moveRight ( ) hero . attack ( "Brak" ) hero . attack ( "Brak" ) hero . a…" at bounding box center [821, 197] width 239 height 268
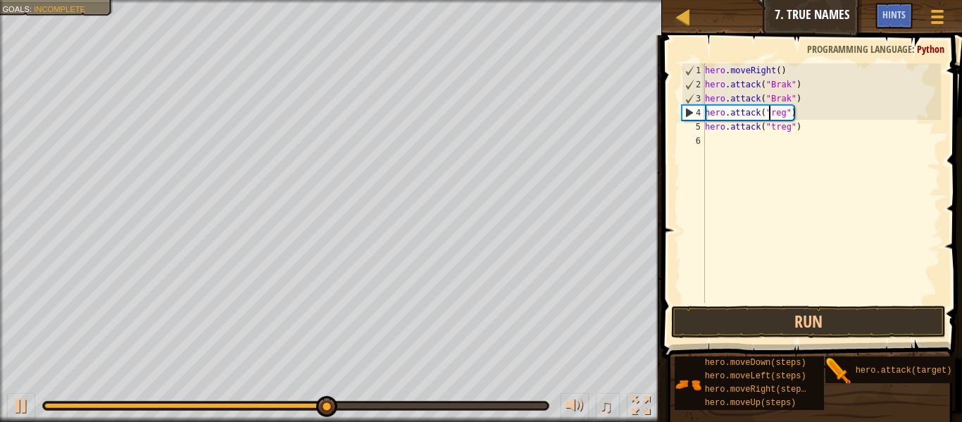
scroll to position [6, 10]
click at [777, 127] on div "hero . moveRight ( ) hero . attack ( "Brak" ) hero . attack ( "Brak" ) hero . a…" at bounding box center [821, 197] width 239 height 268
type textarea "hero.attack("Treg")"
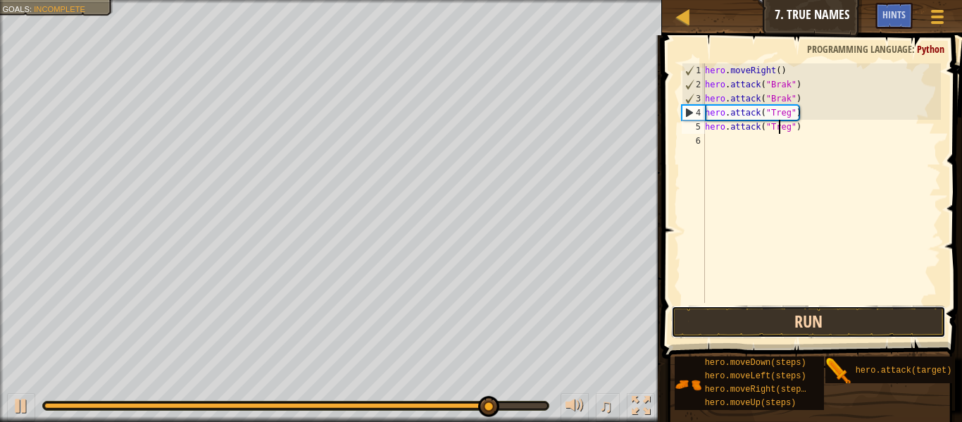
click at [733, 318] on button "Run" at bounding box center [808, 322] width 275 height 32
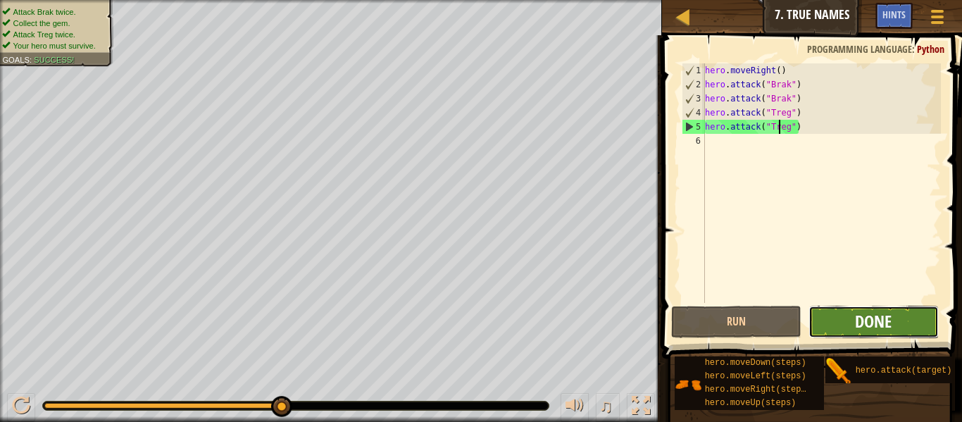
click at [881, 311] on span "Done" at bounding box center [873, 321] width 37 height 23
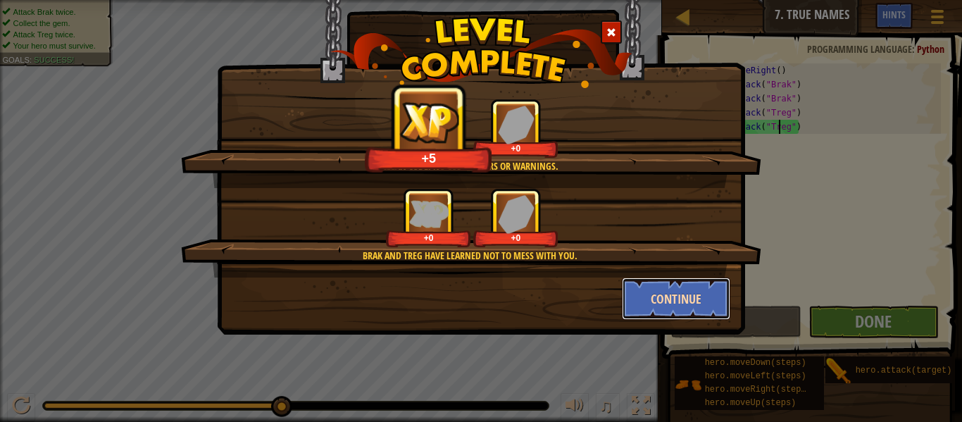
click at [678, 294] on button "Continue" at bounding box center [676, 298] width 109 height 42
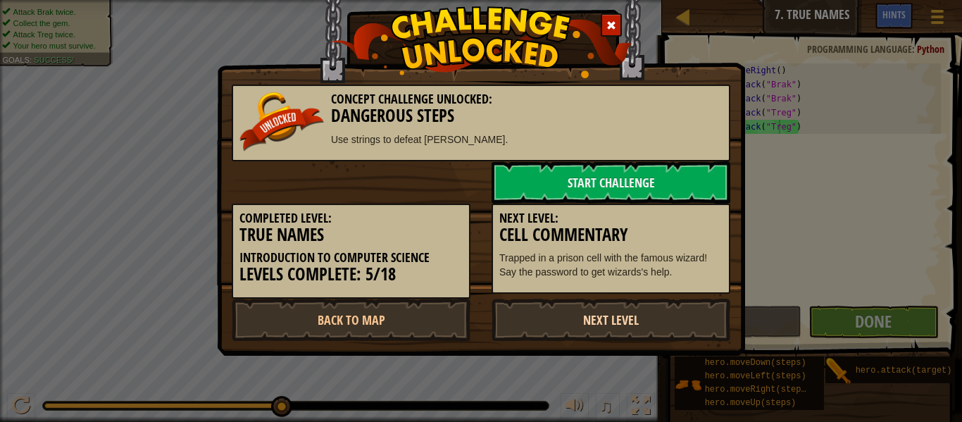
click at [599, 311] on link "Next Level" at bounding box center [610, 320] width 239 height 42
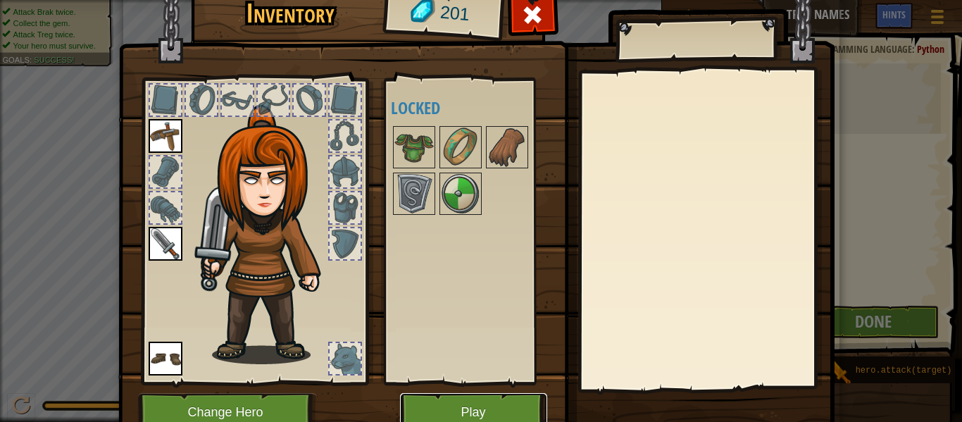
click at [478, 415] on button "Play" at bounding box center [473, 412] width 147 height 39
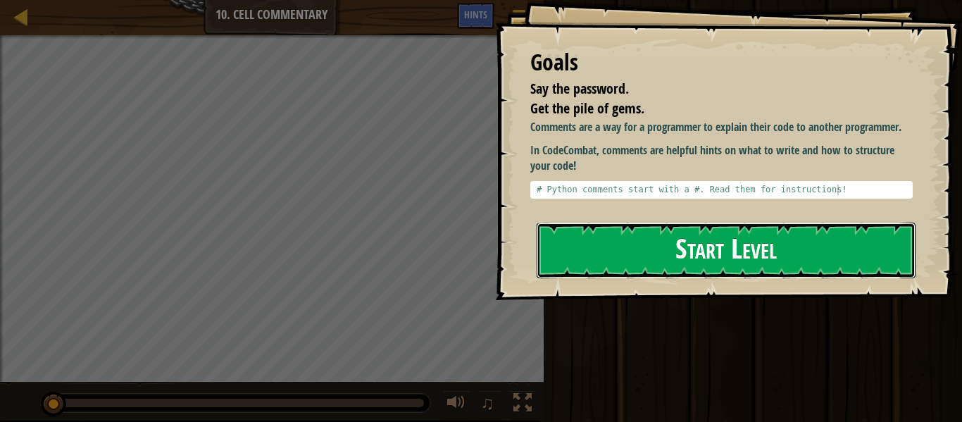
click at [676, 252] on button "Start Level" at bounding box center [726, 250] width 379 height 56
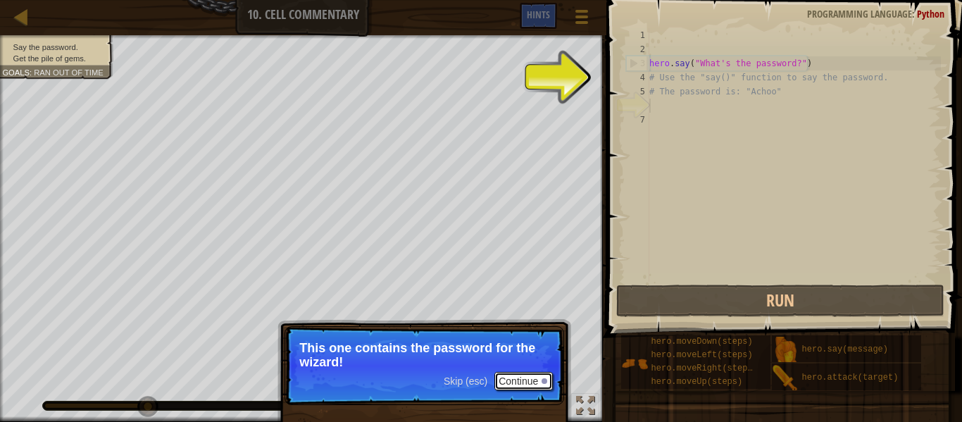
click at [522, 385] on button "Continue" at bounding box center [523, 381] width 58 height 18
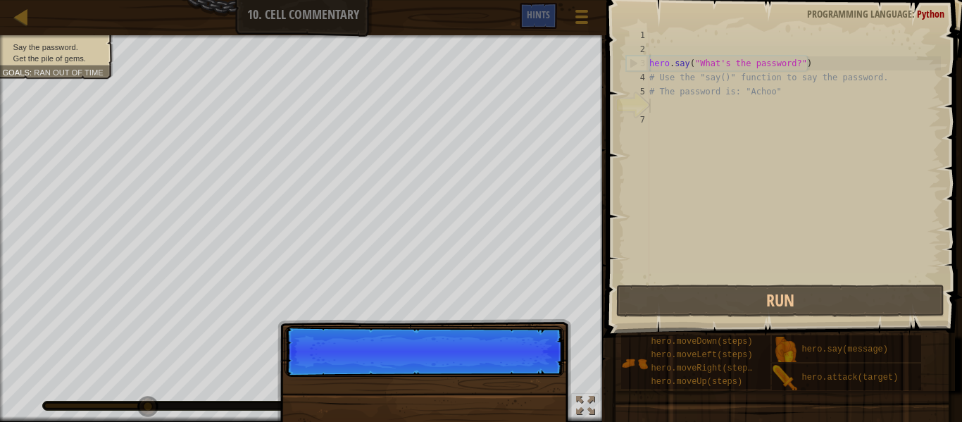
scroll to position [6, 0]
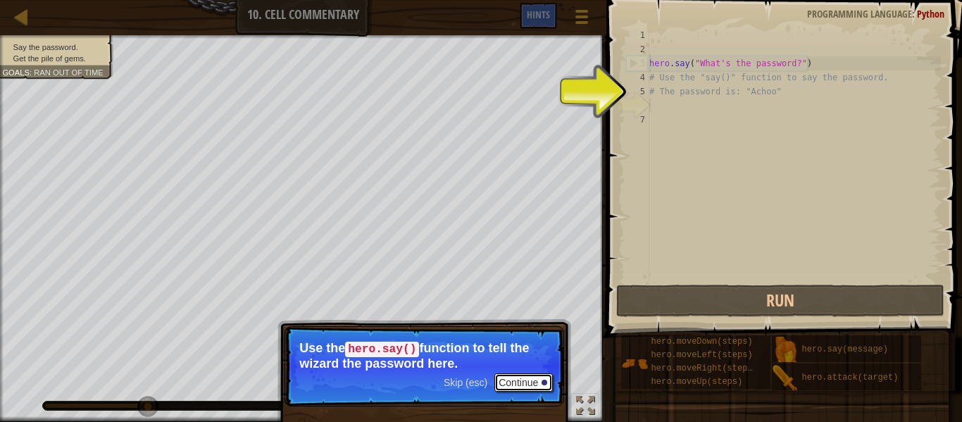
click at [516, 378] on button "Continue" at bounding box center [523, 382] width 58 height 18
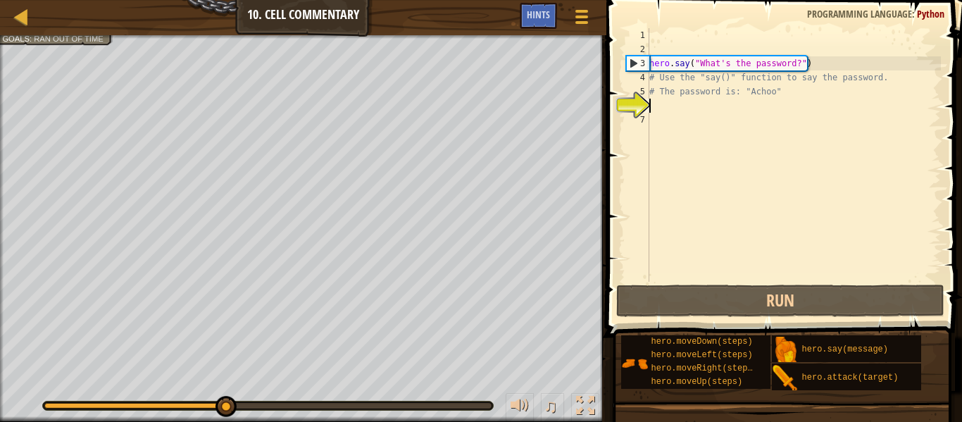
click at [779, 89] on div "hero . say ( "What's the password?" ) # Use the "say()" function to say the pas…" at bounding box center [793, 169] width 294 height 282
type textarea "# The password is: "Achoo""
click at [733, 109] on div "hero . say ( "What's the password?" ) # Use the "say()" function to say the pas…" at bounding box center [793, 169] width 294 height 282
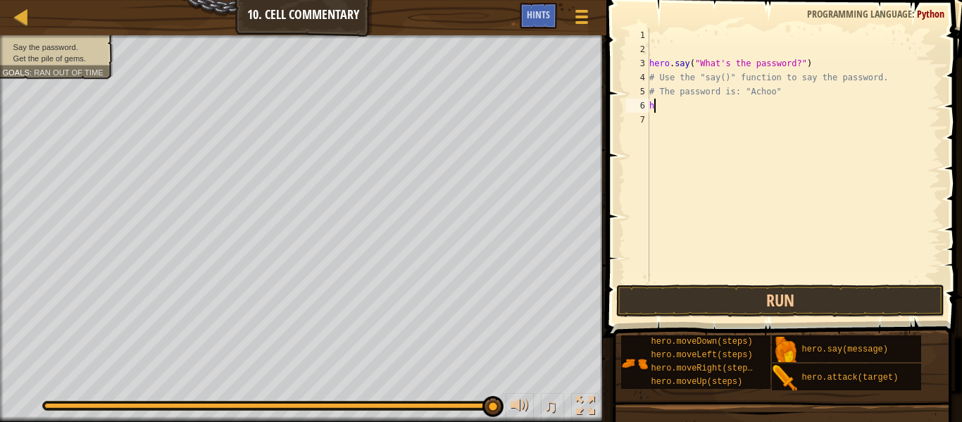
scroll to position [6, 1]
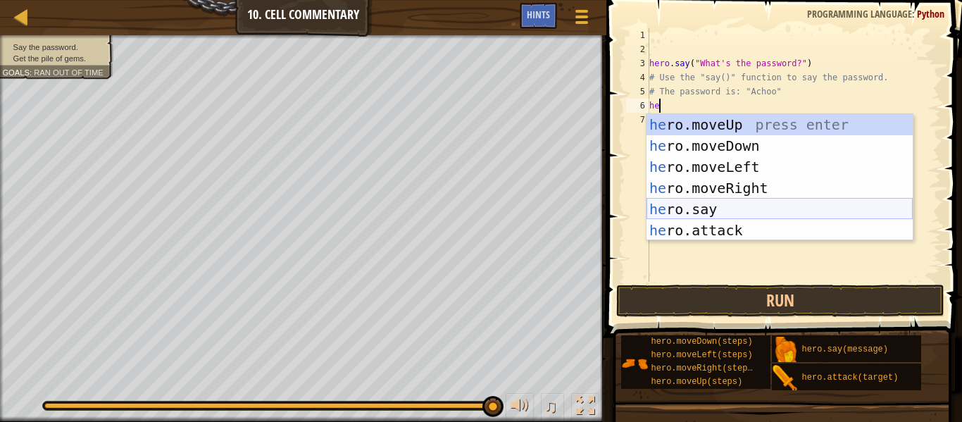
click at [767, 214] on div "he ro.moveUp press enter he ro.moveDown press enter he ro.moveLeft press enter …" at bounding box center [779, 198] width 266 height 169
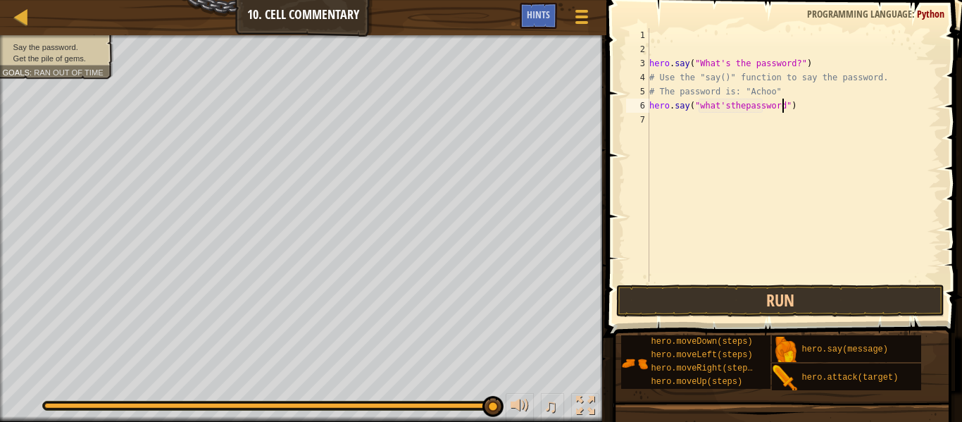
scroll to position [6, 20]
type textarea "hero.say("what'sthepassword?")"
click at [687, 129] on div "hero . say ( "What's the password?" ) # Use the "say()" function to say the pas…" at bounding box center [793, 169] width 294 height 282
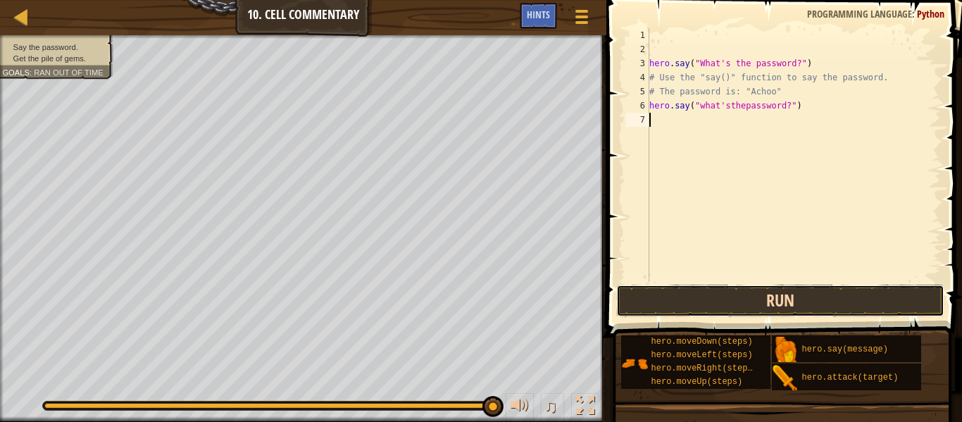
click at [692, 289] on button "Run" at bounding box center [780, 300] width 328 height 32
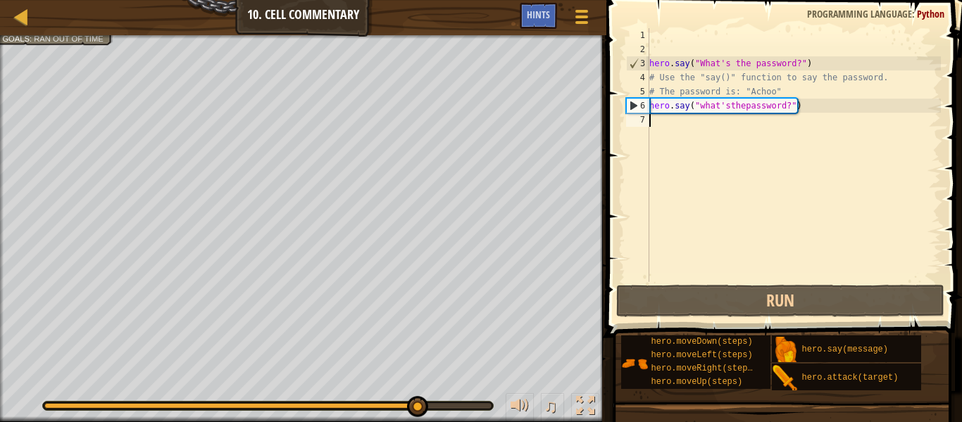
click at [776, 90] on div "hero . say ( "What's the password?" ) # Use the "say()" function to say the pas…" at bounding box center [793, 169] width 294 height 282
type textarea "# The password is: "Achoo""
click at [649, 120] on div "hero . say ( "What's the password?" ) # Use the "say()" function to say the pas…" at bounding box center [793, 169] width 294 height 282
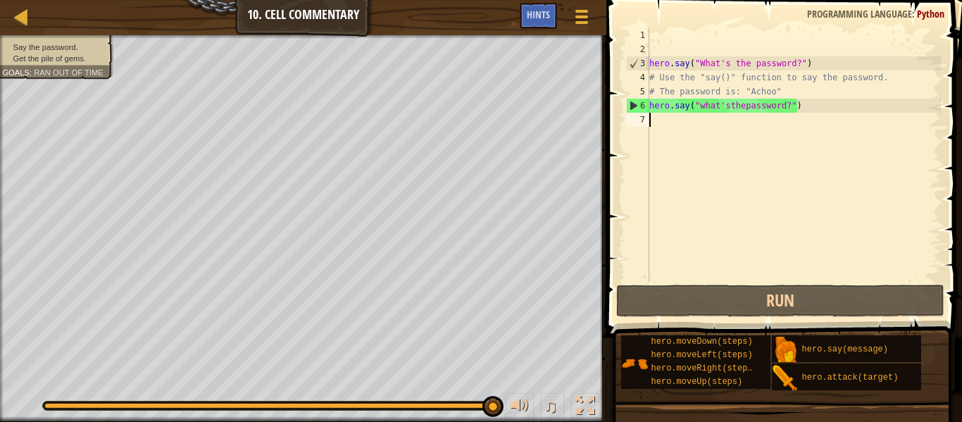
click at [662, 125] on div "hero . say ( "What's the password?" ) # Use the "say()" function to say the pas…" at bounding box center [793, 169] width 294 height 282
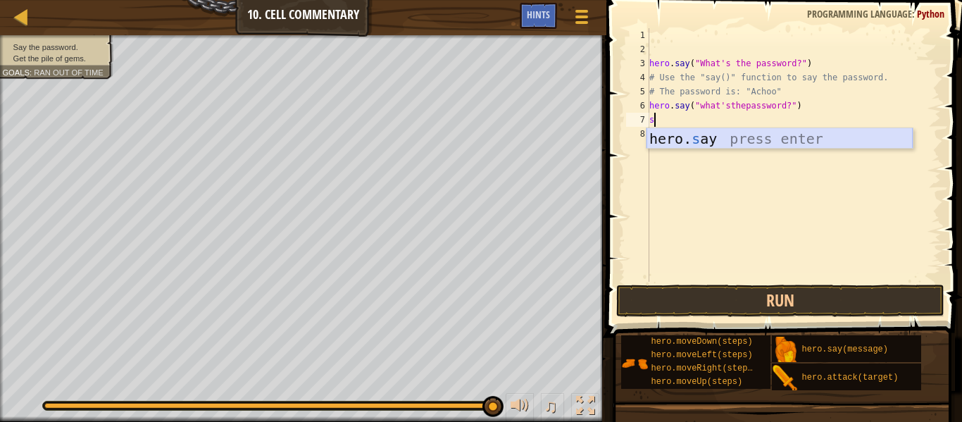
click at [658, 146] on div "hero. s ay press enter" at bounding box center [779, 159] width 266 height 63
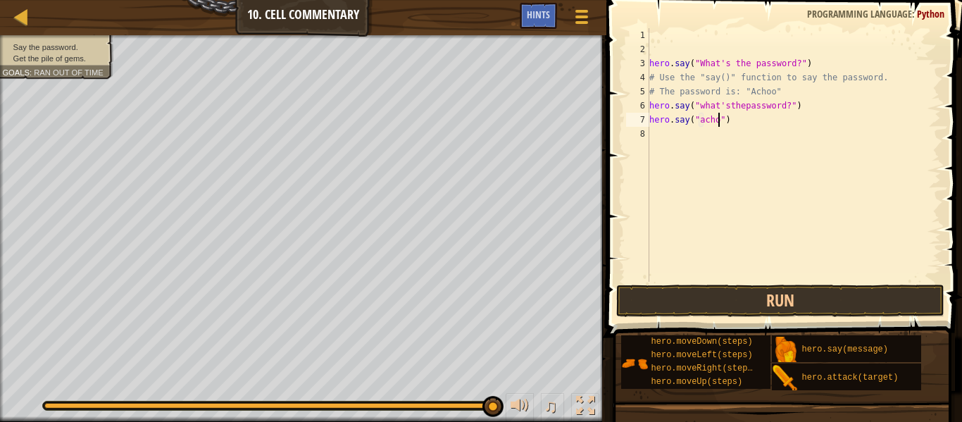
type textarea "hero.say("achoo")"
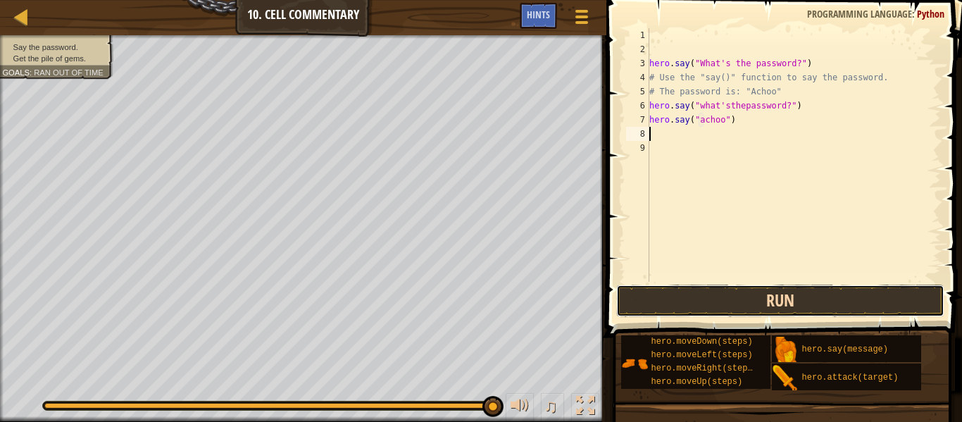
click at [750, 303] on button "Run" at bounding box center [780, 300] width 328 height 32
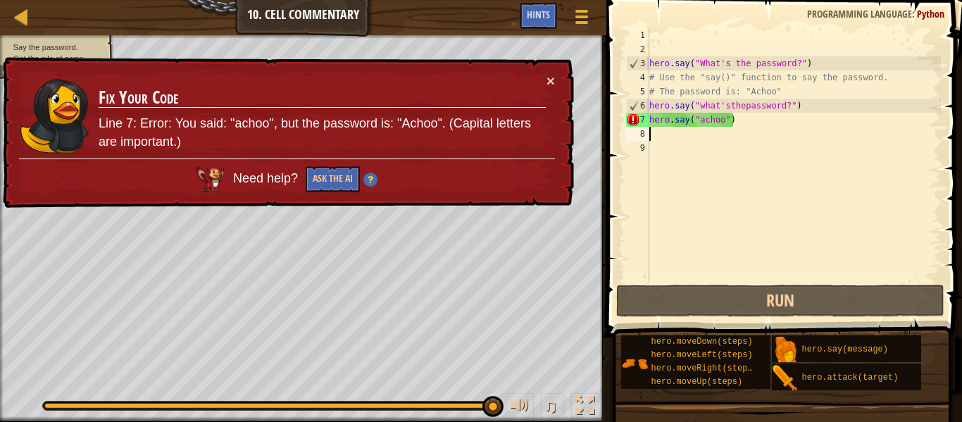
click at [557, 68] on div "× Fix Your Code Line 7: Error: You said: "achoo", but the password is: "Achoo".…" at bounding box center [287, 132] width 574 height 151
click at [706, 121] on div "hero . say ( "What's the password?" ) # Use the "say()" function to say the pas…" at bounding box center [793, 169] width 294 height 282
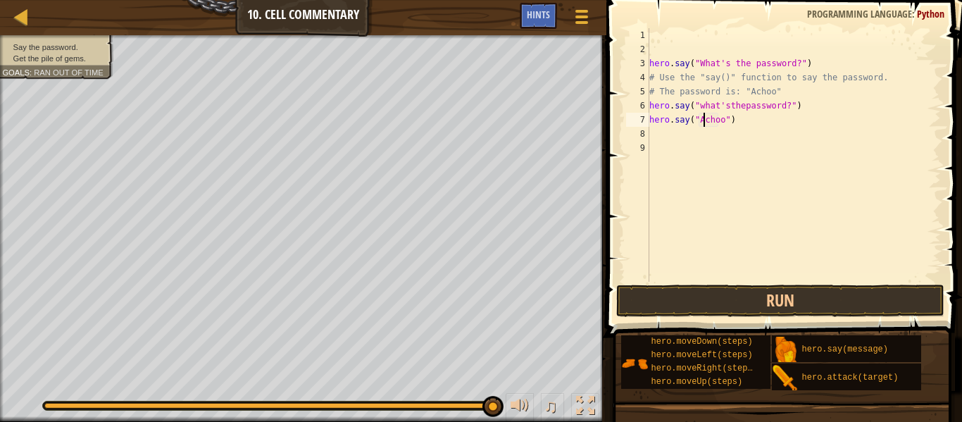
scroll to position [6, 8]
type textarea "hero.say("Achoo")"
click at [736, 292] on button "Run" at bounding box center [780, 300] width 328 height 32
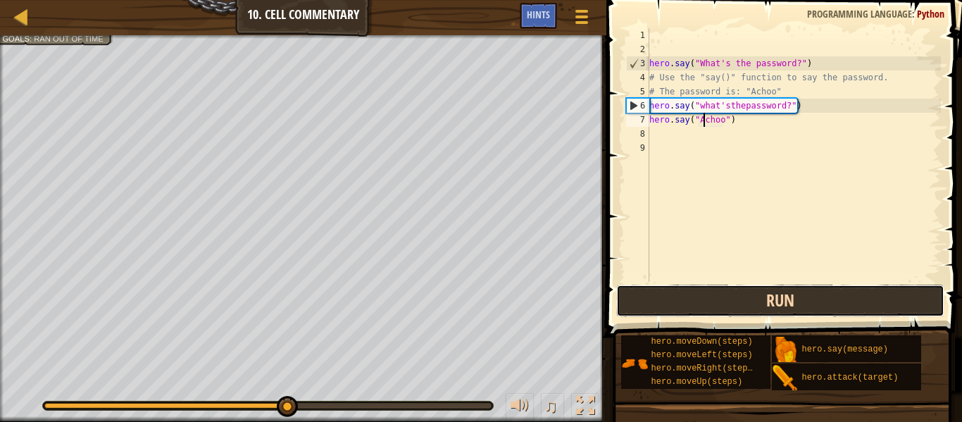
click at [736, 292] on button "Run" at bounding box center [780, 300] width 328 height 32
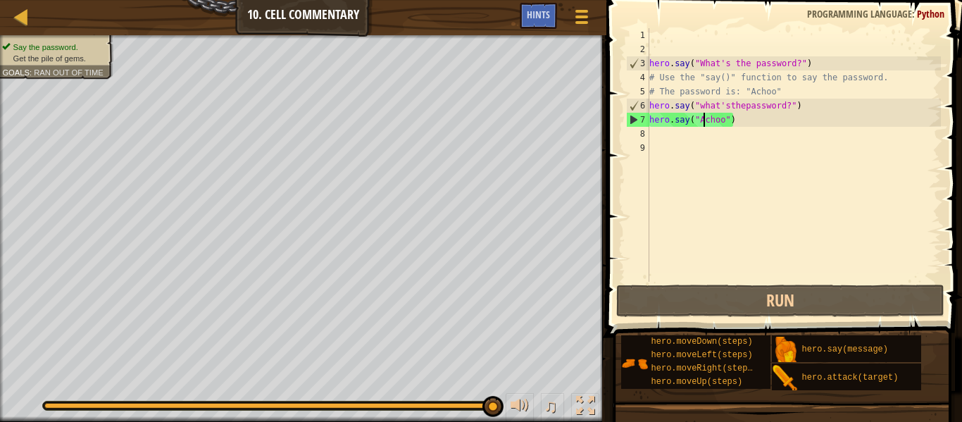
click at [668, 139] on div "hero . say ( "What's the password?" ) # Use the "say()" function to say the pas…" at bounding box center [793, 169] width 294 height 282
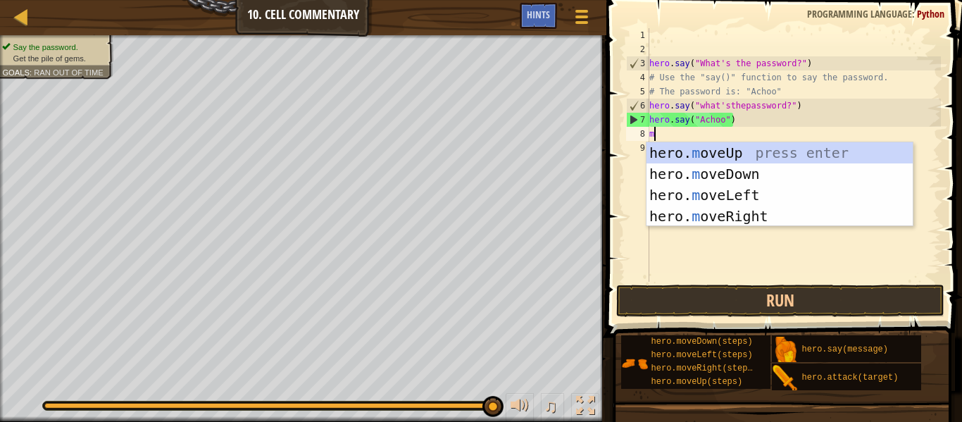
type textarea "mo"
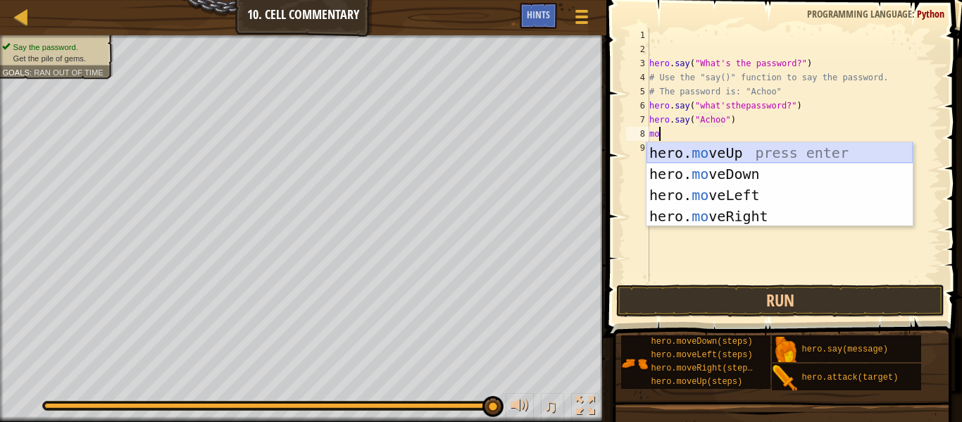
click at [730, 156] on div "hero. mo veUp press enter hero. mo veDown press enter hero. mo veLeft press ent…" at bounding box center [779, 205] width 266 height 127
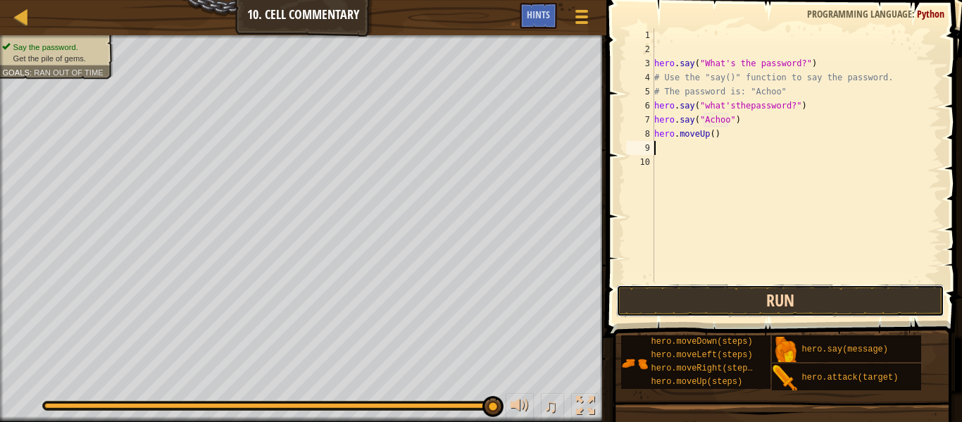
click at [719, 306] on button "Run" at bounding box center [780, 300] width 328 height 32
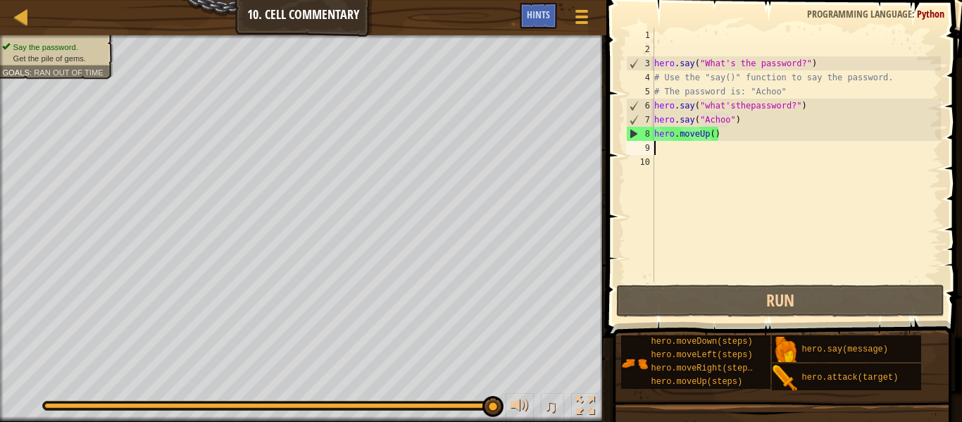
click at [789, 89] on div "hero . say ( "What's the password?" ) # Use the "say()" function to say the pas…" at bounding box center [795, 169] width 289 height 282
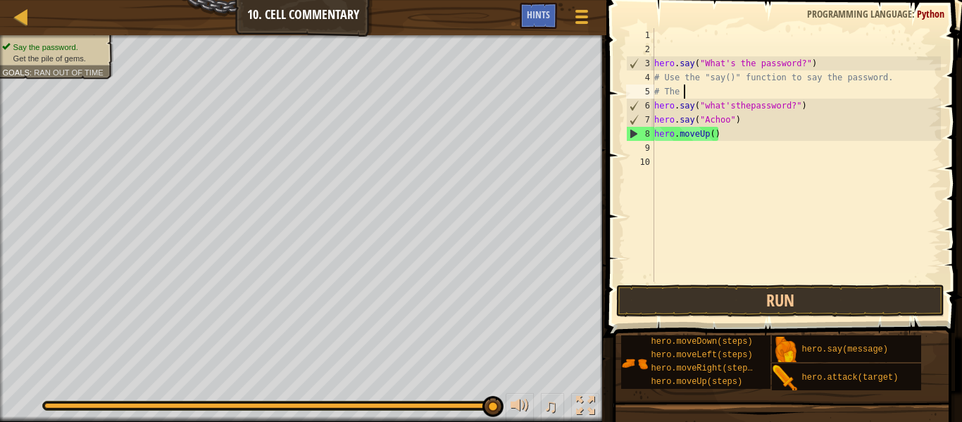
scroll to position [6, 1]
type textarea "#"
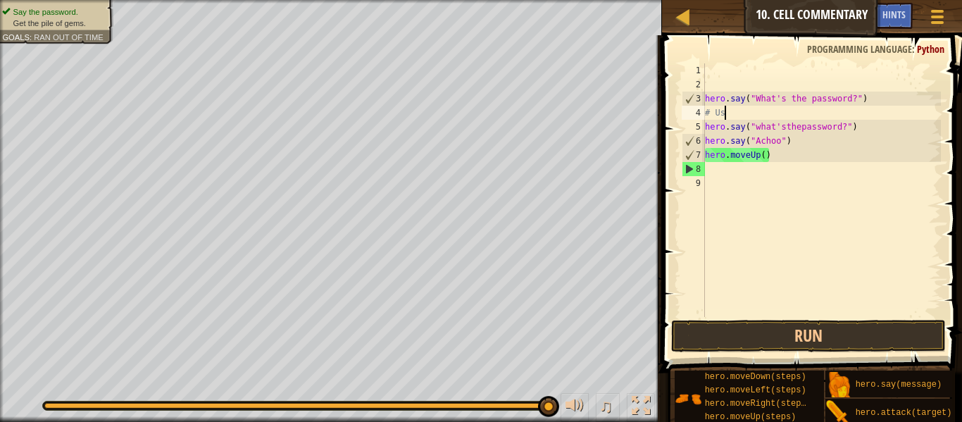
type textarea "#"
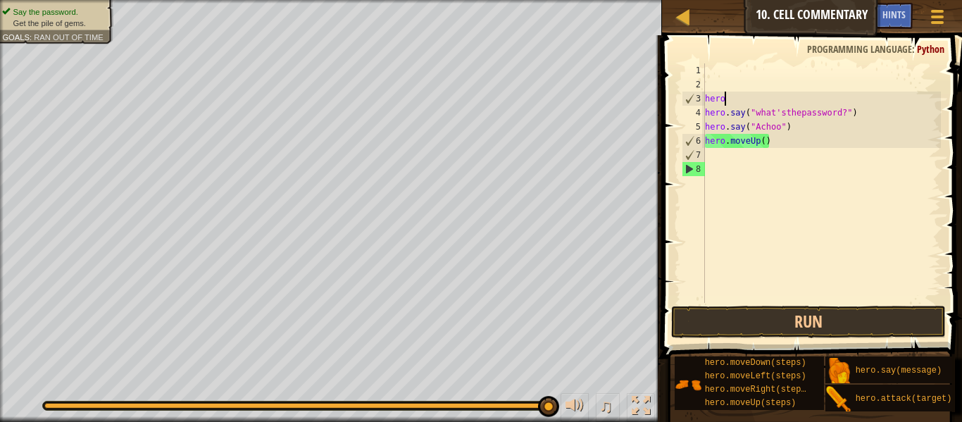
type textarea "h"
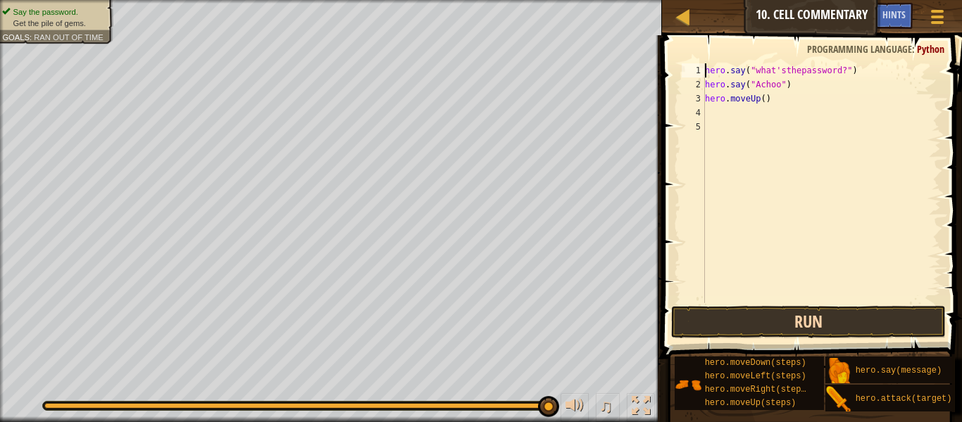
type textarea "hero.say("what'sthepassword?")"
click at [840, 329] on button "Run" at bounding box center [808, 322] width 275 height 32
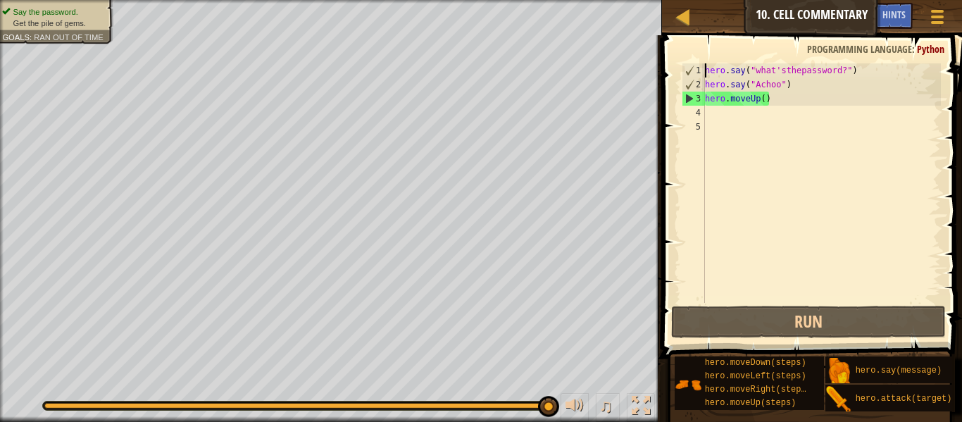
click at [765, 106] on div "hero . say ( "what'sthepassword?" ) hero . say ( "Achoo" ) hero . moveUp ( )" at bounding box center [821, 197] width 239 height 268
click at [765, 101] on div "hero . say ( "what'sthepassword?" ) hero . say ( "Achoo" ) hero . moveUp ( )" at bounding box center [821, 197] width 239 height 268
type textarea "hero.moveUp(2)"
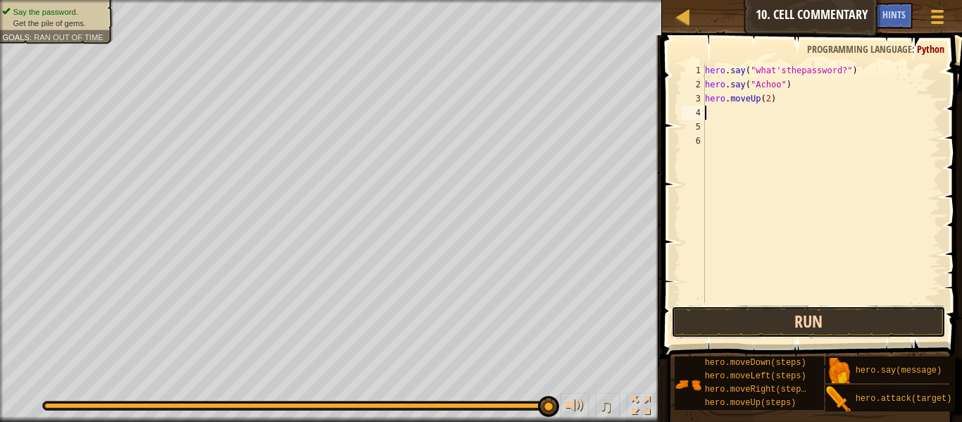
click at [742, 326] on button "Run" at bounding box center [808, 322] width 275 height 32
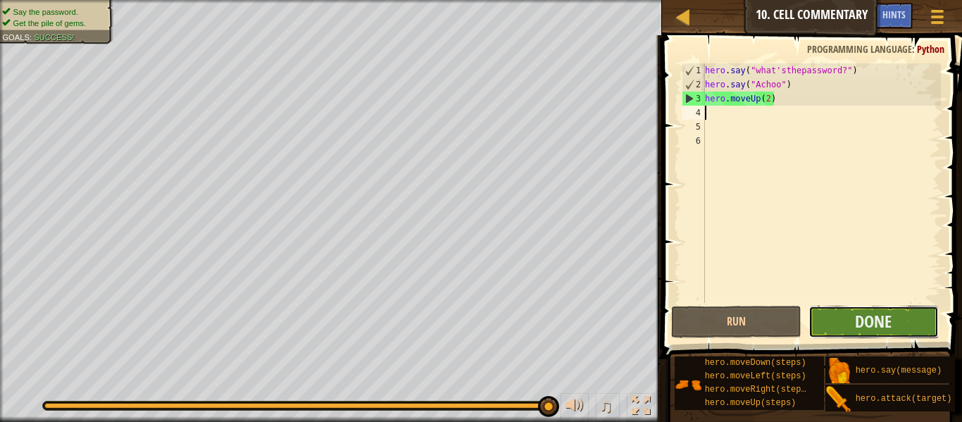
click at [847, 329] on button "Done" at bounding box center [873, 322] width 130 height 32
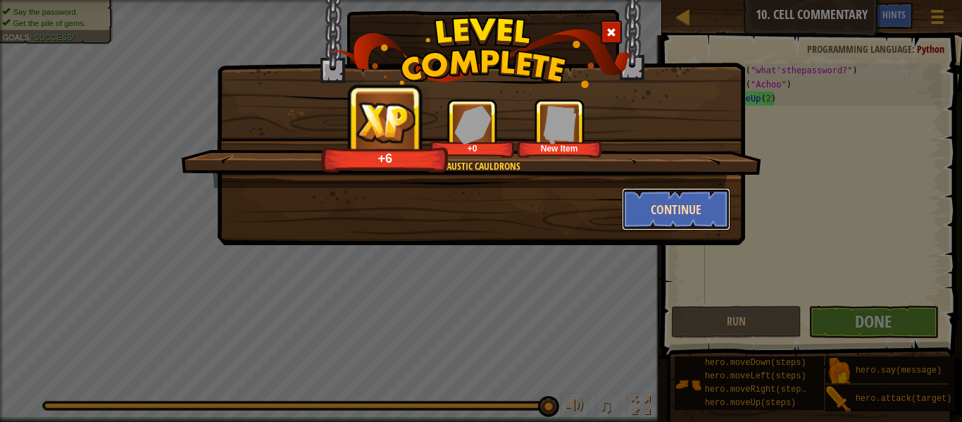
click at [681, 209] on button "Continue" at bounding box center [676, 209] width 109 height 42
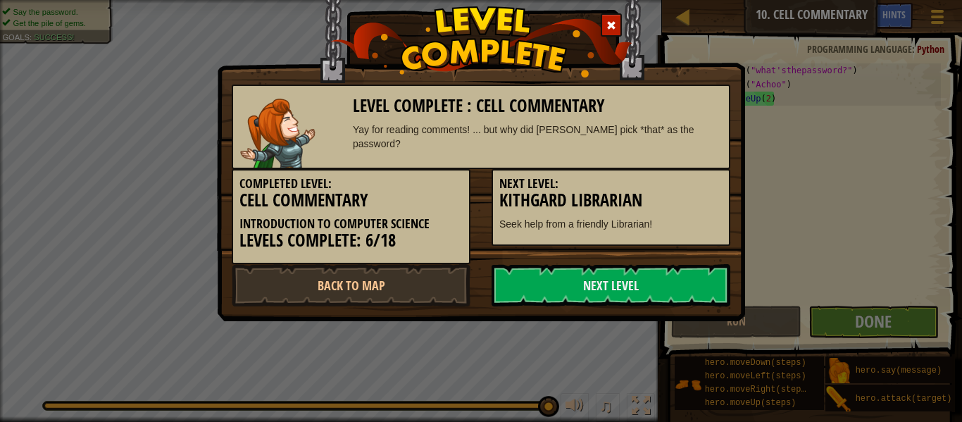
click at [681, 209] on h3 "Kithgard Librarian" at bounding box center [610, 200] width 223 height 19
click at [610, 295] on link "Next Level" at bounding box center [610, 285] width 239 height 42
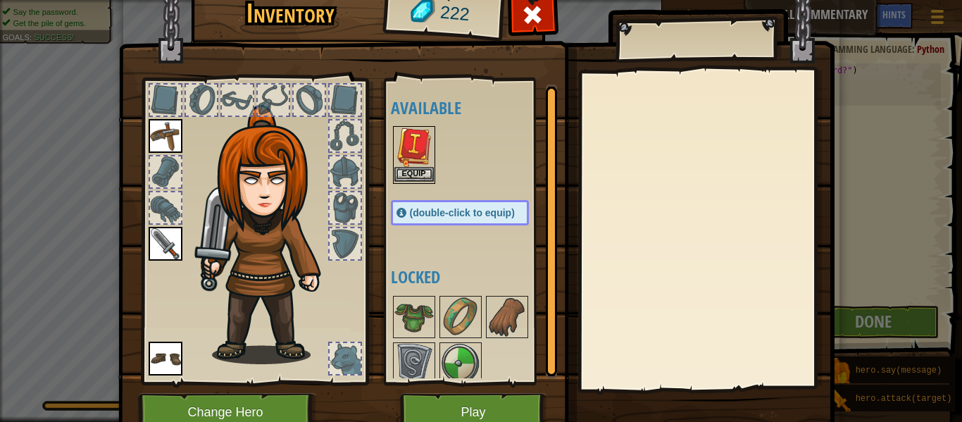
click at [416, 165] on img at bounding box center [413, 146] width 39 height 39
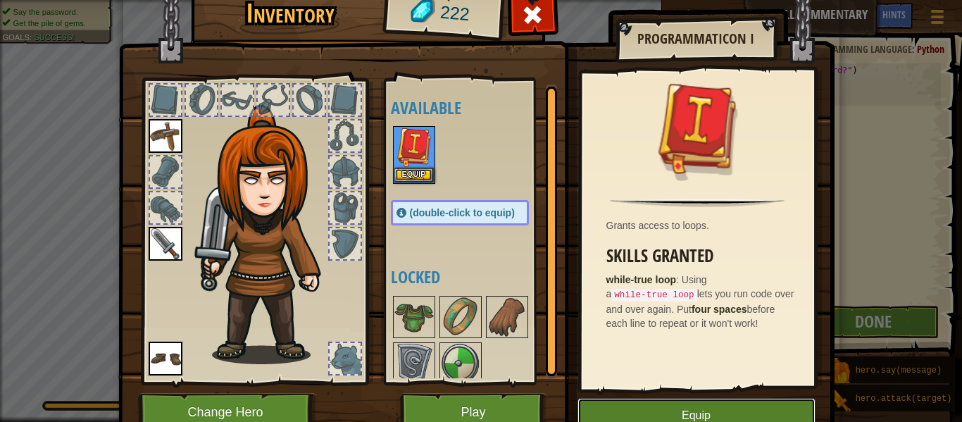
click at [641, 418] on button "Equip" at bounding box center [696, 415] width 238 height 35
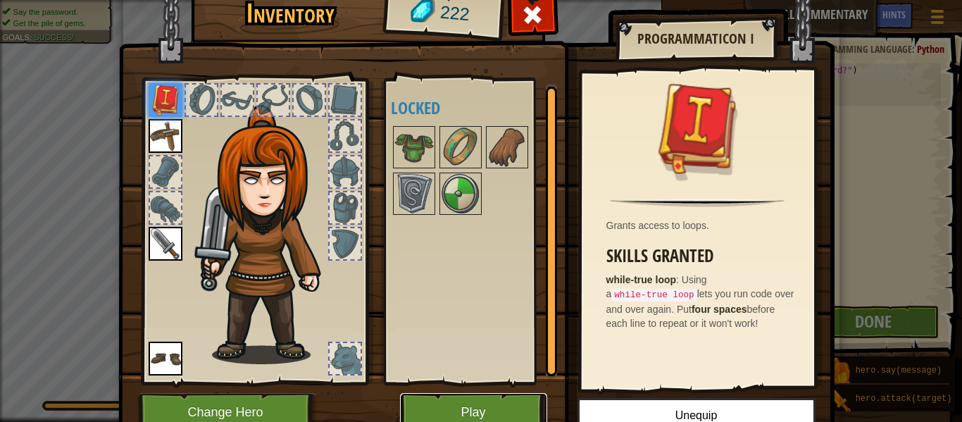
click at [493, 408] on button "Play" at bounding box center [473, 412] width 147 height 39
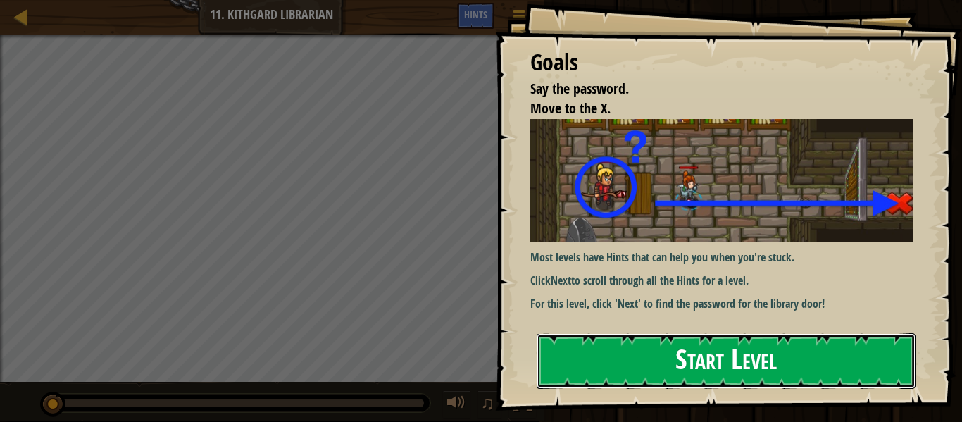
click at [678, 362] on button "Start Level" at bounding box center [726, 361] width 379 height 56
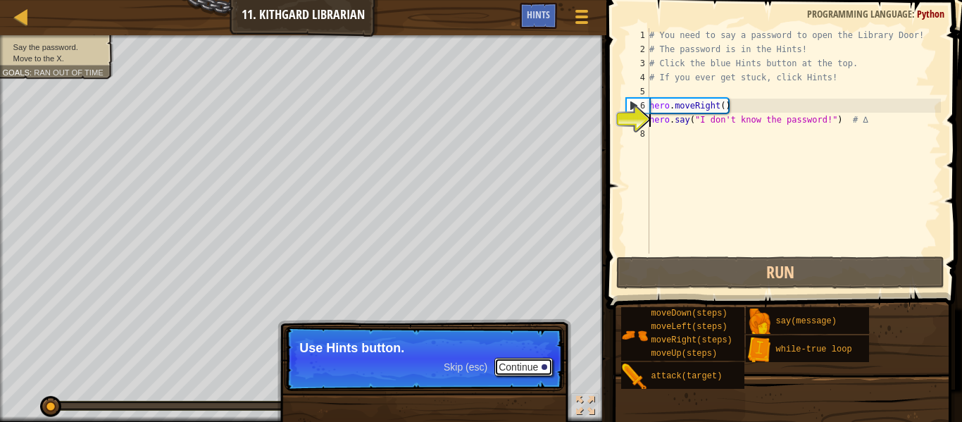
click at [513, 363] on button "Continue" at bounding box center [523, 367] width 58 height 18
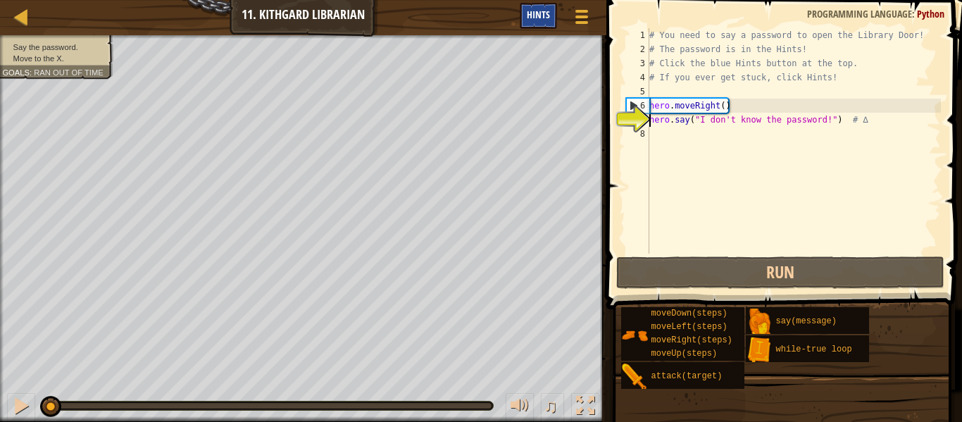
click at [524, 27] on div "Hints" at bounding box center [538, 16] width 37 height 26
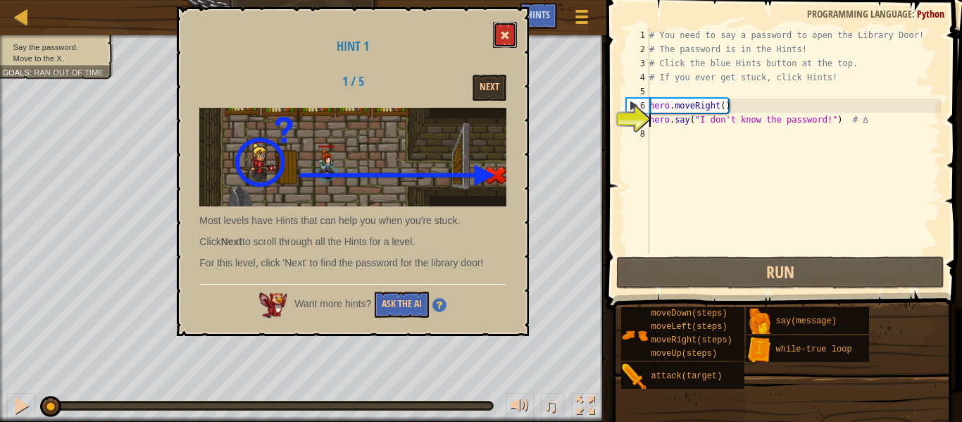
click at [501, 37] on span at bounding box center [505, 35] width 10 height 10
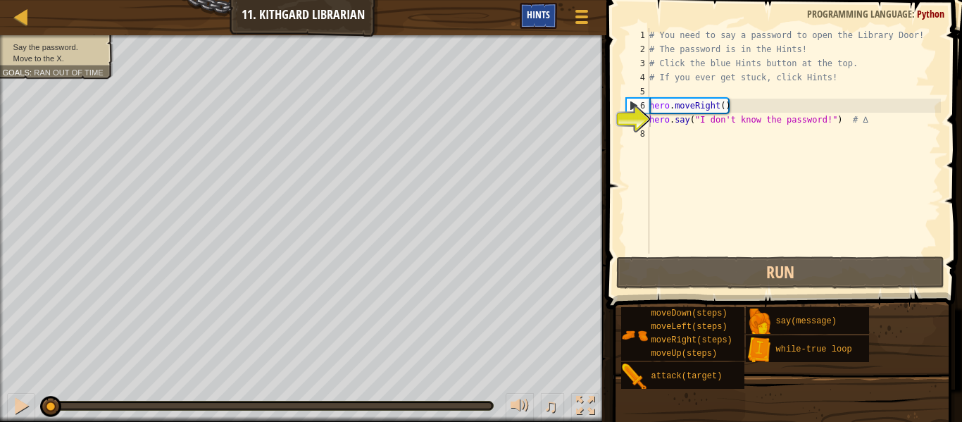
click at [543, 5] on div "Hints" at bounding box center [538, 16] width 37 height 26
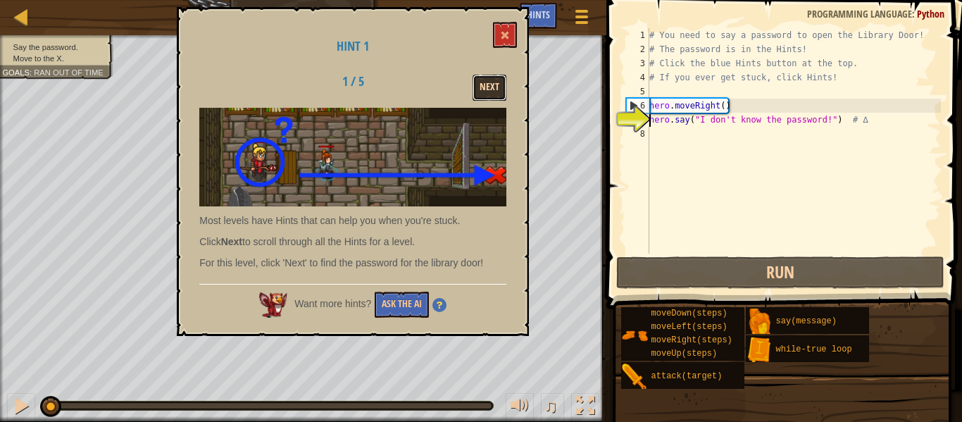
click at [482, 83] on button "Next" at bounding box center [489, 88] width 34 height 26
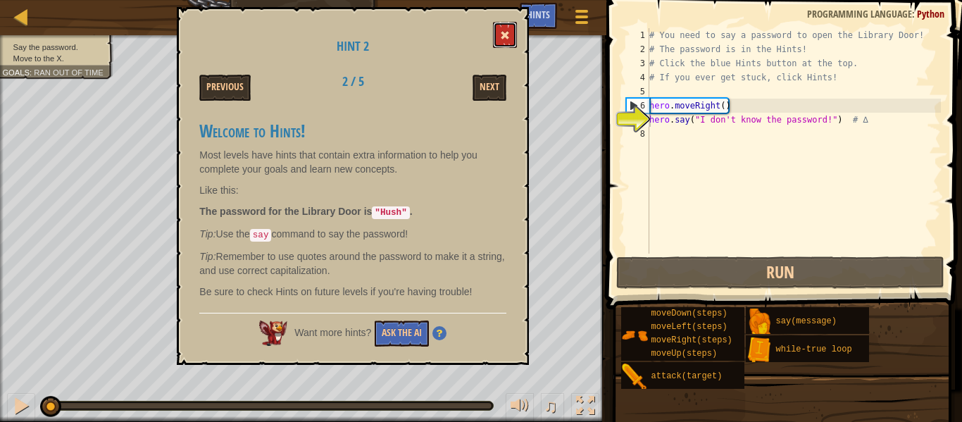
click at [506, 36] on span at bounding box center [505, 35] width 10 height 10
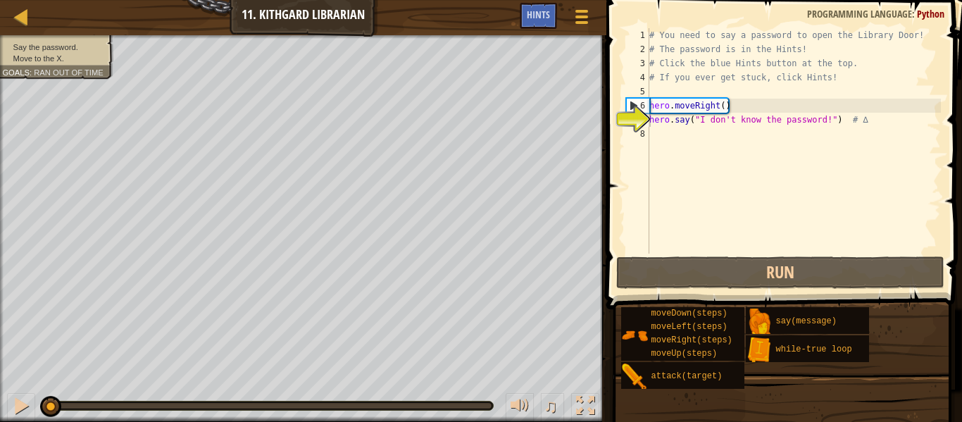
click at [651, 109] on div "# You need to say a password to open the Library Door! # The password is in the…" at bounding box center [793, 154] width 294 height 253
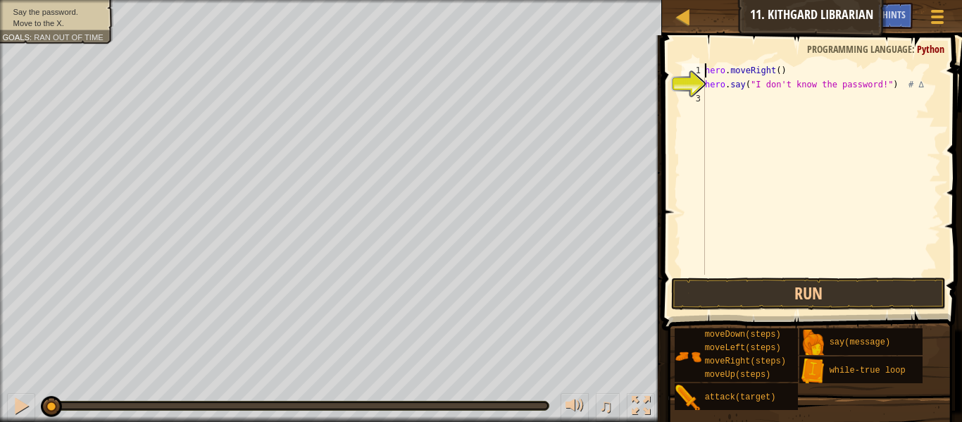
click at [779, 70] on div "hero . moveRight ( ) hero . say ( "I don't know the password!" ) # ∆" at bounding box center [821, 182] width 239 height 239
click at [704, 87] on div "2" at bounding box center [693, 84] width 23 height 14
click at [855, 84] on div "hero . moveRight ( ) hero . say ( "I don't know the password!" ) # ∆" at bounding box center [821, 182] width 239 height 239
click at [879, 83] on div "hero . moveRight ( ) hero . say ( "I don't know the password!" ) # ∆" at bounding box center [821, 168] width 239 height 211
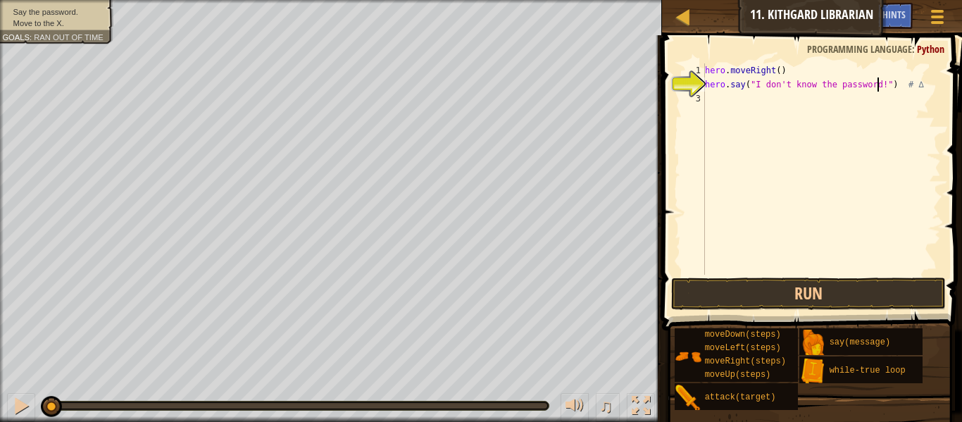
click at [879, 83] on div "hero . moveRight ( ) hero . say ( "I don't know the password!" ) # ∆" at bounding box center [821, 182] width 239 height 239
click at [880, 85] on div "hero . moveRight ( ) hero . say ( "I don't know the password!" ) # ∆" at bounding box center [821, 182] width 239 height 239
click at [905, 13] on span "Hints" at bounding box center [893, 14] width 23 height 13
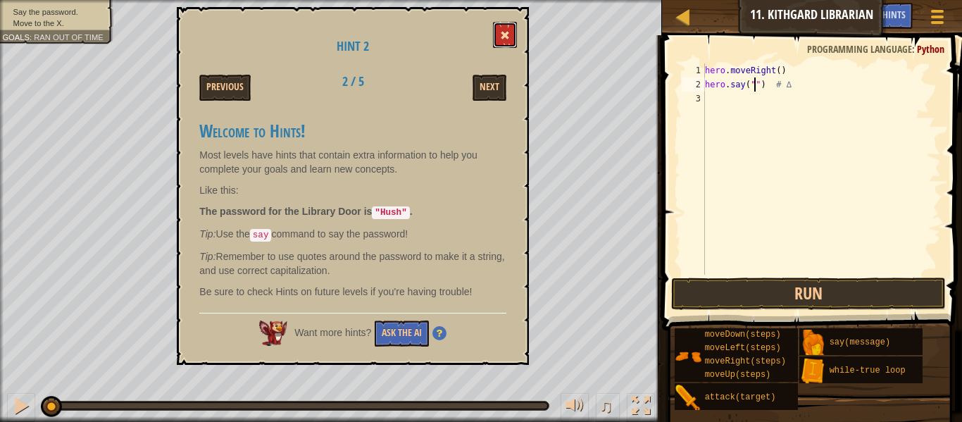
click at [506, 42] on button at bounding box center [505, 35] width 24 height 26
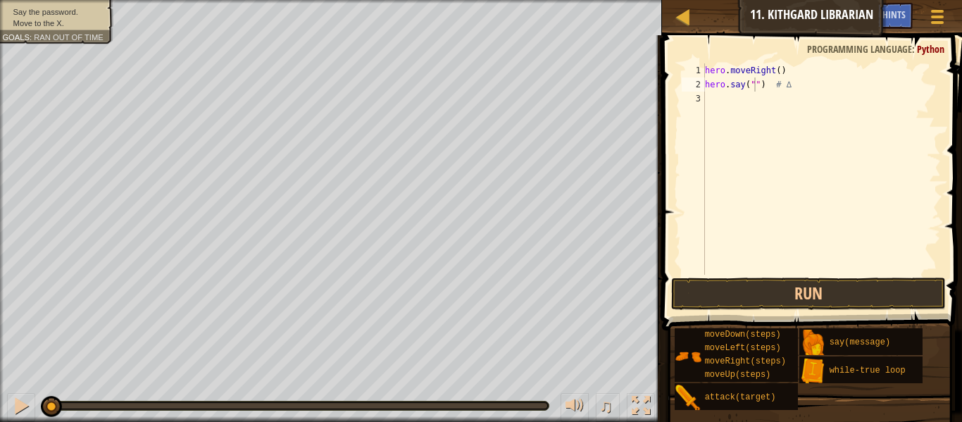
click at [755, 89] on div "hero . moveRight ( ) hero . say ( "" ) # ∆" at bounding box center [821, 182] width 239 height 239
type textarea "hero.say("hush") # ∆"
click at [767, 98] on div "hero . moveRight ( ) hero . say ( "hush" ) # ∆" at bounding box center [821, 182] width 239 height 239
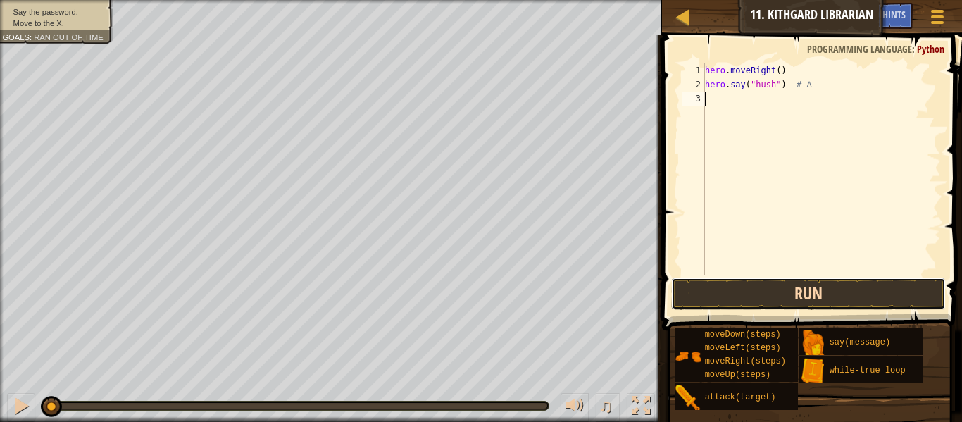
click at [873, 305] on button "Run" at bounding box center [808, 293] width 275 height 32
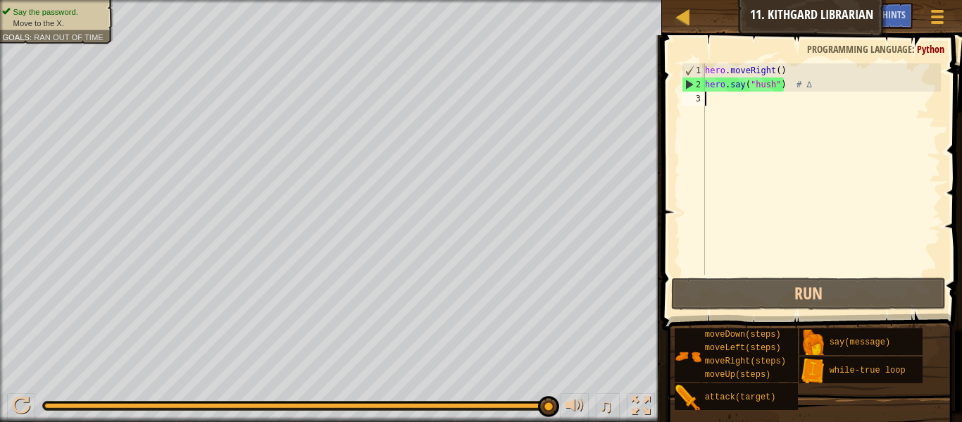
click at [788, 103] on div "hero . moveRight ( ) hero . say ( "hush" ) # ∆" at bounding box center [821, 182] width 239 height 239
click at [779, 68] on div "hero . moveRight ( ) hero . say ( "hush" ) # ∆" at bounding box center [821, 182] width 239 height 239
click at [706, 69] on div "hero . moveRight ( ) hero . say ( "hush" ) # ∆" at bounding box center [821, 182] width 239 height 239
click at [715, 69] on div "hero . moveRight ( ) hero . say ( "hush" ) # ∆" at bounding box center [821, 168] width 239 height 211
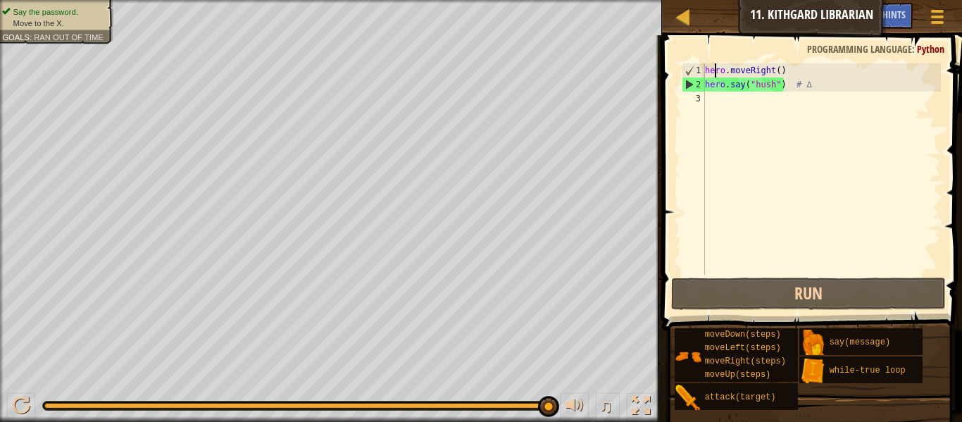
click at [715, 69] on div "hero . moveRight ( ) hero . say ( "hush" ) # ∆" at bounding box center [821, 182] width 239 height 239
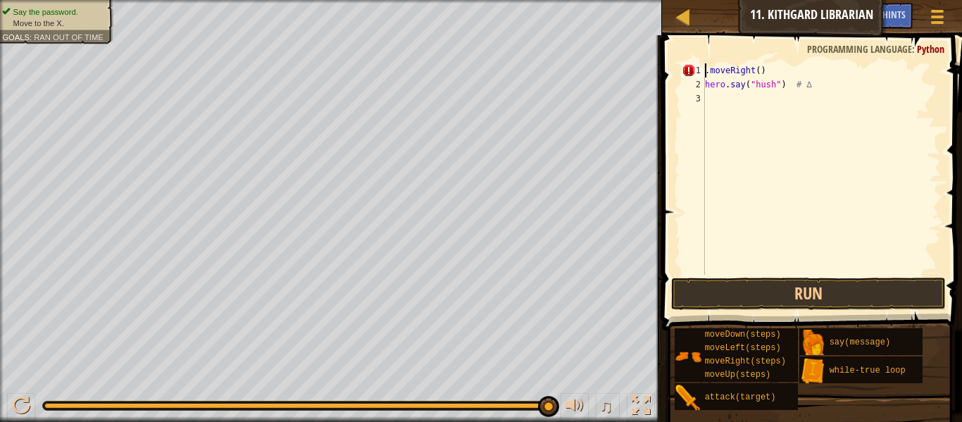
click at [760, 68] on div ". moveRight ( ) hero . say ( "hush" ) # ∆" at bounding box center [821, 182] width 239 height 239
click at [762, 69] on div ". moveRight ( ) hero . say ( "hush" ) # ∆" at bounding box center [821, 182] width 239 height 239
type textarea "."
type textarea "hero.say("hush") # ∆"
click at [748, 80] on div "hero . say ( "hush" ) # ∆" at bounding box center [821, 182] width 239 height 239
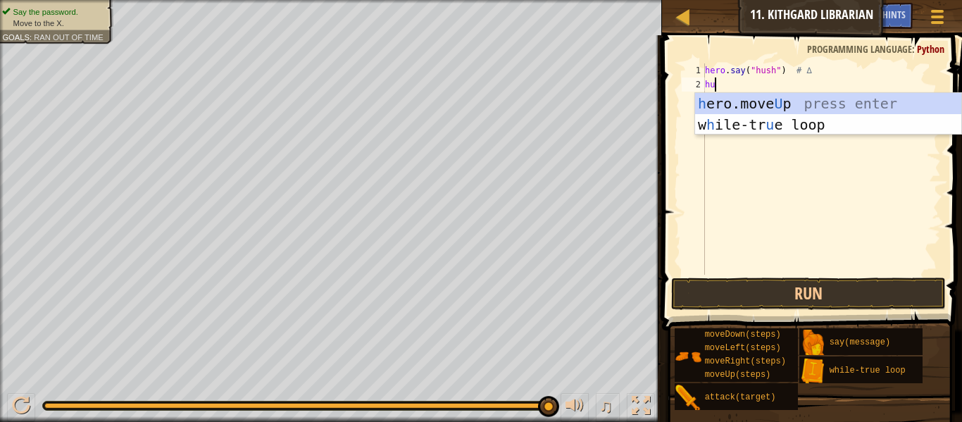
scroll to position [6, 1]
type textarea "h"
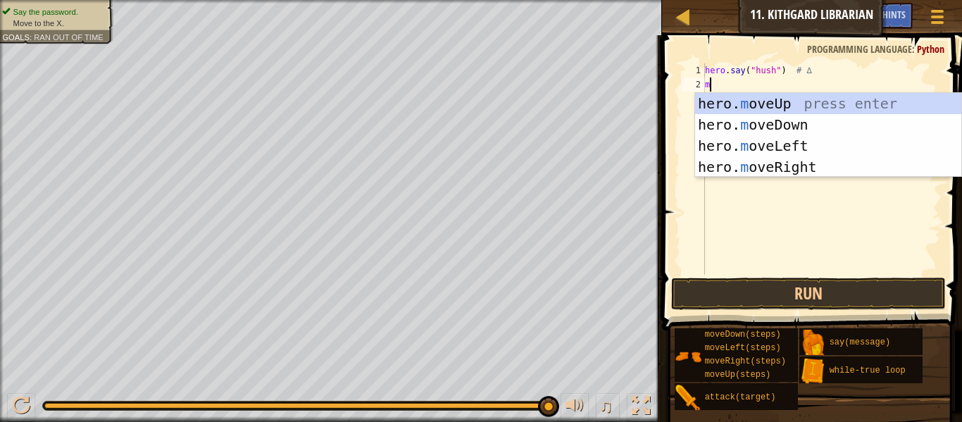
type textarea "mo"
click at [822, 161] on div "hero. mo veUp press enter hero. mo veDown press enter hero. mo veLeft press ent…" at bounding box center [828, 156] width 266 height 127
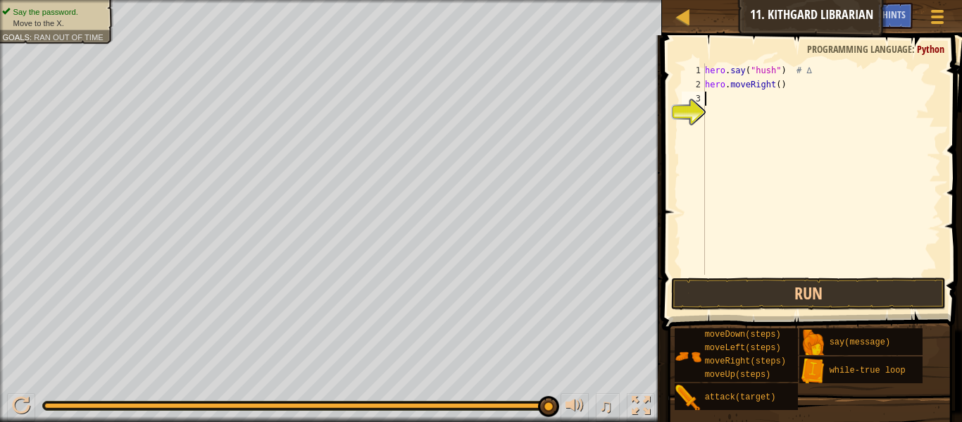
scroll to position [6, 0]
click at [779, 87] on div "hero . say ( "hush" ) # ∆ hero . moveRight ( )" at bounding box center [821, 182] width 239 height 239
type textarea "hero.moveRight(2)"
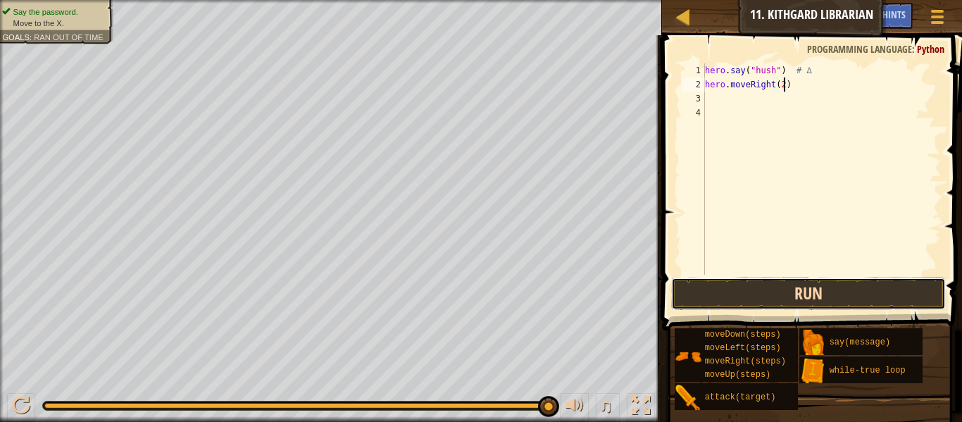
click at [764, 294] on button "Run" at bounding box center [808, 293] width 275 height 32
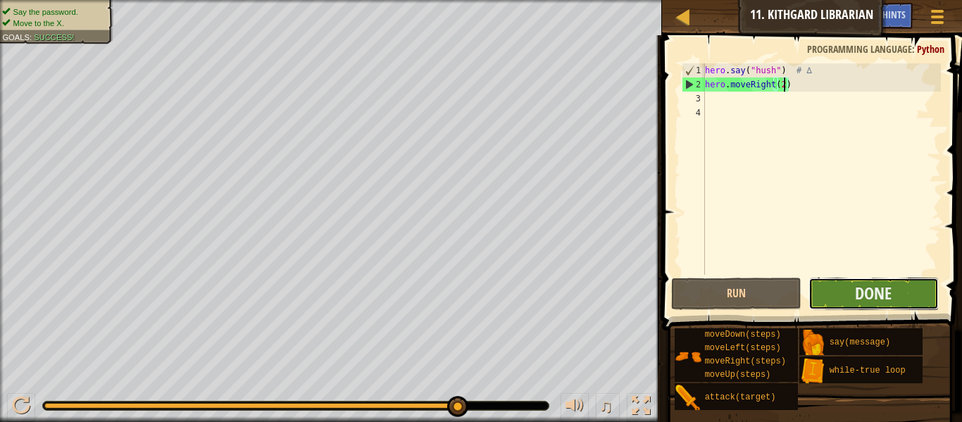
click at [873, 306] on button "Done" at bounding box center [873, 293] width 130 height 32
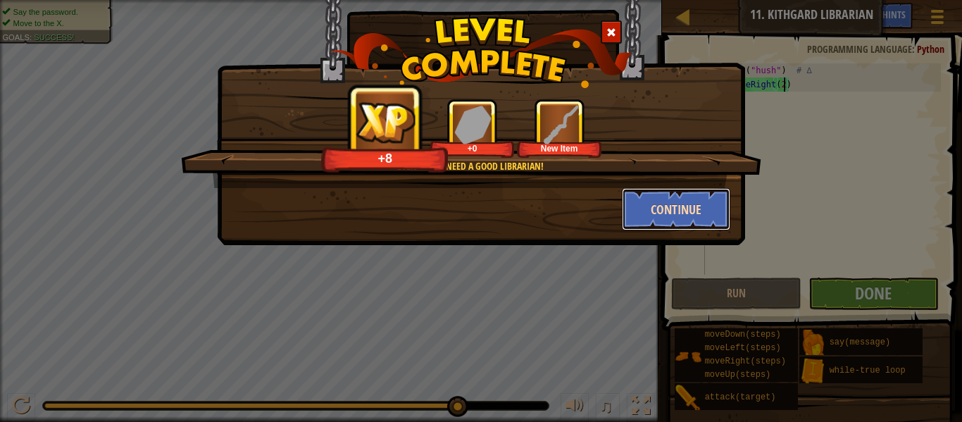
click at [662, 208] on button "Continue" at bounding box center [676, 209] width 109 height 42
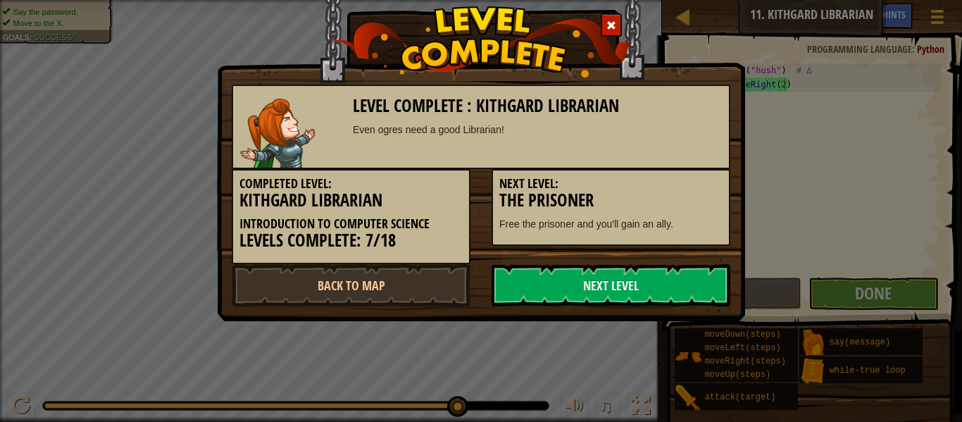
click at [662, 208] on h3 "The Prisoner" at bounding box center [610, 200] width 223 height 19
click at [568, 291] on link "Next Level" at bounding box center [610, 285] width 239 height 42
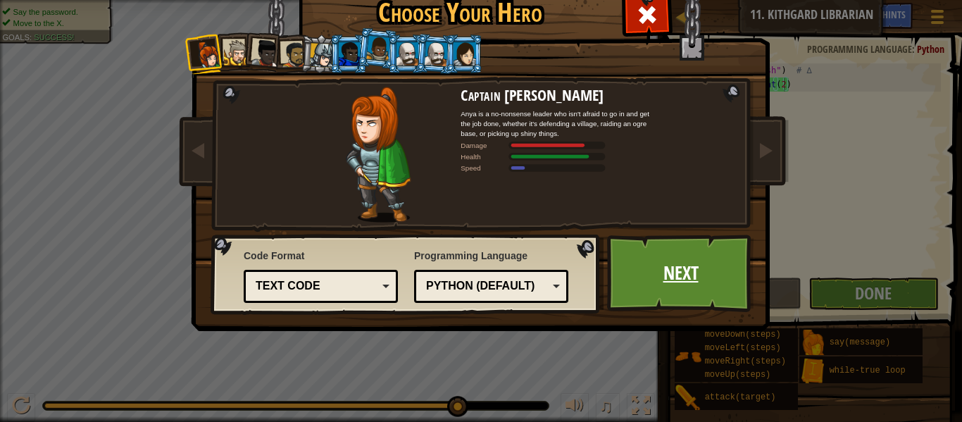
click at [678, 248] on link "Next" at bounding box center [680, 272] width 147 height 77
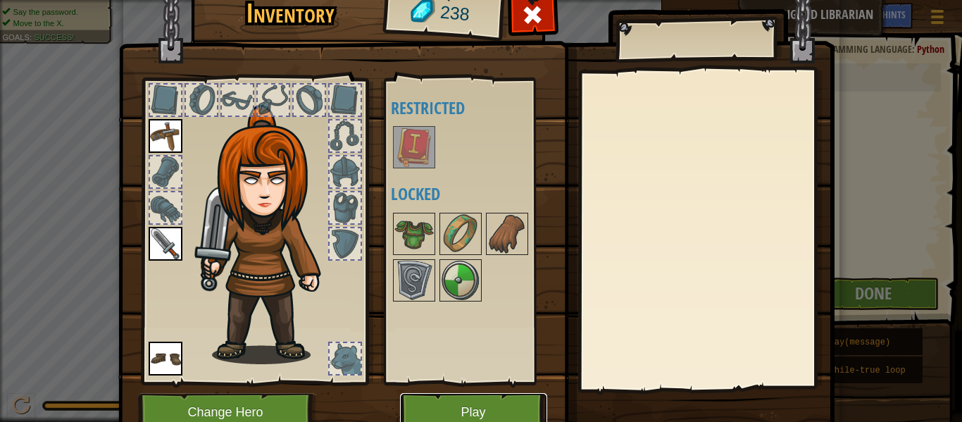
click at [468, 415] on button "Play" at bounding box center [473, 412] width 147 height 39
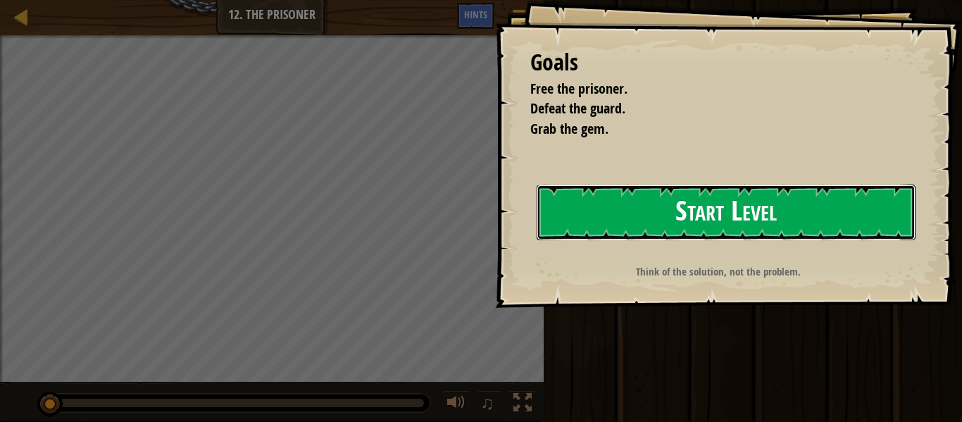
click at [602, 200] on button "Start Level" at bounding box center [726, 212] width 379 height 56
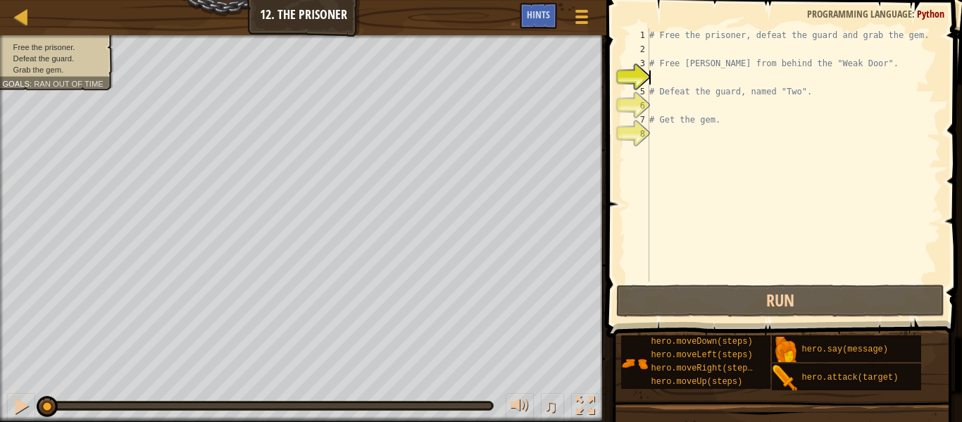
click at [756, 125] on div "# Free the prisoner, defeat the guard and grab the gem. # Free [PERSON_NAME] fr…" at bounding box center [793, 169] width 294 height 282
click at [753, 61] on div "# Free the prisoner, defeat the guard and grab the gem. # Free [PERSON_NAME] fr…" at bounding box center [793, 169] width 294 height 282
click at [753, 126] on div "# Free the prisoner, defeat the guard and grab the gem. # Free [PERSON_NAME] fr…" at bounding box center [793, 169] width 294 height 282
click at [538, 11] on span "Hints" at bounding box center [538, 14] width 23 height 13
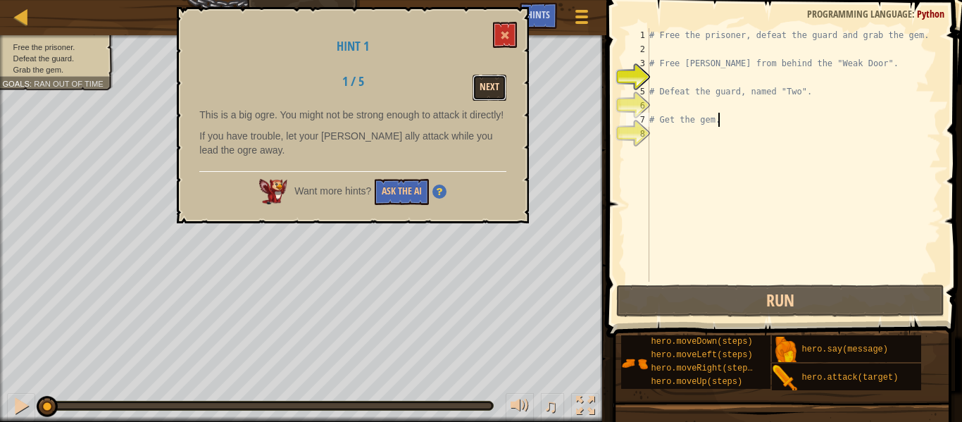
click at [491, 77] on button "Next" at bounding box center [489, 88] width 34 height 26
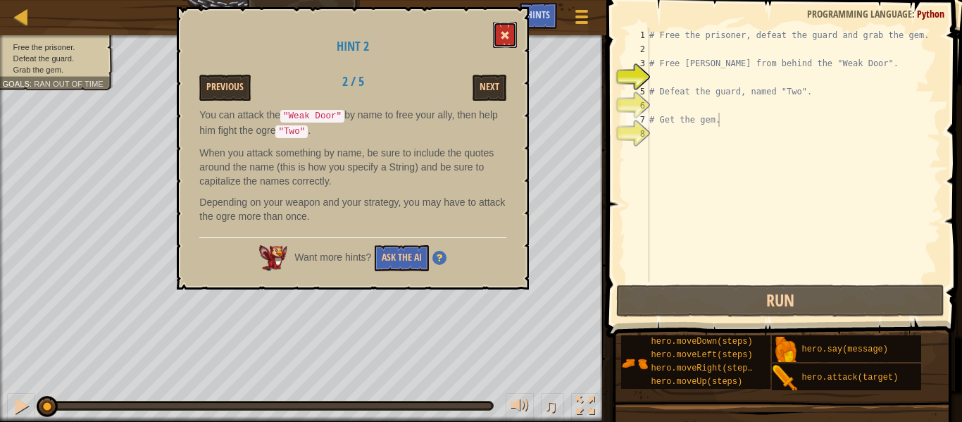
click at [501, 45] on button at bounding box center [505, 35] width 24 height 26
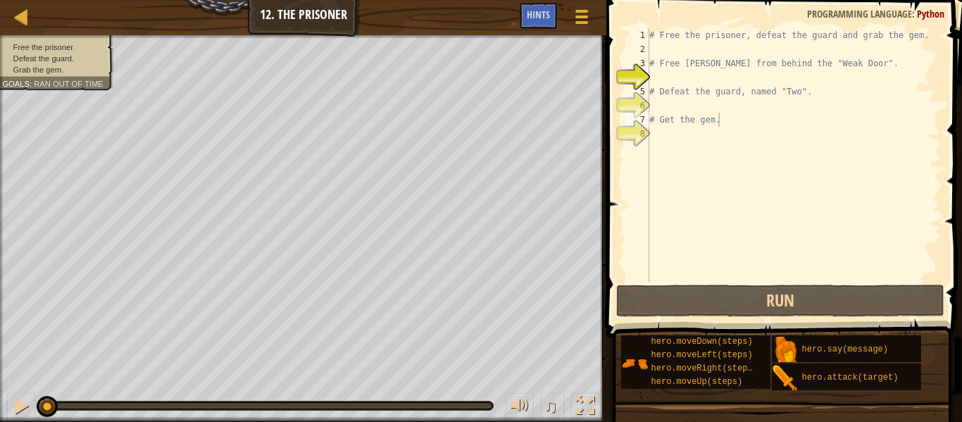
click at [656, 35] on div "# Free the prisoner, defeat the guard and grab the gem. # Free [PERSON_NAME] fr…" at bounding box center [793, 169] width 294 height 282
click at [924, 41] on div "# Free the prisoner, defeat the guard and grab the gem. # Free [PERSON_NAME] fr…" at bounding box center [793, 169] width 294 height 282
click at [924, 41] on div "# Free the prisoner, defeat the guard and grab the gem. # Free [PERSON_NAME] fr…" at bounding box center [793, 154] width 294 height 253
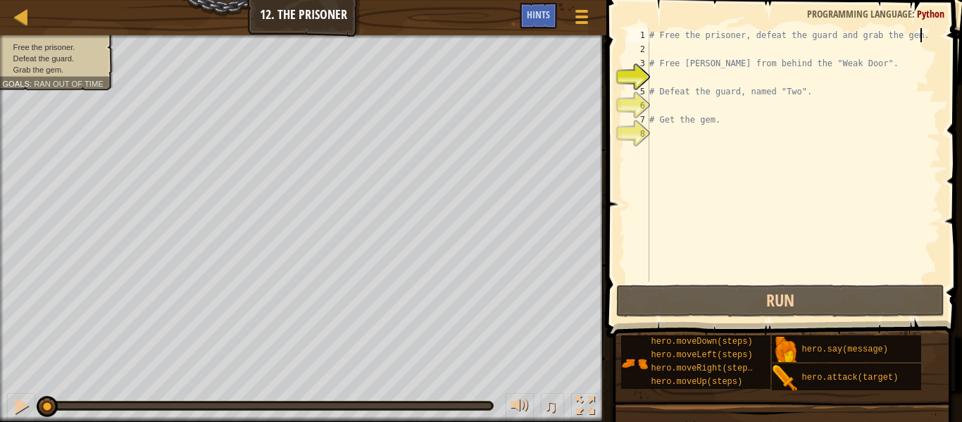
click at [924, 41] on div "# Free the prisoner, defeat the guard and grab the gem. # Free [PERSON_NAME] fr…" at bounding box center [793, 169] width 294 height 282
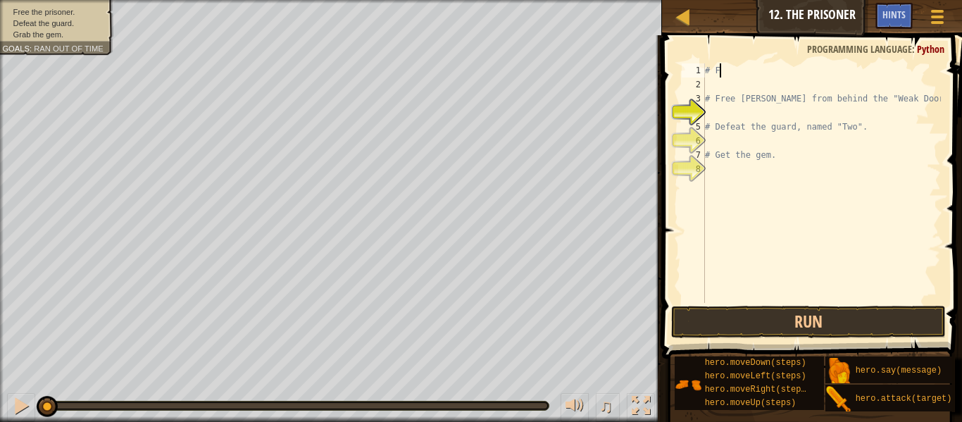
type textarea "#"
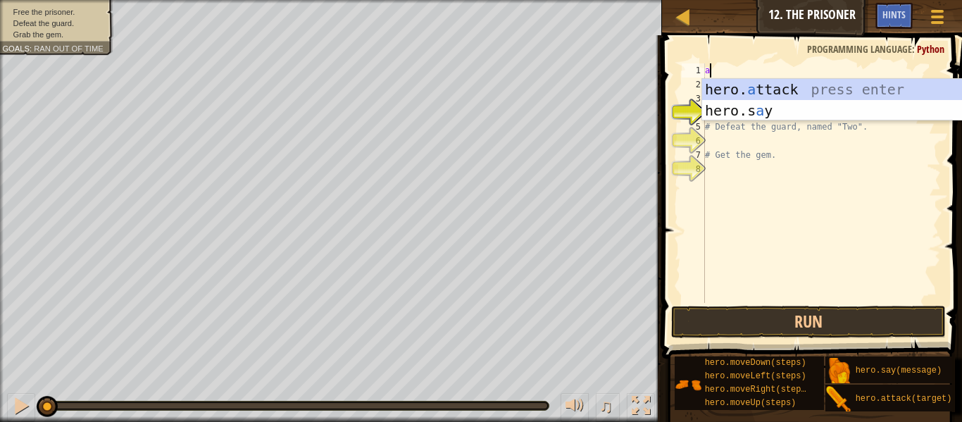
scroll to position [6, 1]
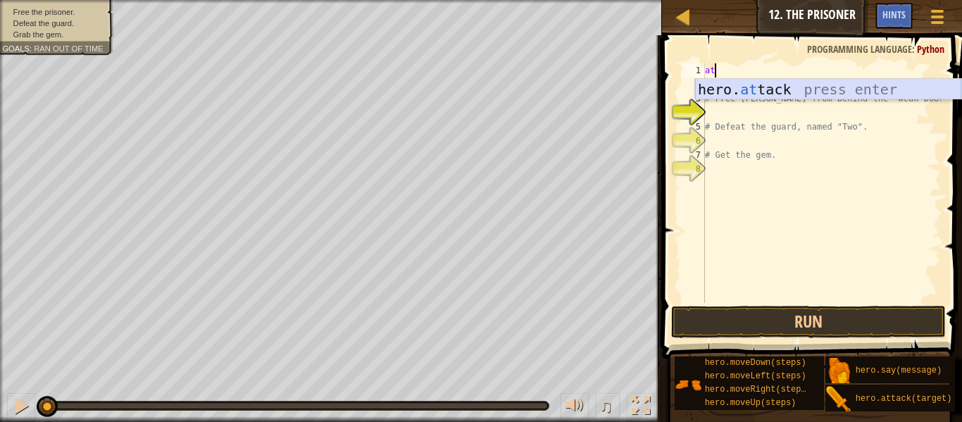
click at [852, 92] on div "hero. at tack press enter" at bounding box center [828, 110] width 266 height 63
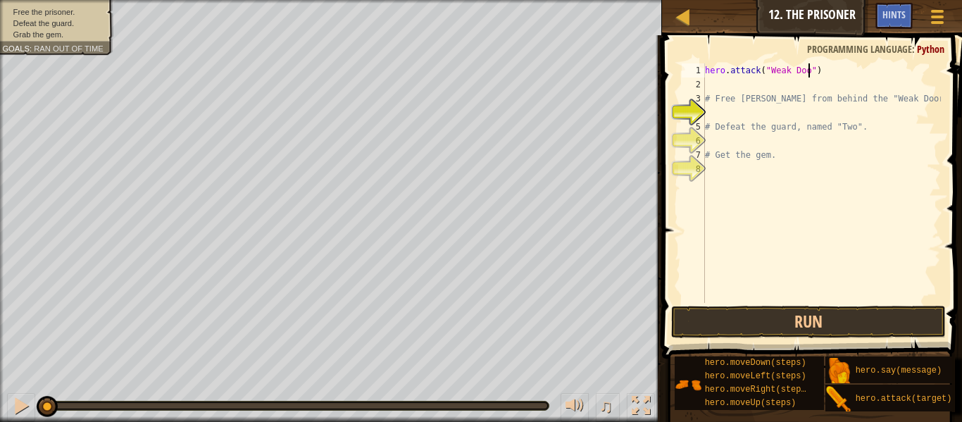
scroll to position [6, 15]
click at [835, 95] on div "hero . attack ( "Weak Door" ) # Free [PERSON_NAME] from behind the "Weak Door".…" at bounding box center [821, 197] width 239 height 268
click at [930, 96] on div "hero . attack ( "Weak Door" ) # Free [PERSON_NAME] from behind the "Weak Door".…" at bounding box center [821, 197] width 239 height 268
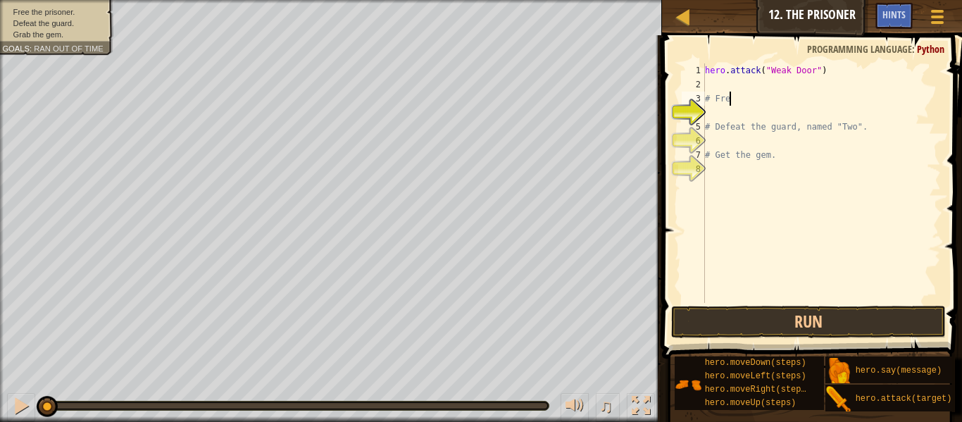
scroll to position [6, 0]
type textarea "#"
click at [879, 101] on div "hero . attack ( "Weak Door" ) # Defeat the guard, named "Two". # Get the gem." at bounding box center [821, 197] width 239 height 268
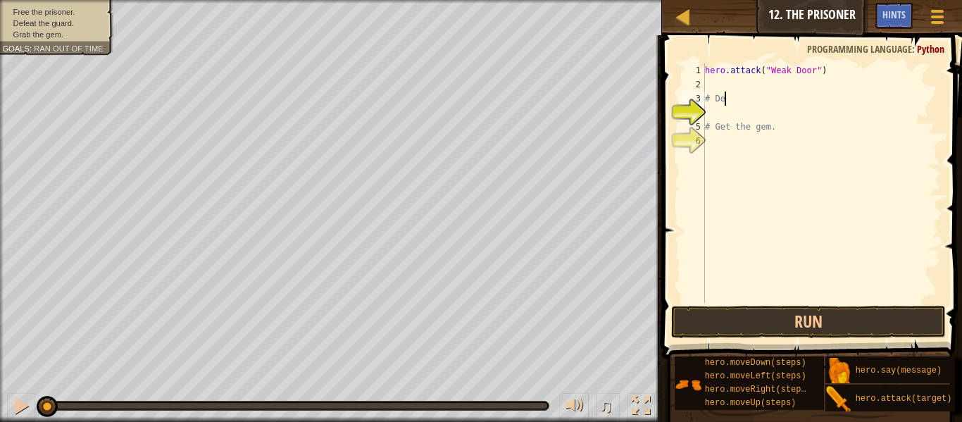
type textarea "#"
type textarea "hero.attack("Weak Door")"
click at [741, 111] on div "hero . attack ( "Weak Door" ) # Get the gem." at bounding box center [821, 197] width 239 height 268
type textarea "#"
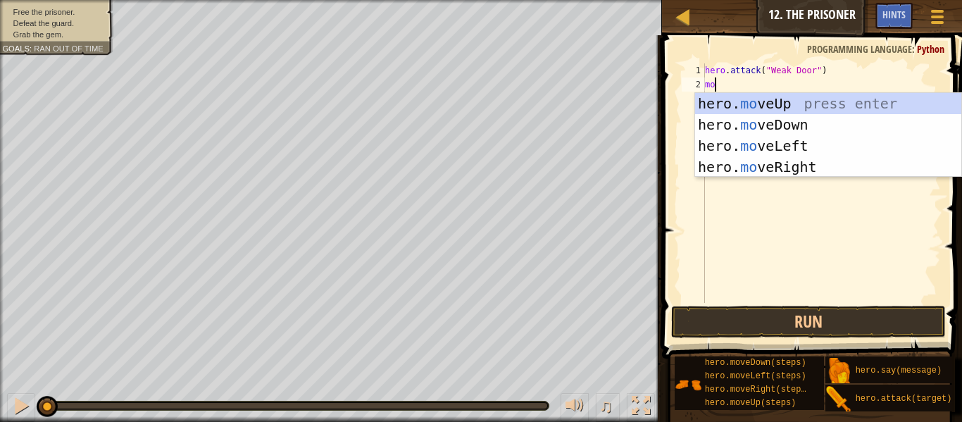
type textarea "move"
click at [764, 162] on div "hero. move Up press enter hero. move Down press enter hero. move Left press ent…" at bounding box center [828, 156] width 266 height 127
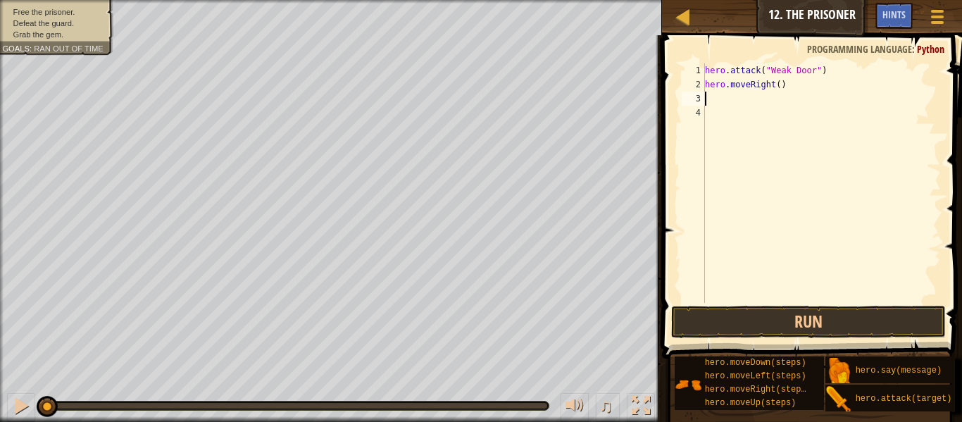
scroll to position [6, 0]
click at [706, 70] on div "hero . attack ( "Weak Door" ) hero . moveRight ( )" at bounding box center [821, 197] width 239 height 268
type textarea "hero.attack("Weak Door")"
click at [710, 73] on div "hero . attack ( "Weak Door" ) hero . moveRight ( )" at bounding box center [821, 197] width 239 height 268
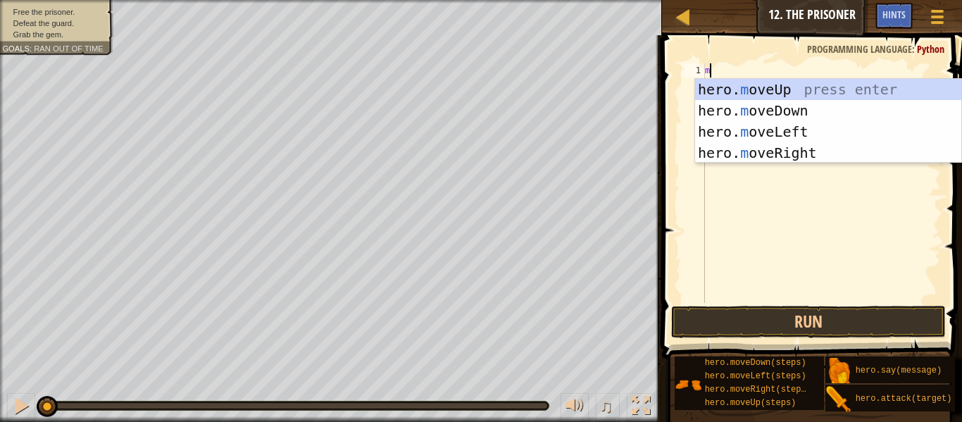
type textarea "mo"
click at [776, 150] on div "hero. mo veUp press enter hero. mo veDown press enter hero. mo veLeft press ent…" at bounding box center [828, 142] width 266 height 127
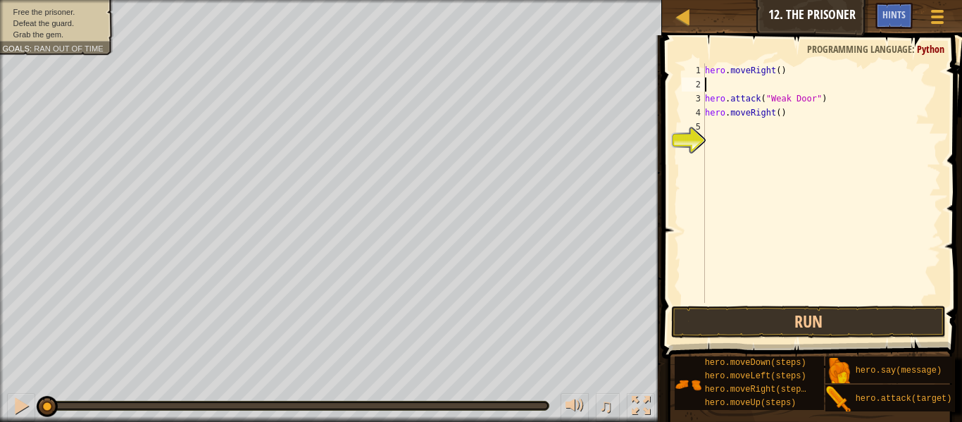
scroll to position [6, 0]
click at [777, 103] on div "hero . moveRight ( ) hero . attack ( "Weak Door" ) hero . moveRight ( )" at bounding box center [821, 197] width 239 height 268
type textarea "hero.moveRight(3)"
click at [737, 127] on div "hero . moveRight ( ) hero . attack ( "Weak Door" ) hero . moveRight ( 3 )" at bounding box center [821, 197] width 239 height 268
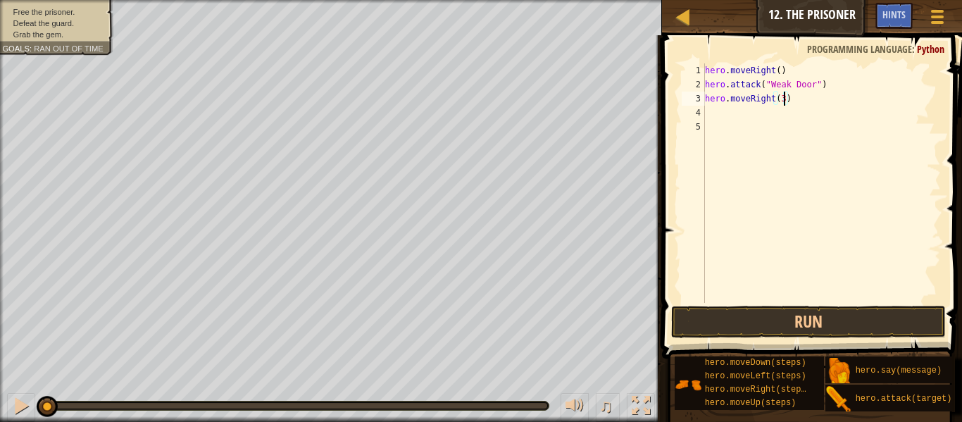
scroll to position [6, 0]
click at [734, 114] on div "hero . moveRight ( ) hero . attack ( "Weak Door" ) hero . moveRight ( 3 )" at bounding box center [821, 197] width 239 height 268
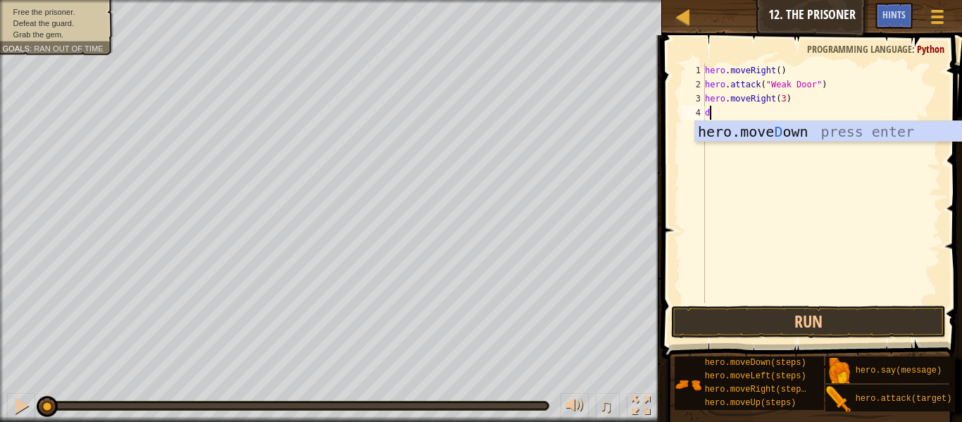
type textarea "do"
click at [753, 134] on div "hero.move Do wn press enter" at bounding box center [828, 152] width 266 height 63
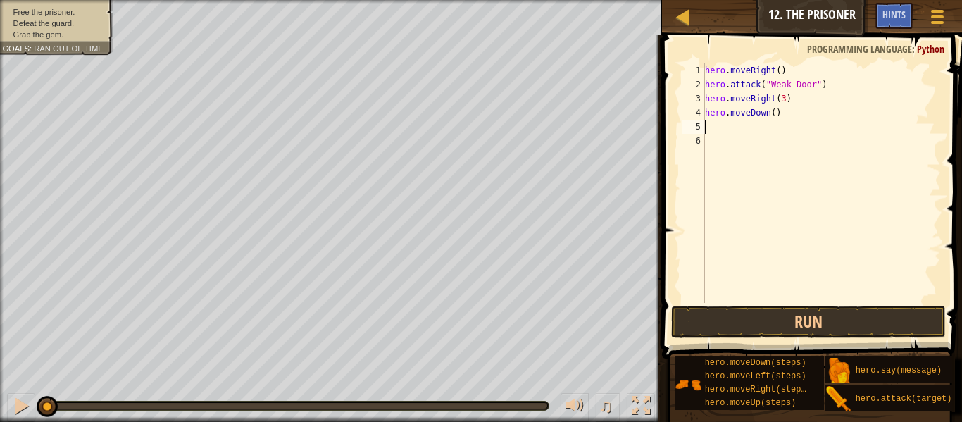
type textarea "m"
click at [772, 118] on div "hero . moveRight ( ) hero . attack ( "Weak Door" ) hero . moveRight ( 3 ) hero …" at bounding box center [821, 197] width 239 height 268
type textarea "hero.moveDown(3)"
click at [762, 122] on div "hero . moveRight ( ) hero . attack ( "Weak Door" ) hero . moveRight ( 3 ) hero …" at bounding box center [821, 197] width 239 height 268
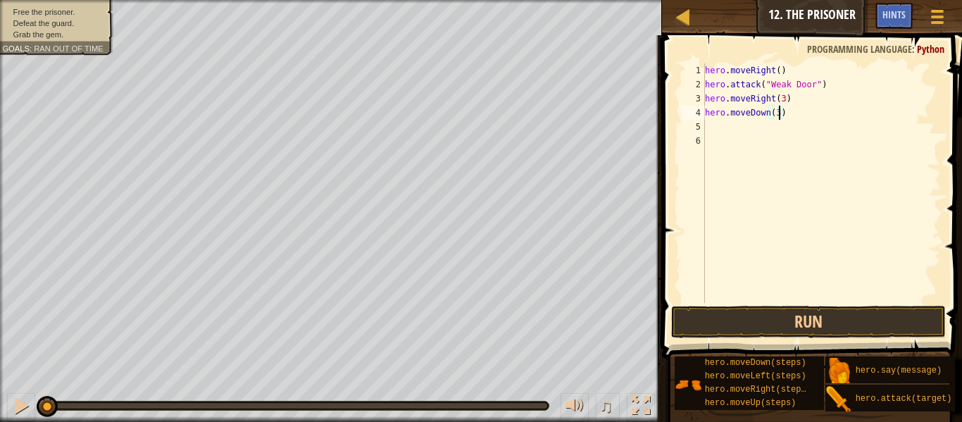
scroll to position [6, 0]
click at [796, 105] on div "hero . moveRight ( ) hero . attack ( "Weak Door" ) hero . moveRight ( 3 ) hero …" at bounding box center [821, 197] width 239 height 268
type textarea "hero.moveRight(3)"
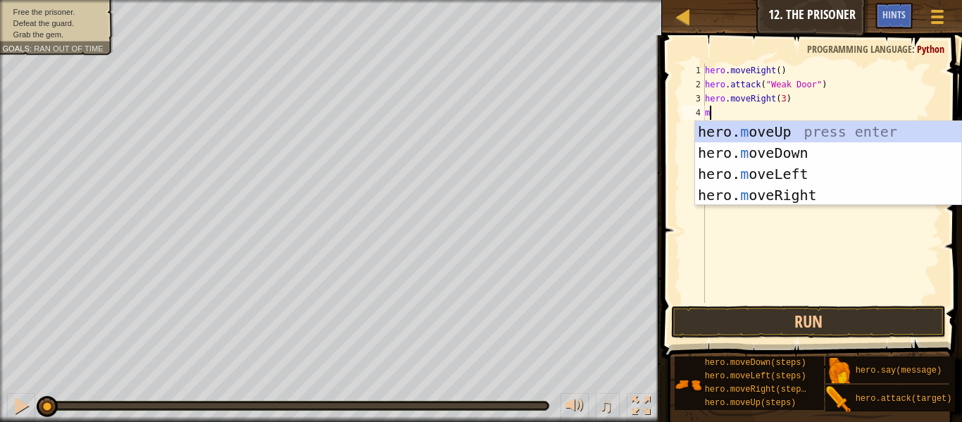
scroll to position [6, 1]
type textarea "m"
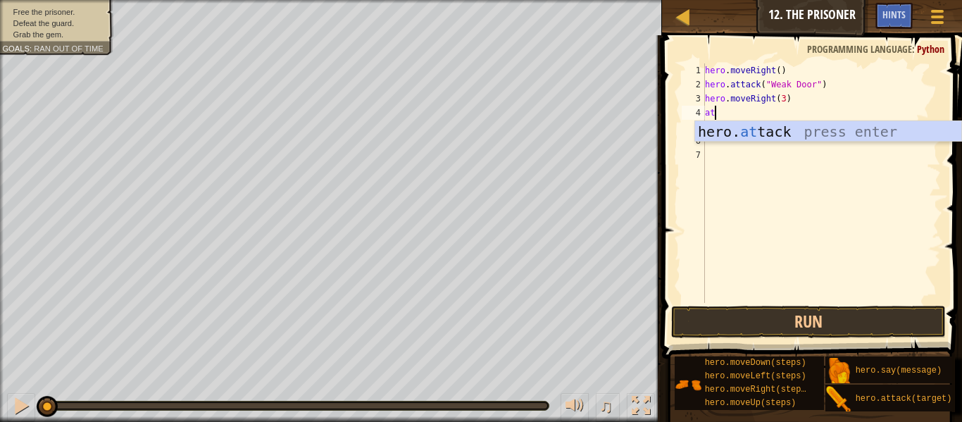
click at [801, 126] on div "hero. at tack press enter" at bounding box center [828, 152] width 266 height 63
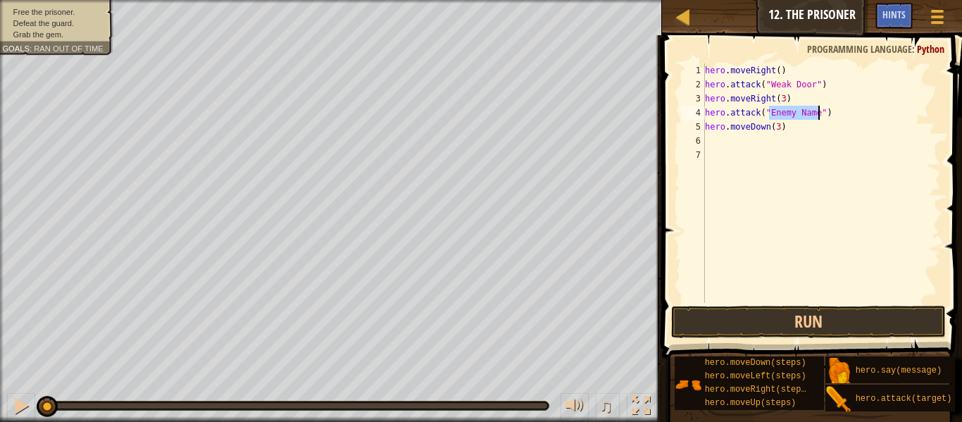
click at [800, 122] on div "hero . moveRight ( ) hero . attack ( "Weak Door" ) hero . moveRight ( 3 ) hero …" at bounding box center [821, 197] width 239 height 268
click at [806, 116] on div "hero . moveRight ( ) hero . attack ( "Weak Door" ) hero . moveRight ( 3 ) hero …" at bounding box center [821, 197] width 239 height 268
click at [806, 116] on div "hero . moveRight ( ) hero . attack ( "Weak Door" ) hero . moveRight ( 3 ) hero …" at bounding box center [821, 182] width 239 height 239
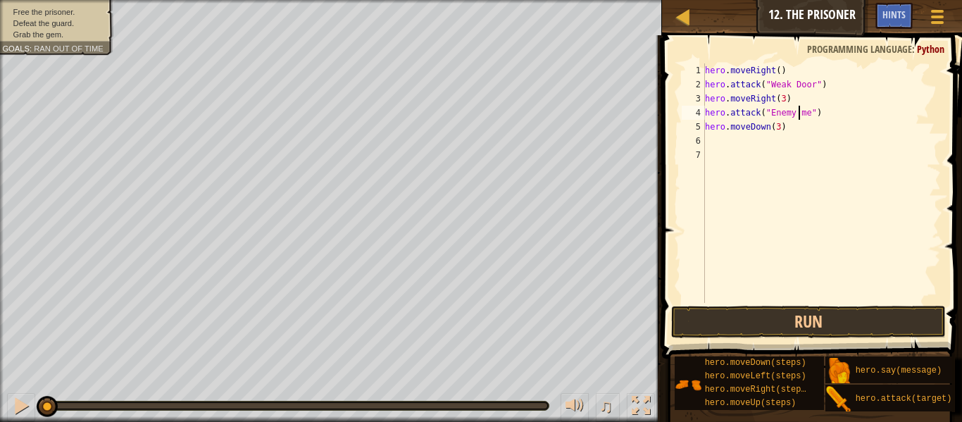
click at [810, 119] on div "hero . moveRight ( ) hero . attack ( "Weak Door" ) hero . moveRight ( 3 ) hero …" at bounding box center [821, 197] width 239 height 268
type textarea "hero.attack("Two")"
click at [805, 313] on button "Run" at bounding box center [808, 322] width 275 height 32
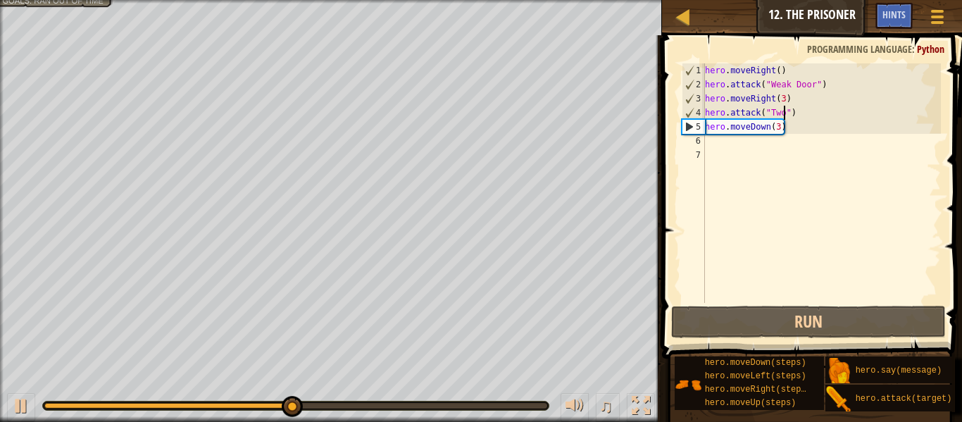
click at [742, 141] on div "hero . moveRight ( ) hero . attack ( "Weak Door" ) hero . moveRight ( 3 ) hero …" at bounding box center [821, 197] width 239 height 268
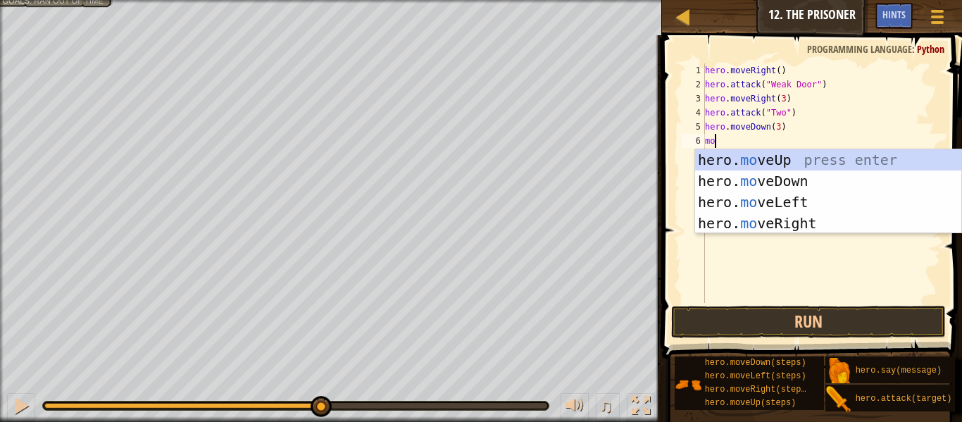
type textarea "move"
click at [760, 225] on div "hero. move Up press enter hero. move Down press enter hero. move Left press ent…" at bounding box center [828, 212] width 266 height 127
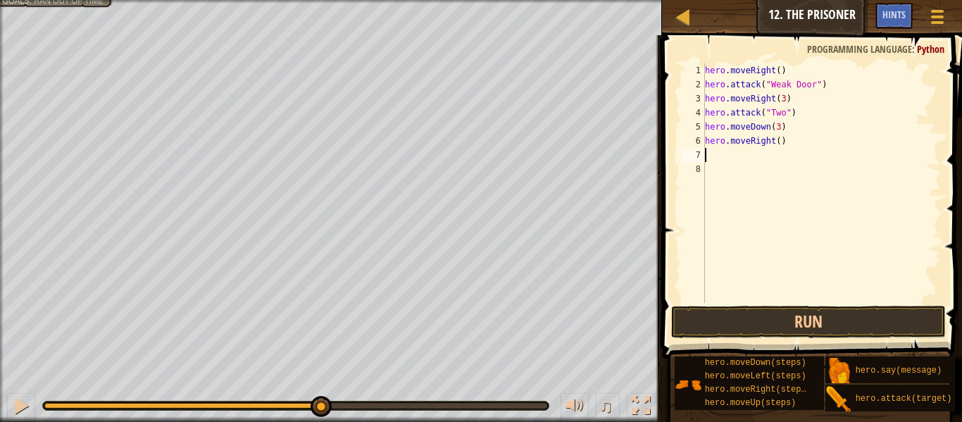
click at [781, 141] on div "hero . moveRight ( ) hero . attack ( "Weak Door" ) hero . moveRight ( 3 ) hero …" at bounding box center [821, 197] width 239 height 268
type textarea "hero.moveRight(2)"
click at [749, 327] on button "Run" at bounding box center [808, 322] width 275 height 32
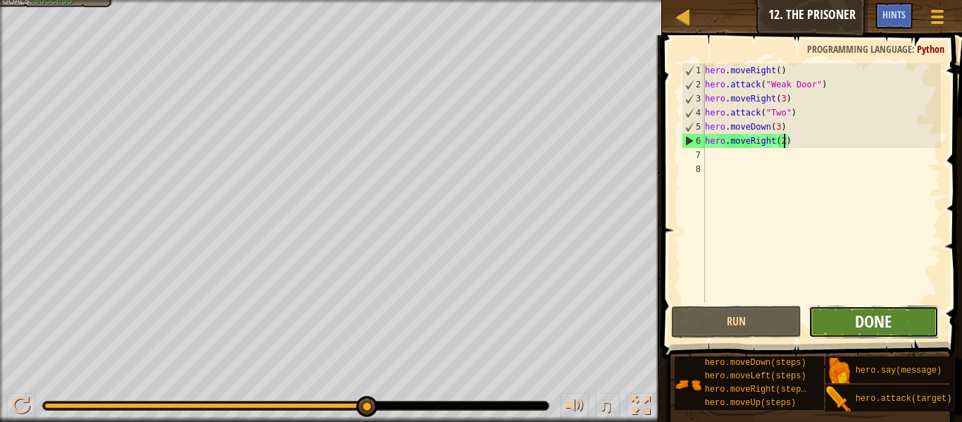
click at [886, 320] on span "Done" at bounding box center [873, 321] width 37 height 23
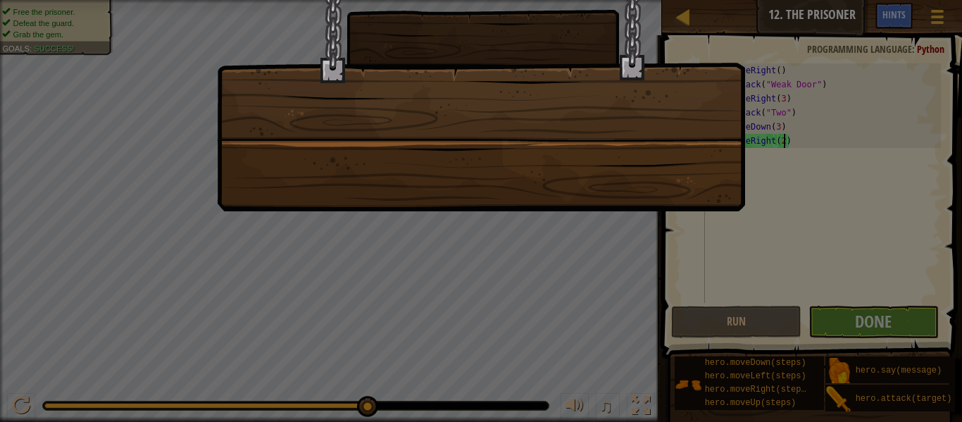
click at [606, 209] on div at bounding box center [481, 88] width 528 height 246
click at [743, 162] on div at bounding box center [481, 88] width 528 height 246
click at [644, 165] on div at bounding box center [481, 88] width 528 height 246
